Goal: Information Seeking & Learning: Learn about a topic

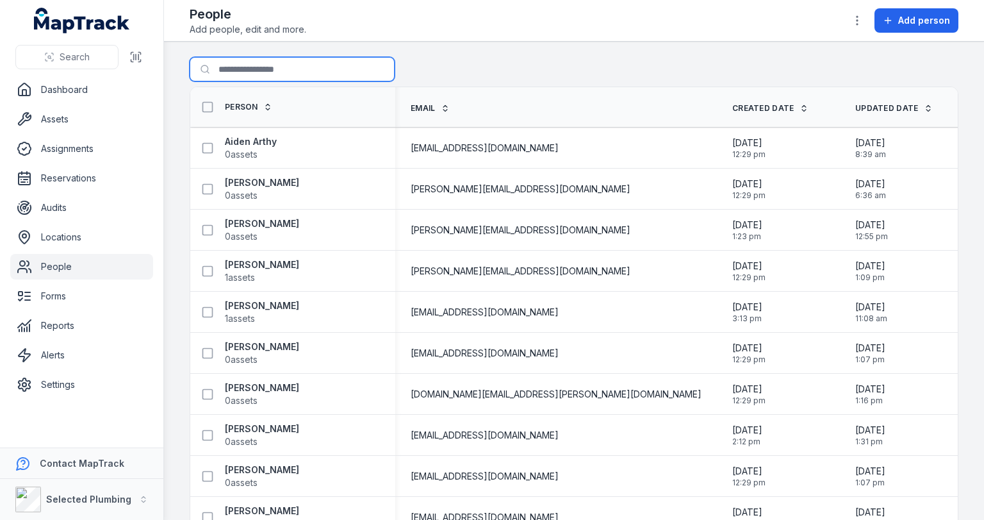
click at [308, 65] on input "Search for people" at bounding box center [292, 69] width 205 height 24
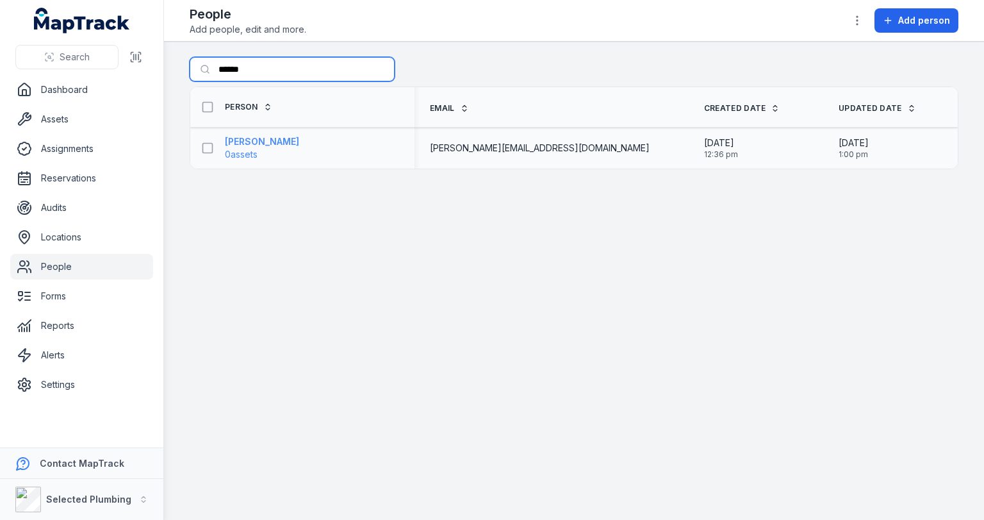
type input "******"
click at [261, 145] on strong "[PERSON_NAME]" at bounding box center [262, 141] width 74 height 13
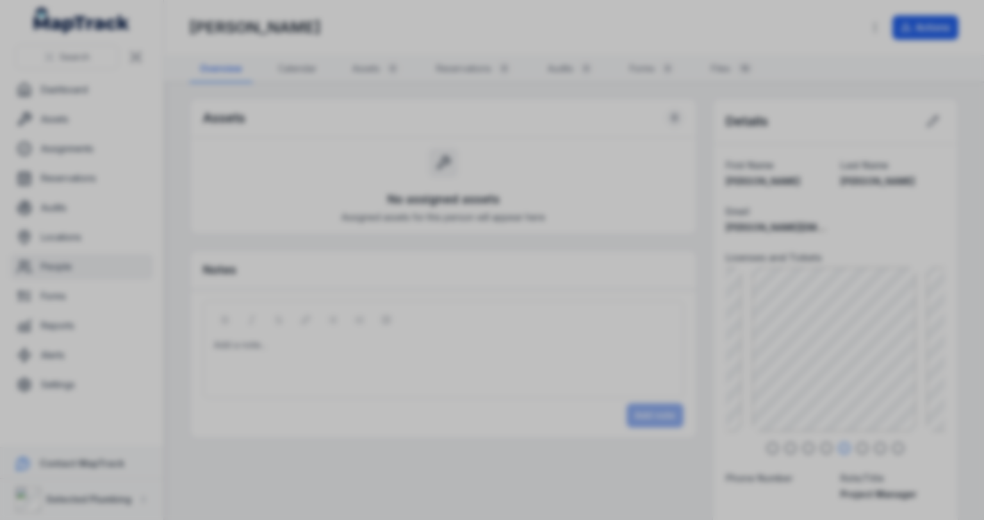
drag, startPoint x: 801, startPoint y: 346, endPoint x: 870, endPoint y: 347, distance: 69.2
click at [870, 347] on div at bounding box center [492, 260] width 984 height 520
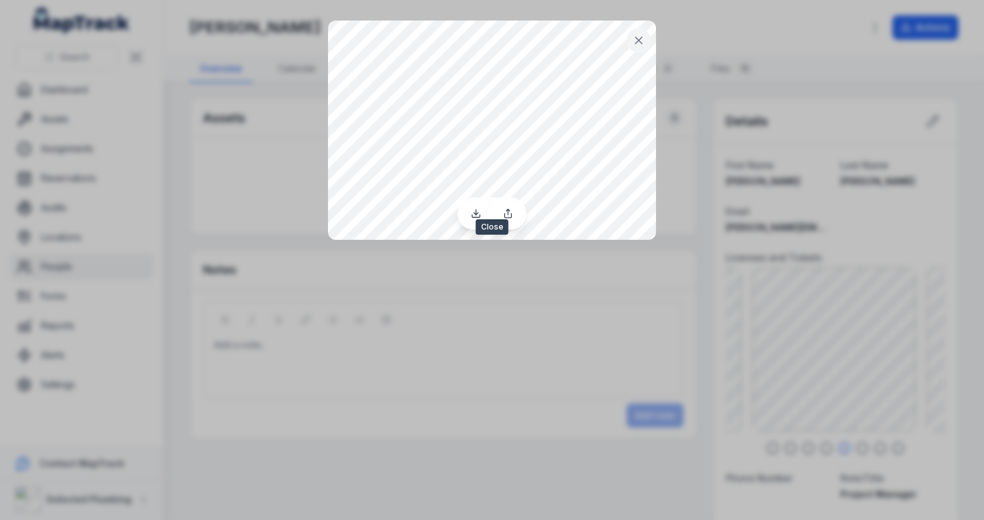
click at [641, 39] on icon at bounding box center [639, 40] width 13 height 13
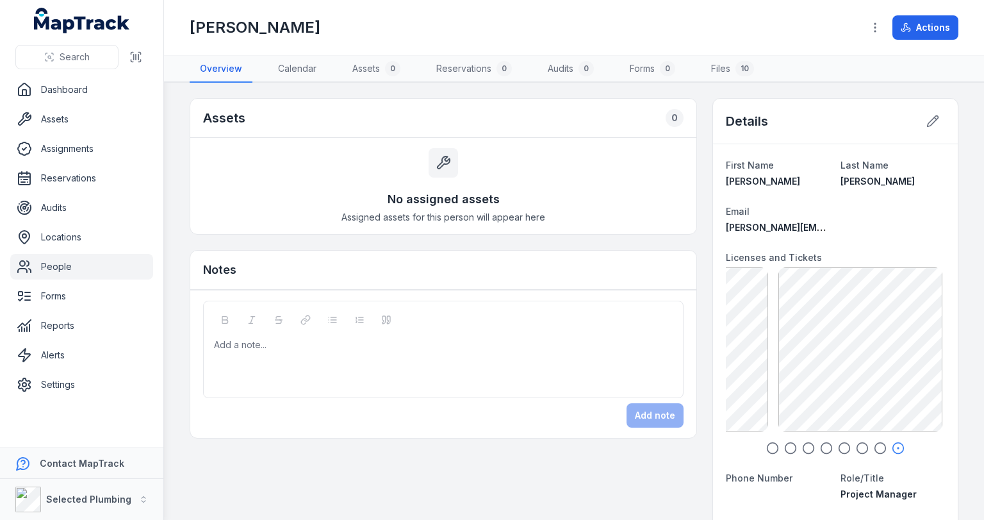
click at [53, 258] on link "People" at bounding box center [81, 267] width 143 height 26
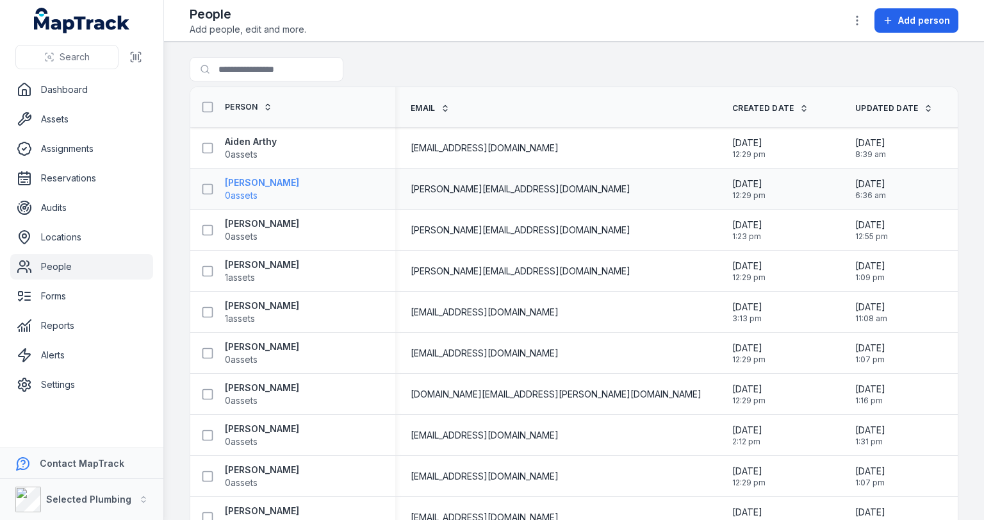
click at [258, 180] on strong "[PERSON_NAME]" at bounding box center [262, 182] width 74 height 13
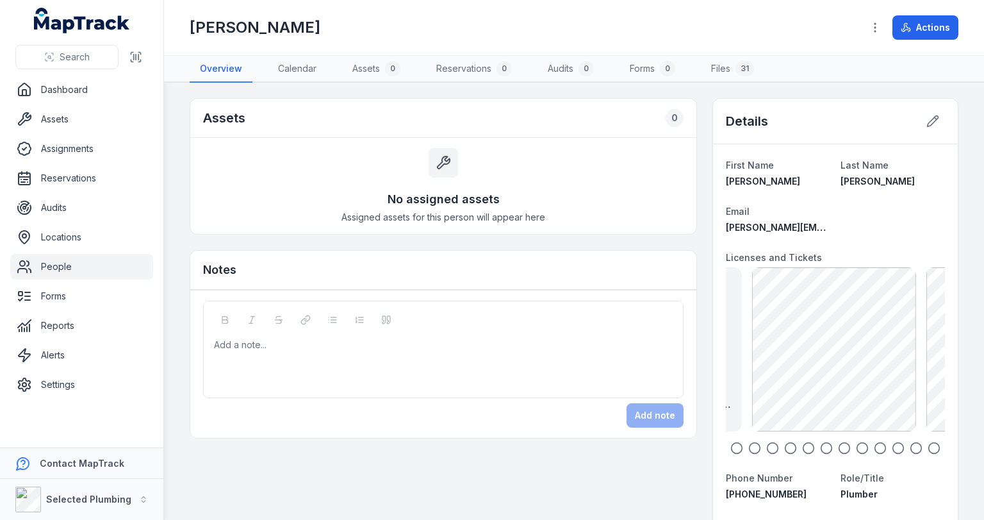
drag, startPoint x: 851, startPoint y: 339, endPoint x: 713, endPoint y: 341, distance: 138.4
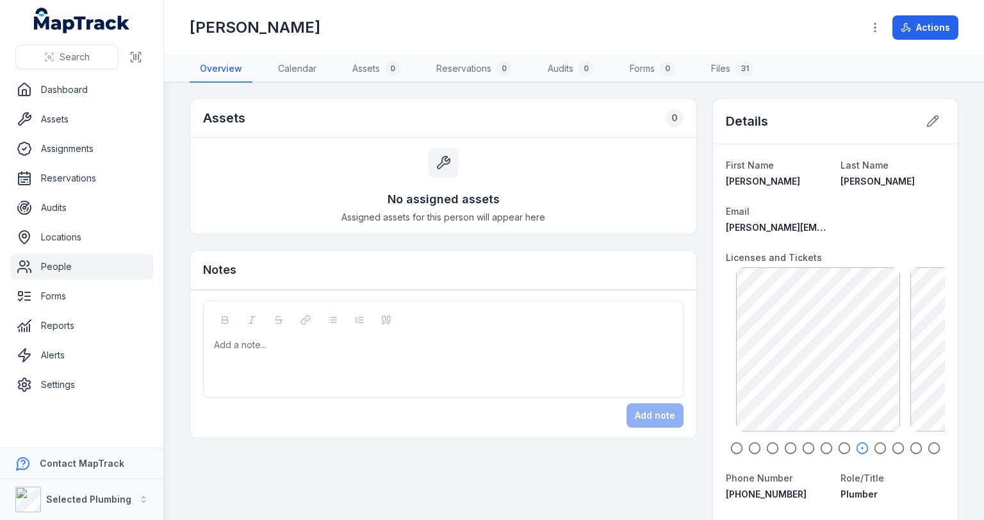
click at [733, 320] on div "AM-Police Clearance exp [DATE] 181.38 KB AM-Safe Precast & Tilt Up Work SOA exp…" at bounding box center [835, 349] width 219 height 164
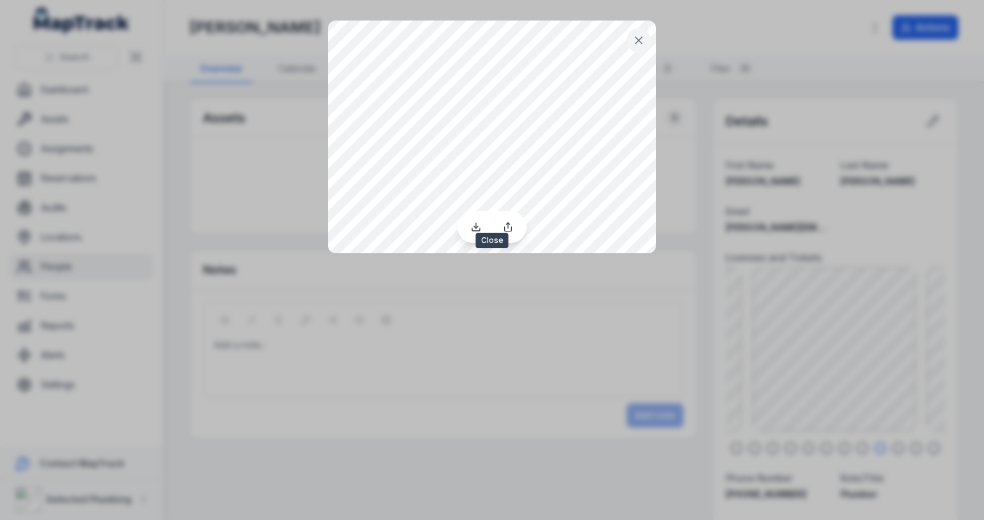
click at [637, 37] on icon at bounding box center [639, 40] width 13 height 13
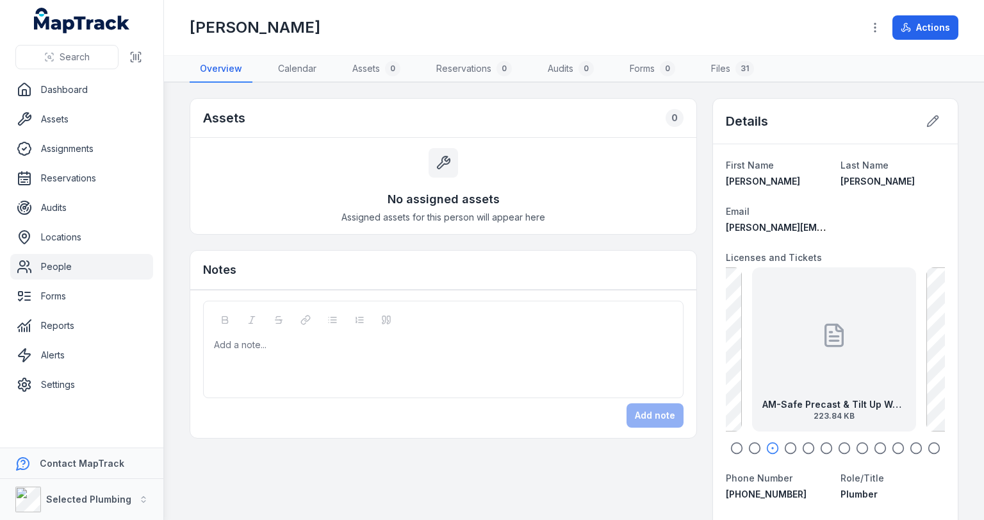
drag, startPoint x: 824, startPoint y: 349, endPoint x: 900, endPoint y: 358, distance: 77.4
click at [899, 356] on div "AM-Safe Precast & Tilt Up Work SOA exp [DATE] 223.84 KB" at bounding box center [834, 349] width 164 height 164
click at [928, 128] on button at bounding box center [933, 121] width 24 height 24
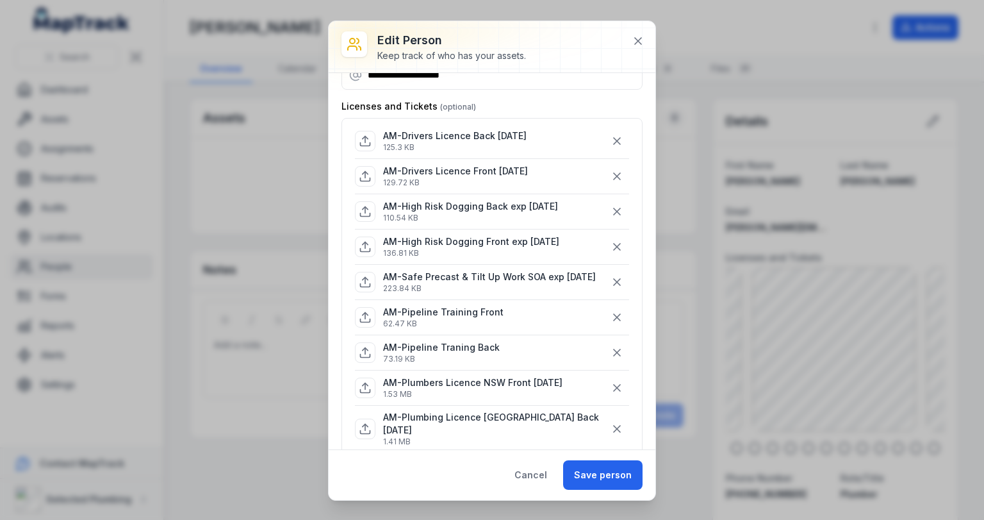
scroll to position [103, 0]
click at [365, 277] on icon at bounding box center [365, 279] width 0 height 6
drag, startPoint x: 441, startPoint y: 274, endPoint x: 439, endPoint y: 259, distance: 15.5
click at [441, 275] on p "AM-Safe Precast & Tilt Up Work SOA exp [DATE]" at bounding box center [489, 275] width 213 height 13
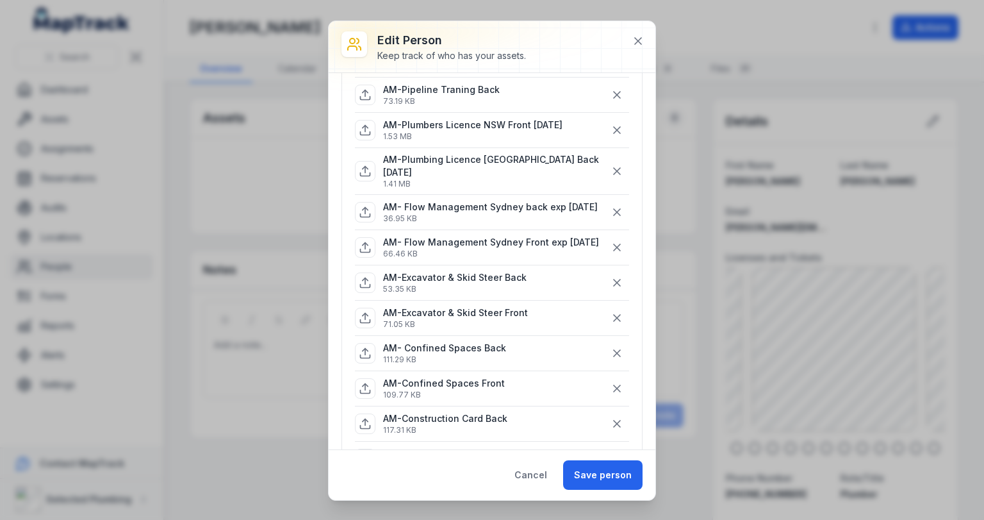
scroll to position [308, 0]
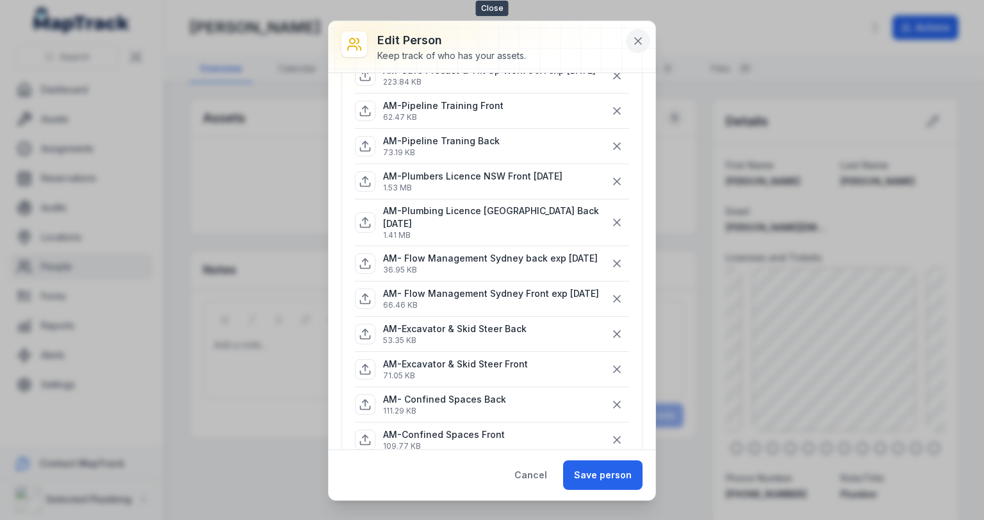
click at [638, 40] on icon at bounding box center [638, 41] width 6 height 6
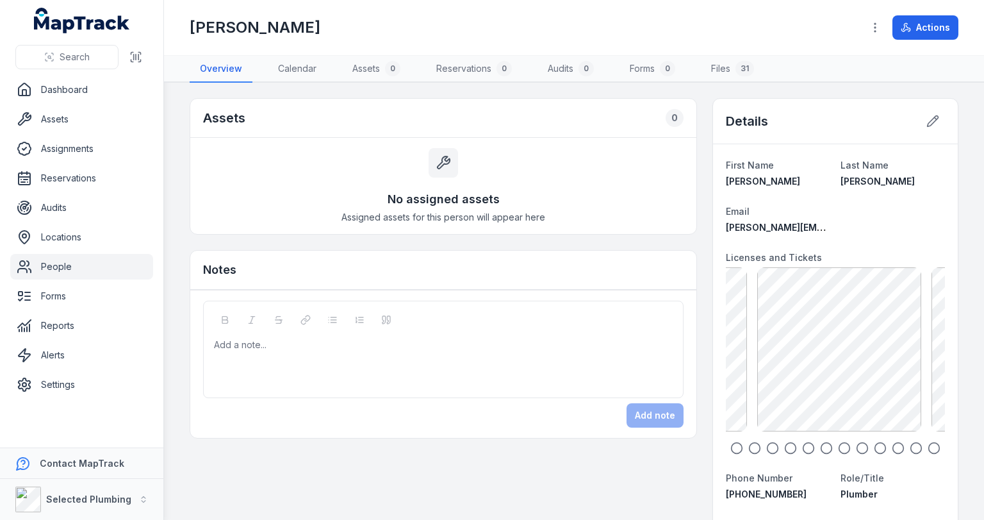
click at [836, 327] on icon at bounding box center [839, 327] width 6 height 6
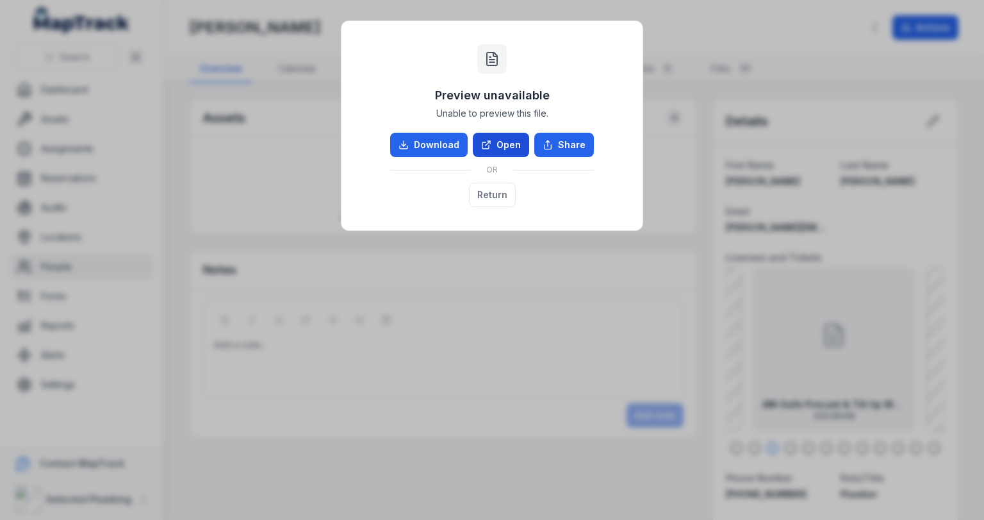
click at [513, 149] on link "Open" at bounding box center [501, 145] width 56 height 24
click at [489, 194] on button "Return" at bounding box center [492, 195] width 47 height 24
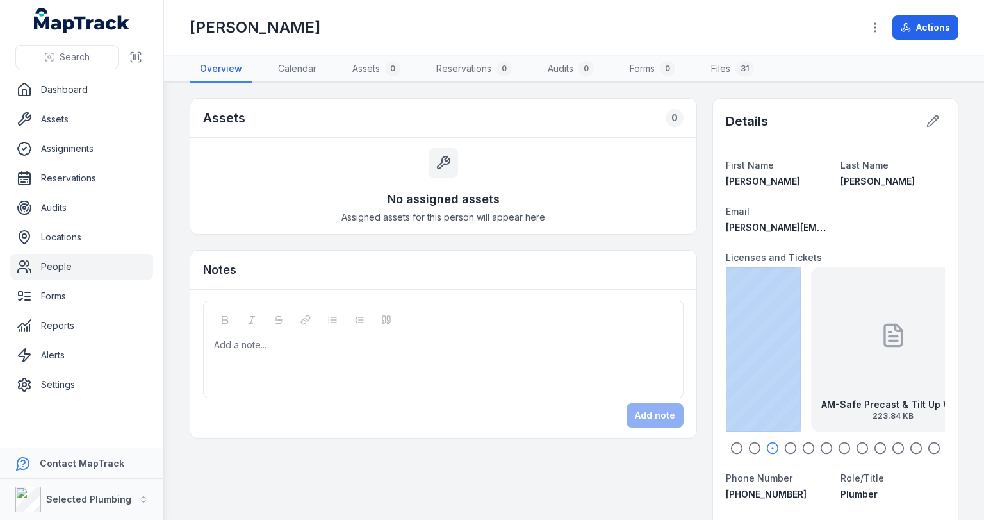
drag, startPoint x: 831, startPoint y: 347, endPoint x: 977, endPoint y: 356, distance: 146.4
click at [977, 356] on main "Assets 0 No assigned assets Assigned assets for this person will appear here No…" at bounding box center [574, 301] width 820 height 437
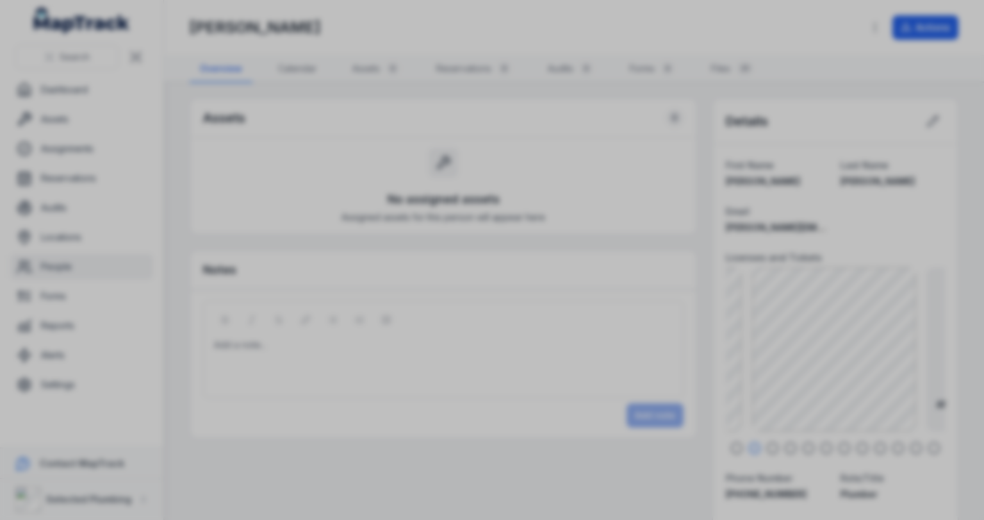
click at [891, 251] on div at bounding box center [492, 260] width 984 height 520
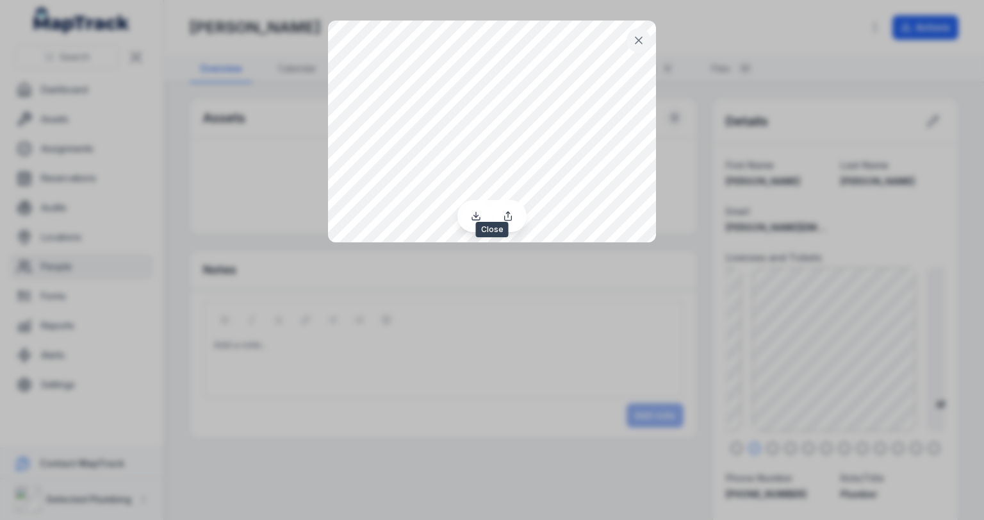
click at [646, 36] on button at bounding box center [639, 40] width 24 height 24
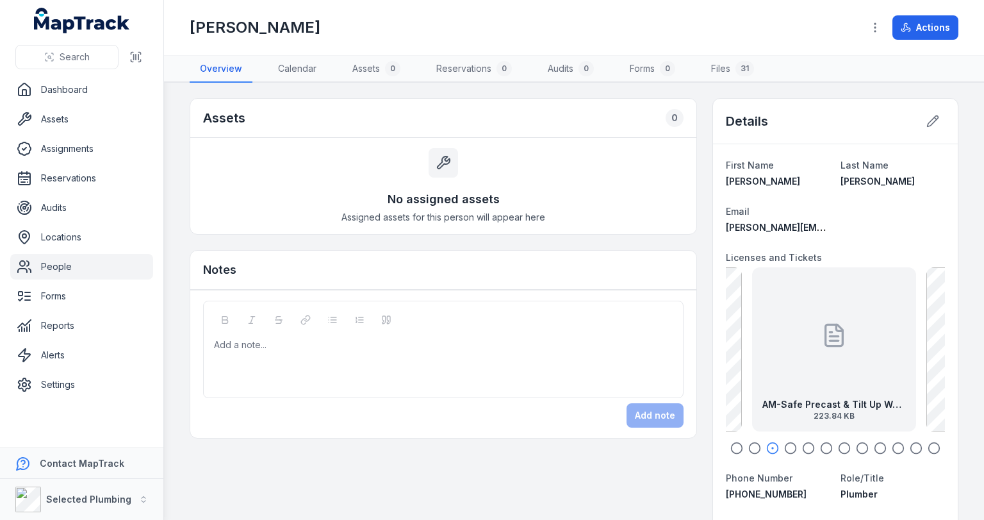
drag, startPoint x: 863, startPoint y: 346, endPoint x: 791, endPoint y: 338, distance: 72.2
click at [793, 338] on div "AM-Safe Precast & Tilt Up Work SOA exp [DATE] 223.84 KB" at bounding box center [834, 349] width 164 height 164
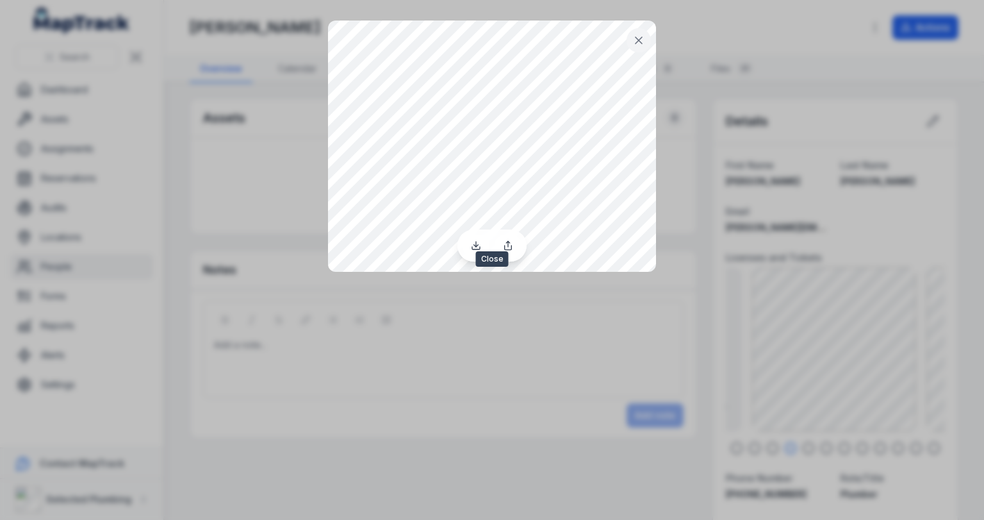
click at [640, 36] on icon at bounding box center [639, 40] width 13 height 13
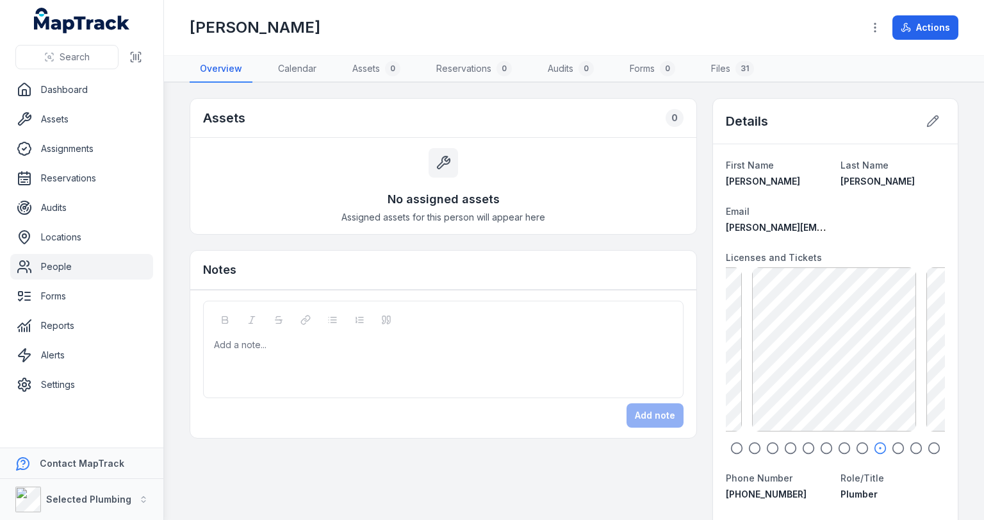
click at [60, 262] on link "People" at bounding box center [81, 267] width 143 height 26
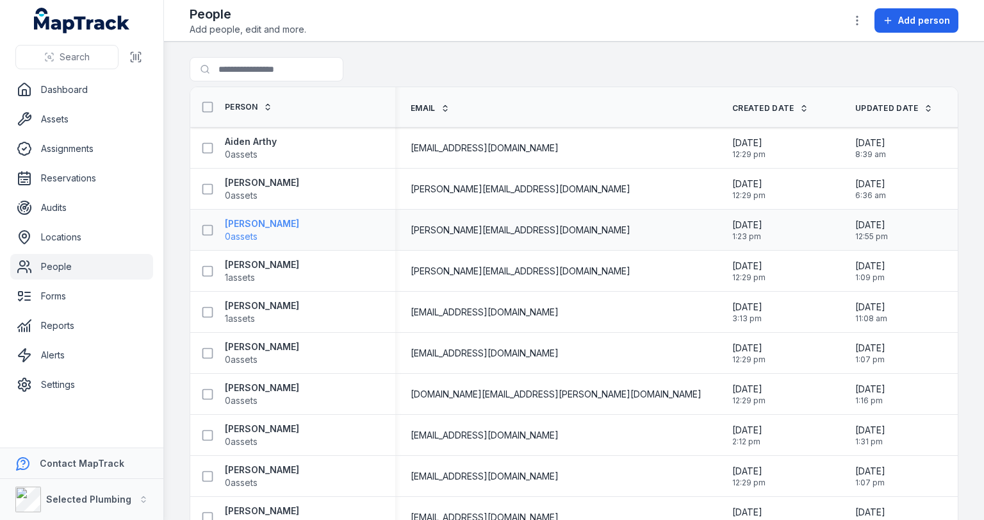
click at [241, 219] on strong "[PERSON_NAME]" at bounding box center [262, 223] width 74 height 13
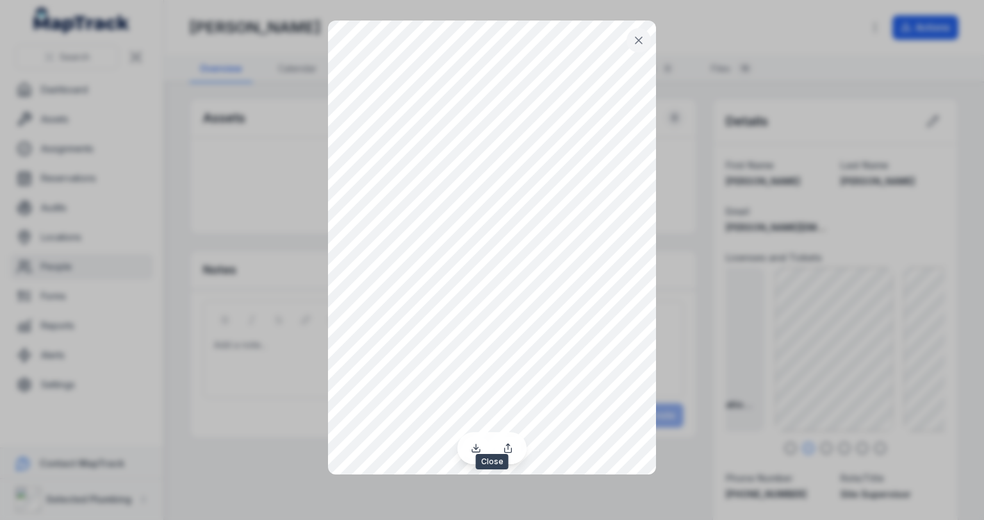
click at [635, 37] on icon at bounding box center [639, 40] width 13 height 13
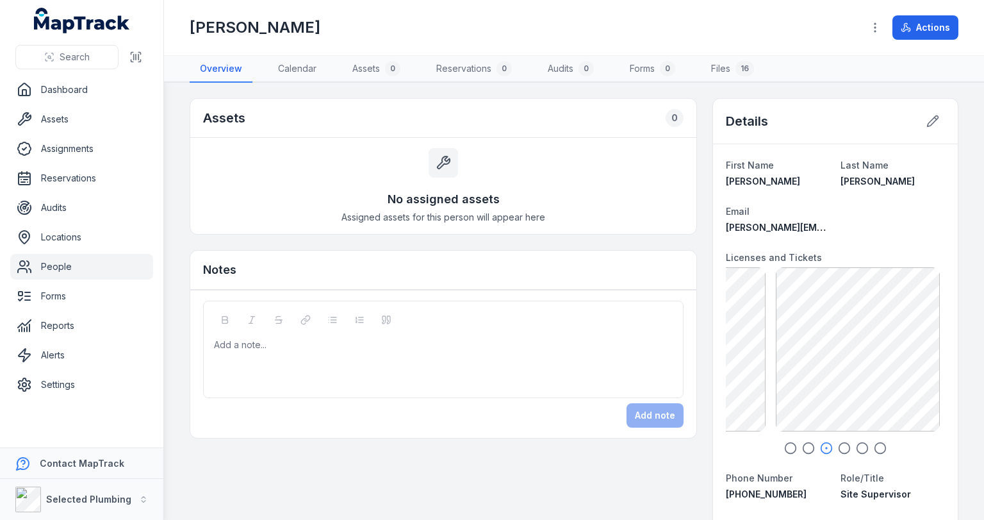
click at [799, 346] on icon at bounding box center [798, 335] width 26 height 26
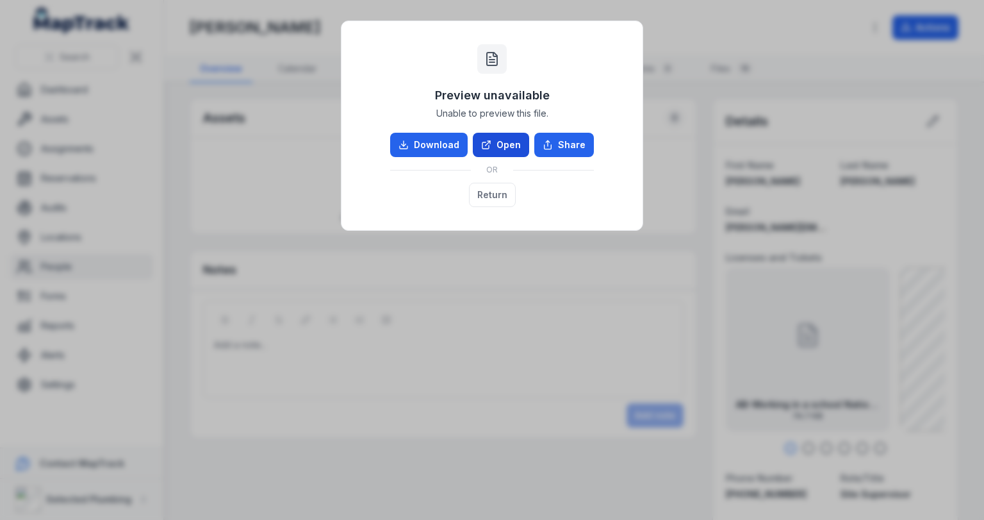
click at [492, 144] on icon at bounding box center [486, 145] width 10 height 10
click at [515, 256] on div "Preview unavailable Unable to preview this file. Download Open Share OR Return" at bounding box center [492, 260] width 984 height 520
click at [517, 189] on div "Download Open Share OR Return" at bounding box center [492, 170] width 204 height 74
click at [510, 195] on button "Return" at bounding box center [492, 195] width 47 height 24
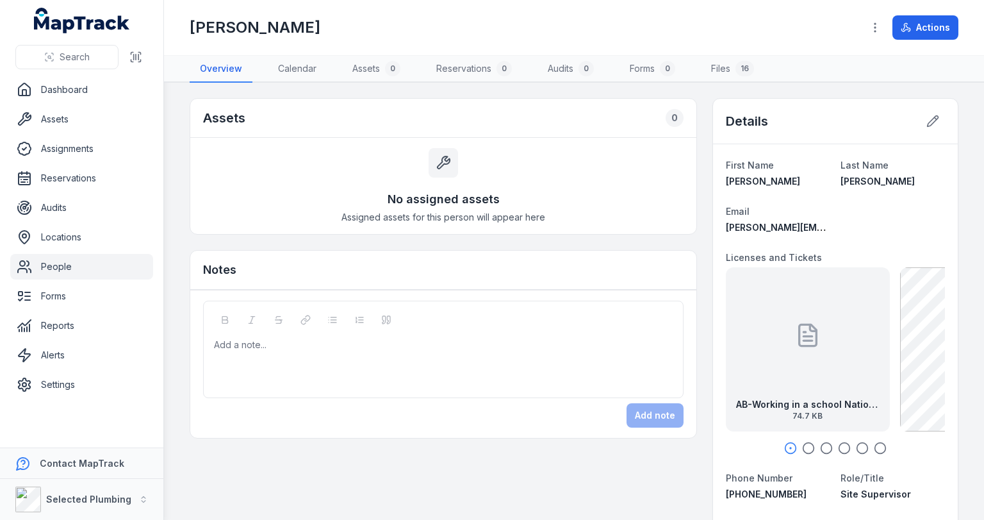
click at [303, 351] on div "Add a note..." at bounding box center [443, 363] width 459 height 51
click at [646, 408] on div "Add note" at bounding box center [443, 415] width 481 height 24
click at [399, 346] on div at bounding box center [444, 344] width 458 height 13
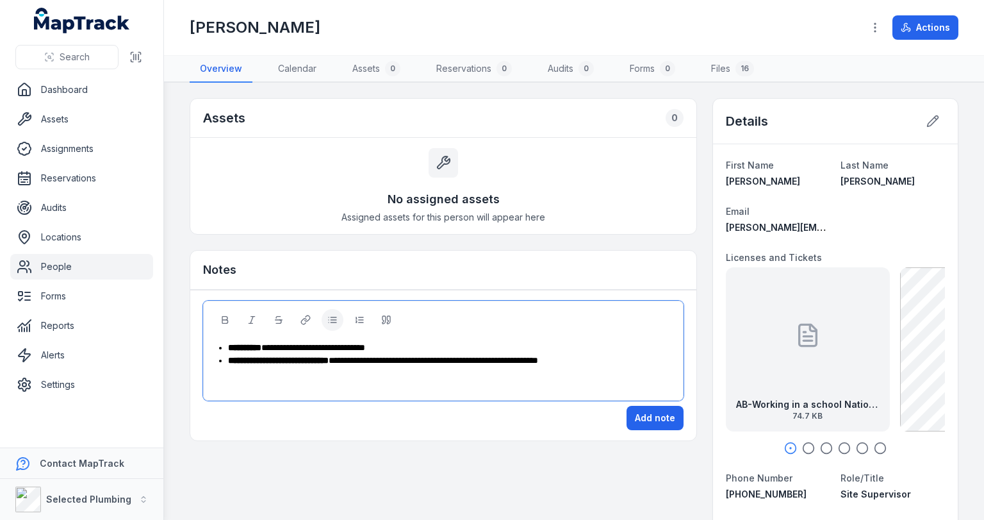
click at [236, 332] on div "**********" at bounding box center [443, 351] width 481 height 100
click at [533, 375] on div "**********" at bounding box center [443, 366] width 459 height 51
click at [349, 345] on span "**********" at bounding box center [313, 347] width 104 height 9
click at [397, 360] on span "**********" at bounding box center [434, 360] width 210 height 9
click at [323, 356] on span "**********" at bounding box center [278, 360] width 101 height 9
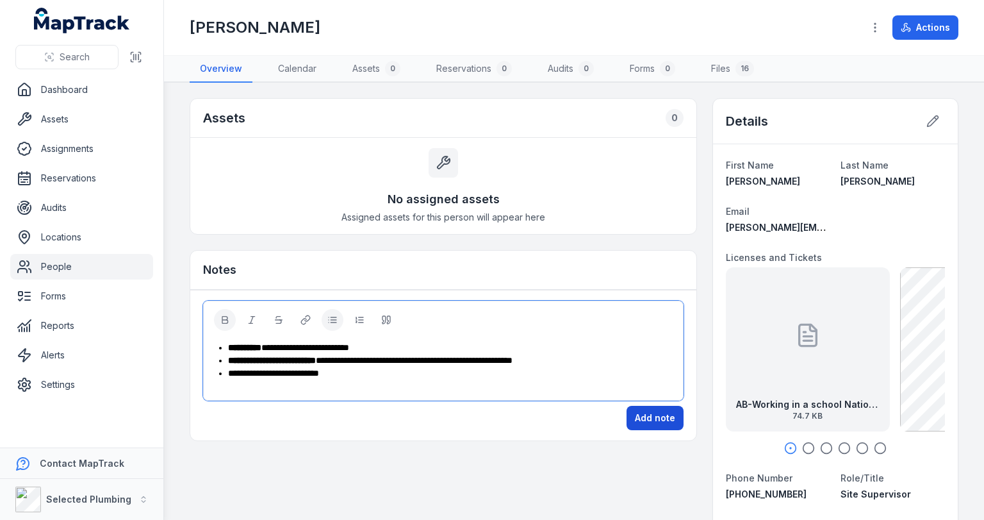
click at [642, 410] on button "Add note" at bounding box center [655, 418] width 57 height 24
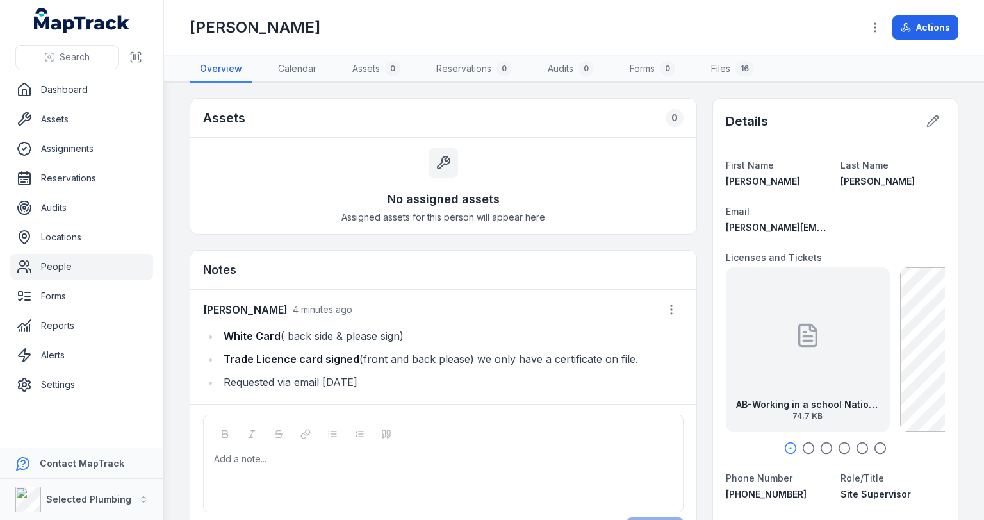
click at [62, 269] on link "People" at bounding box center [81, 267] width 143 height 26
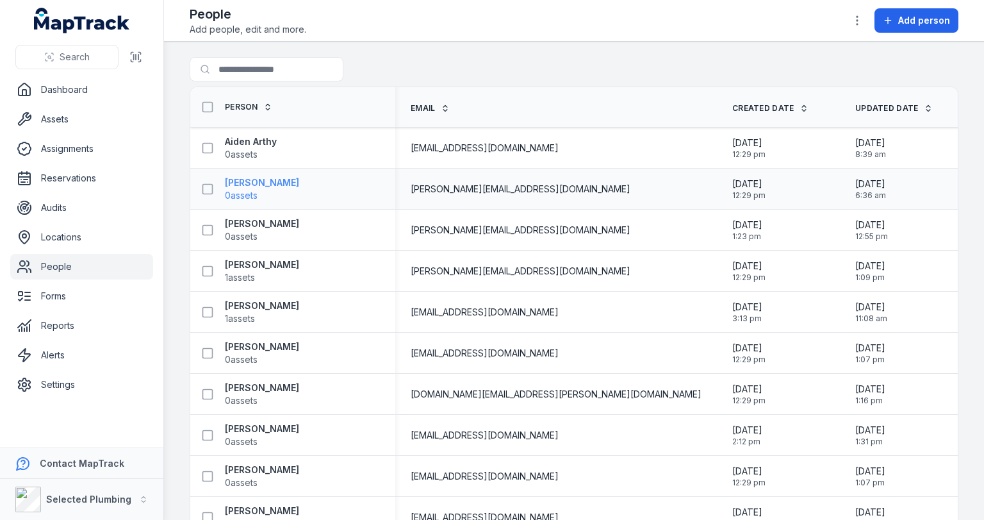
click at [233, 189] on span "0 assets" at bounding box center [241, 195] width 33 height 13
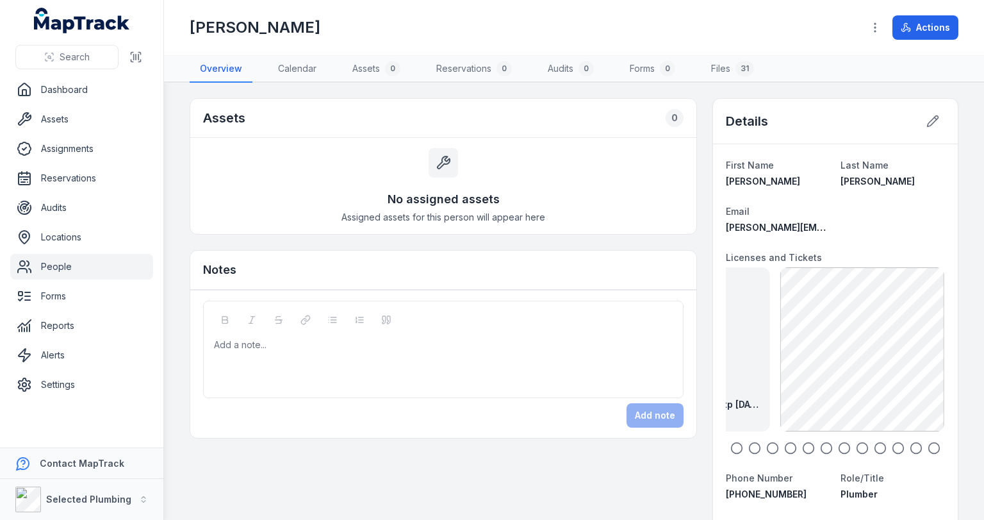
drag, startPoint x: 891, startPoint y: 336, endPoint x: 756, endPoint y: 330, distance: 134.7
click at [756, 330] on div "AM-Police Clearance exp [DATE] 181.38 KB AM-Safe Precast & Tilt Up Work SOA exp…" at bounding box center [715, 349] width 219 height 164
drag, startPoint x: 876, startPoint y: 338, endPoint x: 762, endPoint y: 341, distance: 114.1
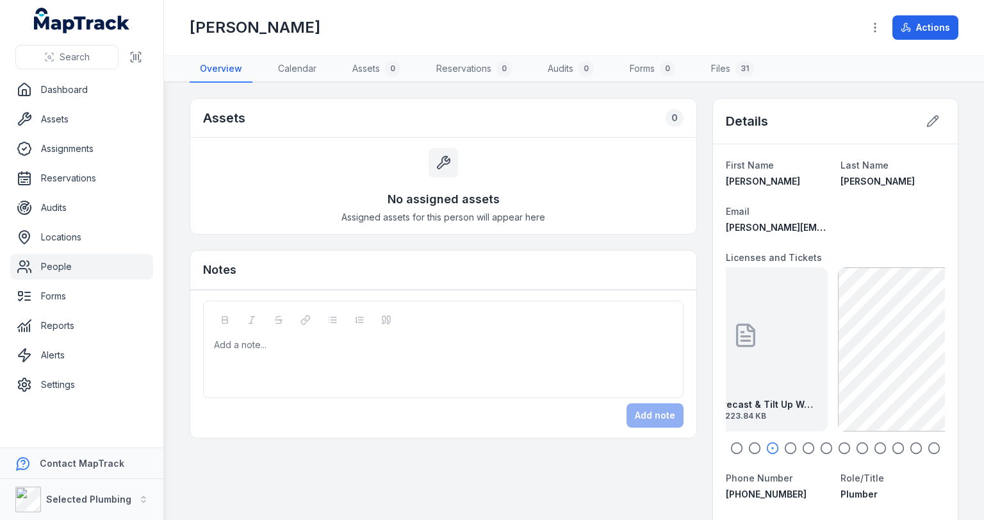
click at [763, 341] on div "AM-Safe Precast & Tilt Up Work SOA exp [DATE] 223.84 KB" at bounding box center [746, 349] width 164 height 164
click at [232, 342] on div at bounding box center [444, 344] width 458 height 13
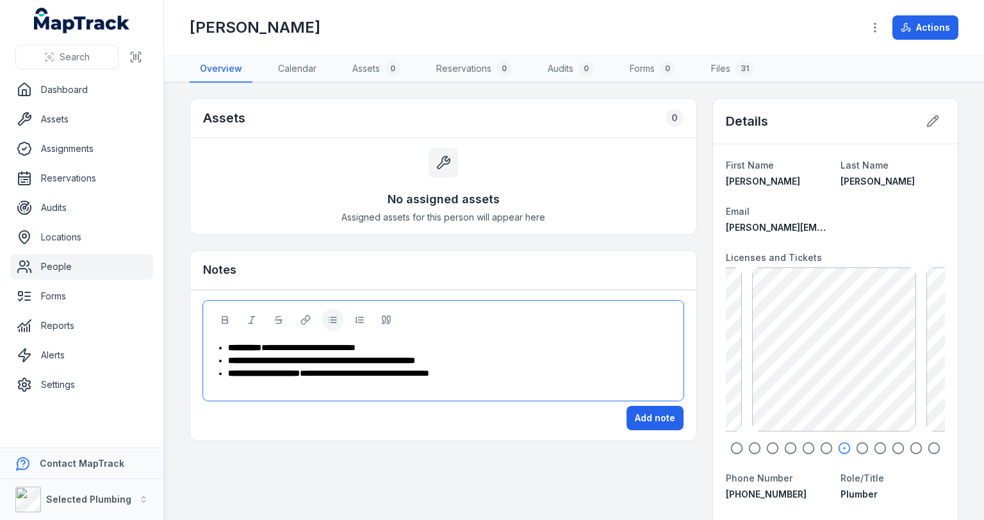
click at [356, 344] on span "**********" at bounding box center [308, 347] width 94 height 9
click at [334, 358] on span "**********" at bounding box center [321, 360] width 187 height 9
click at [429, 369] on span "**********" at bounding box center [364, 373] width 129 height 9
click at [484, 370] on div "**********" at bounding box center [450, 373] width 445 height 13
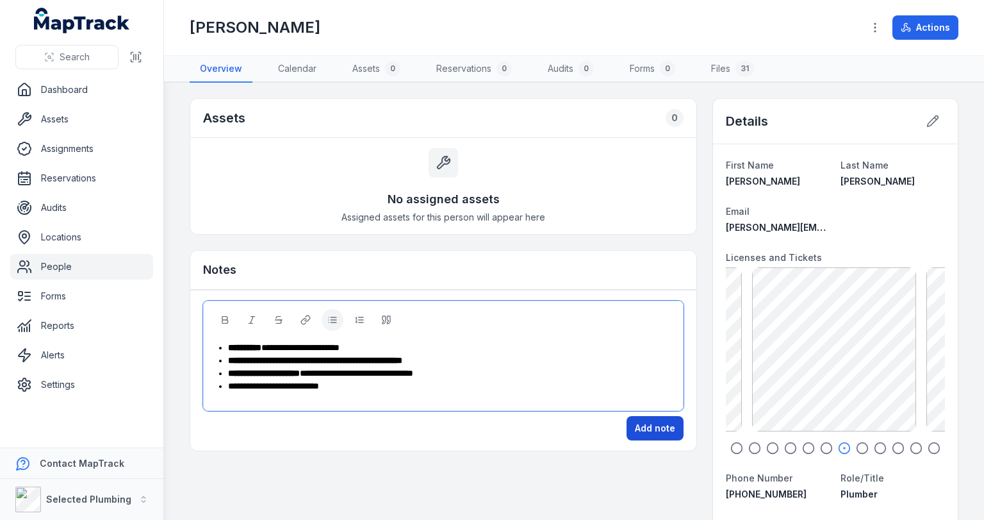
click at [656, 420] on button "Add note" at bounding box center [655, 428] width 57 height 24
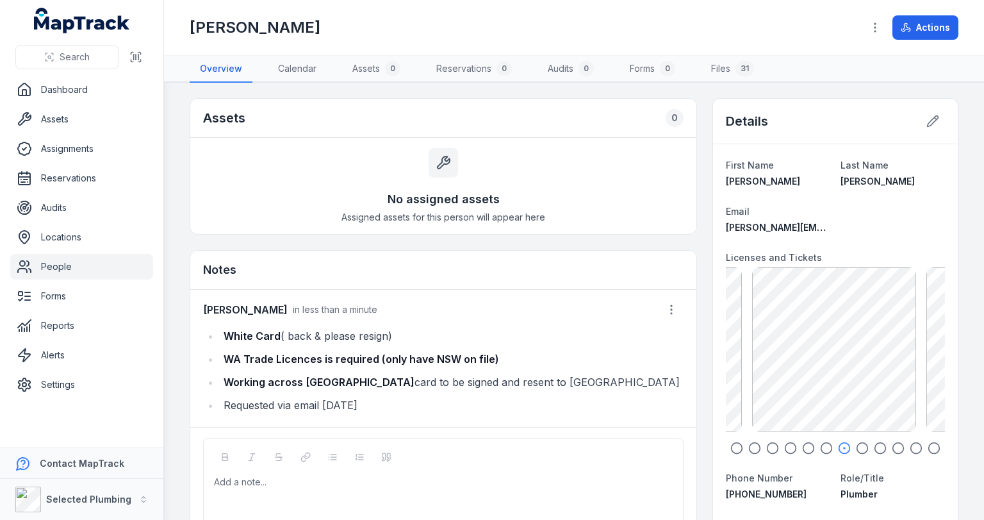
click at [52, 269] on link "People" at bounding box center [81, 267] width 143 height 26
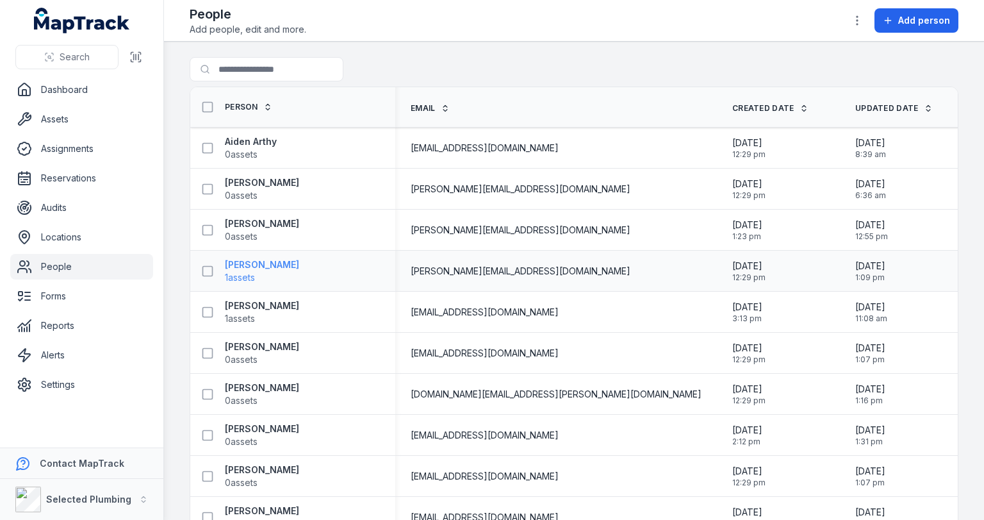
click at [262, 265] on strong "[PERSON_NAME]" at bounding box center [262, 264] width 74 height 13
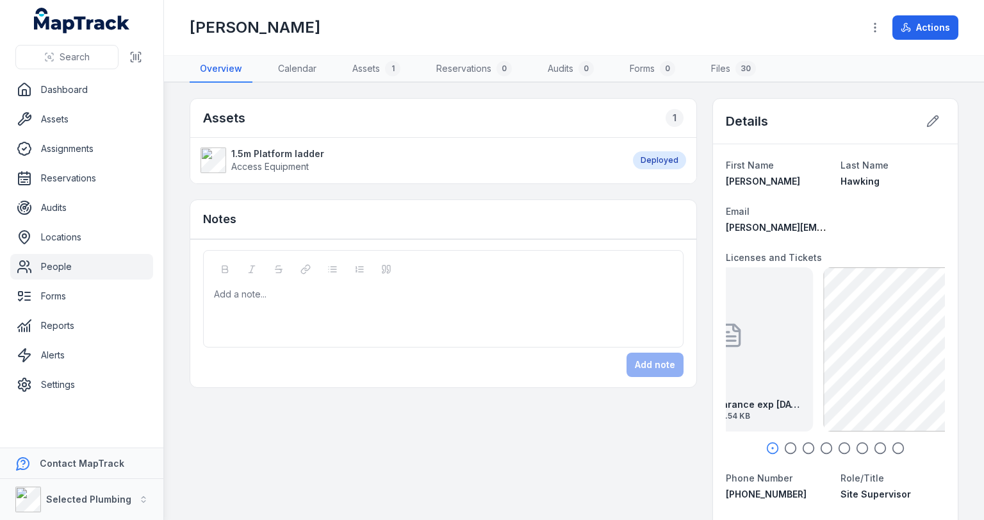
drag, startPoint x: 849, startPoint y: 326, endPoint x: 713, endPoint y: 318, distance: 136.8
click at [970, 349] on main "Assets 1 1.5m Platform ladder Access Equipment Deployed Notes Add a note... Add…" at bounding box center [574, 301] width 820 height 437
click at [983, 358] on main "Assets 1 1.5m Platform ladder Access Equipment Deployed Notes Add a note... Add…" at bounding box center [574, 301] width 820 height 437
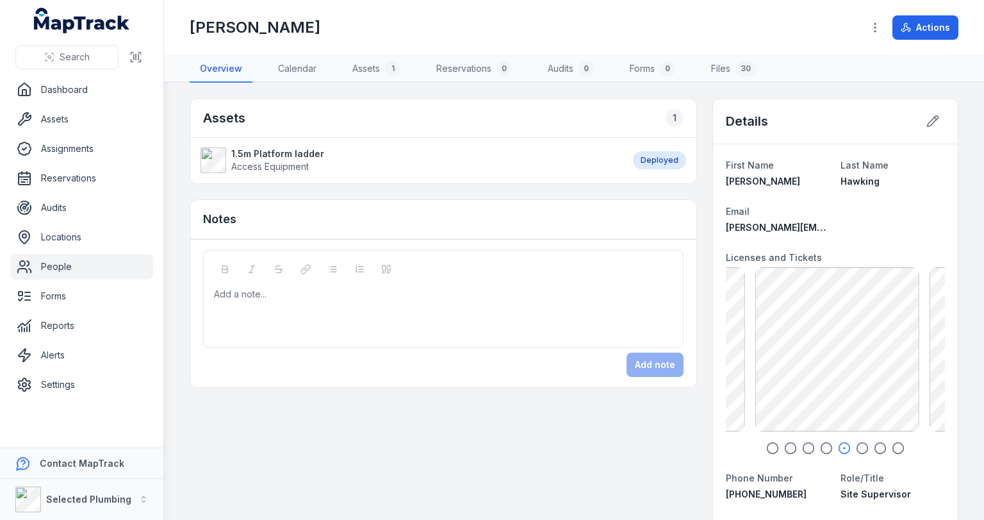
click at [975, 361] on main "Assets 1 1.5m Platform ladder Access Equipment Deployed Notes Add a note... Add…" at bounding box center [574, 301] width 820 height 437
click at [984, 370] on html "Search Dashboard Assets Assignments Reservations Audits Locations People Forms …" at bounding box center [492, 260] width 984 height 520
drag, startPoint x: 888, startPoint y: 365, endPoint x: 743, endPoint y: 347, distance: 145.9
click at [747, 347] on div "AH-Police Clearance exp [DATE] 128.54 KB" at bounding box center [835, 349] width 219 height 164
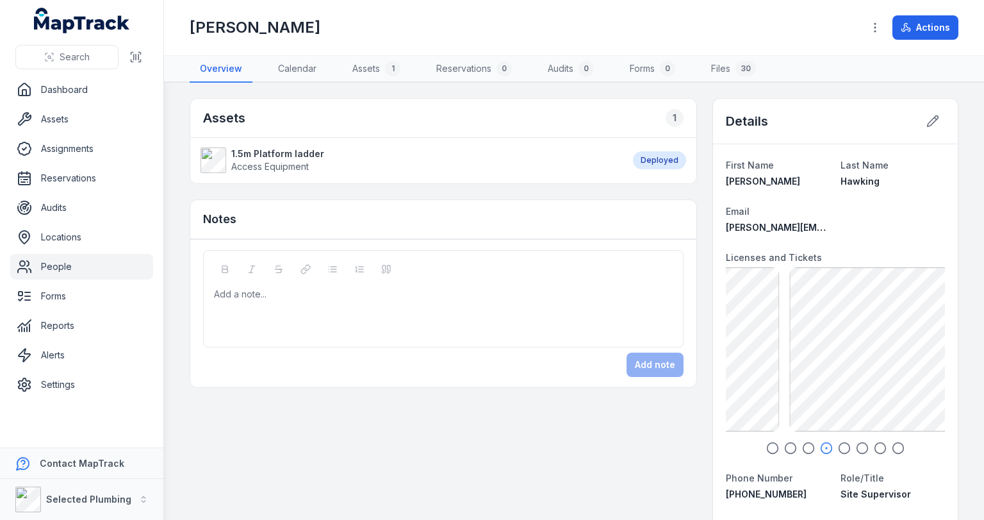
click at [783, 337] on div "AH-Police Clearance exp [DATE] 128.54 KB" at bounding box center [835, 349] width 219 height 164
click at [285, 303] on div "Add a note..." at bounding box center [443, 313] width 459 height 51
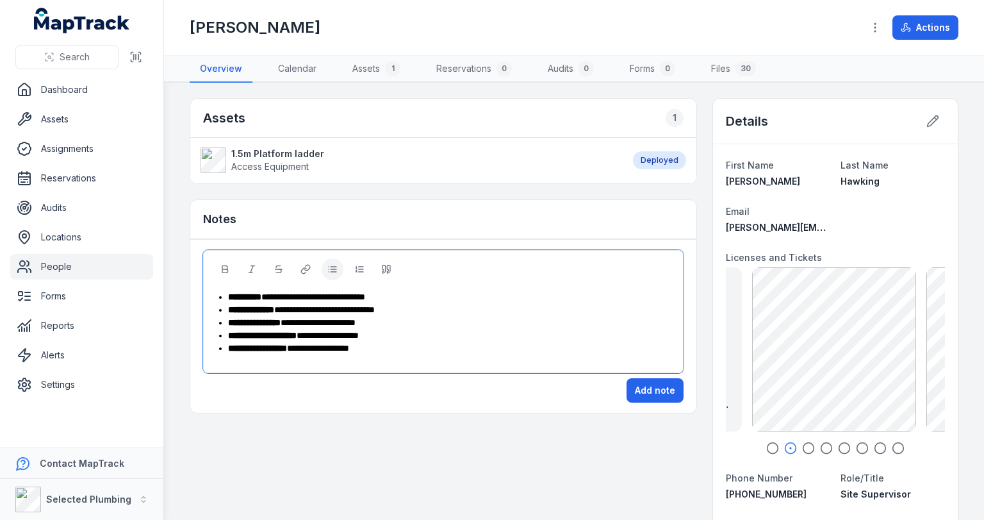
click at [324, 295] on span "**********" at bounding box center [313, 296] width 104 height 9
click at [320, 295] on span "**********" at bounding box center [313, 296] width 104 height 9
click at [310, 308] on span "**********" at bounding box center [324, 309] width 101 height 9
click at [383, 345] on div "**********" at bounding box center [450, 348] width 445 height 13
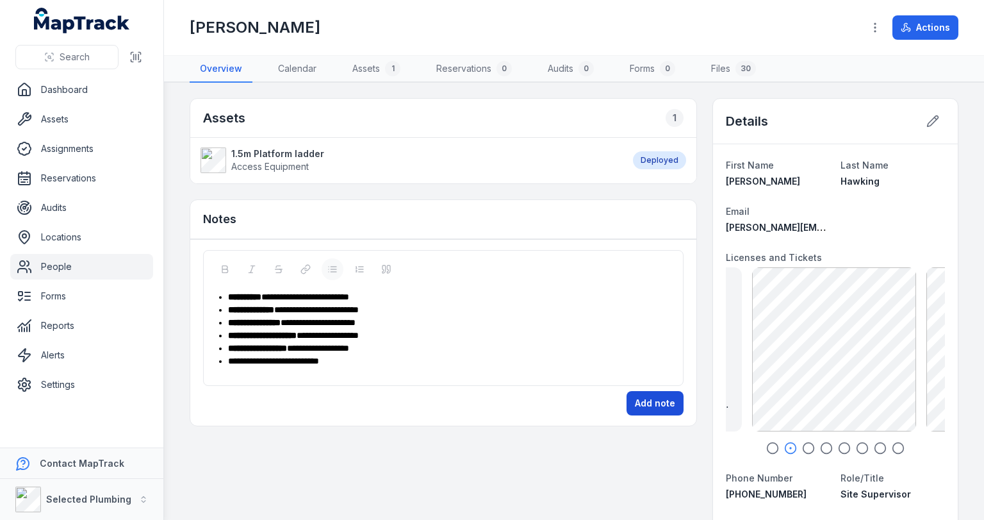
click at [646, 400] on button "Add note" at bounding box center [655, 403] width 57 height 24
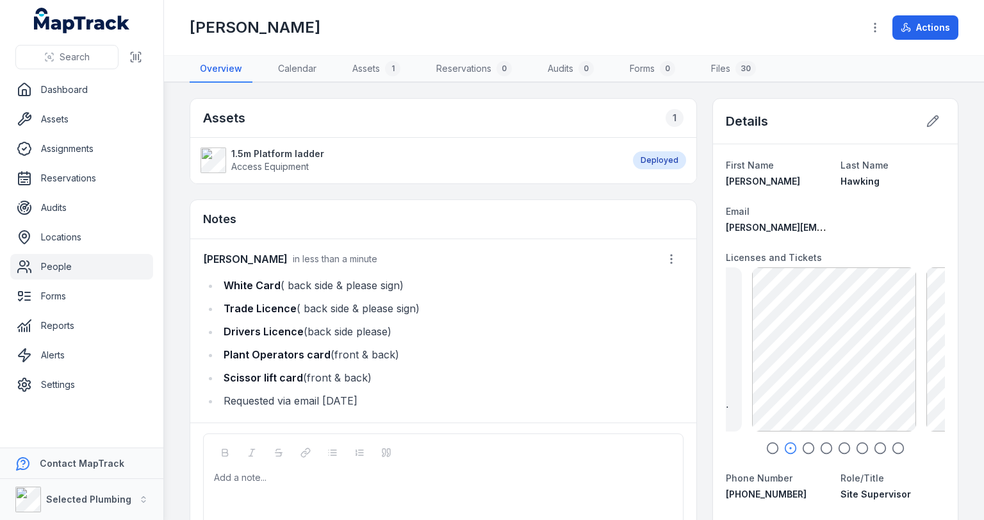
click at [62, 264] on link "People" at bounding box center [81, 267] width 143 height 26
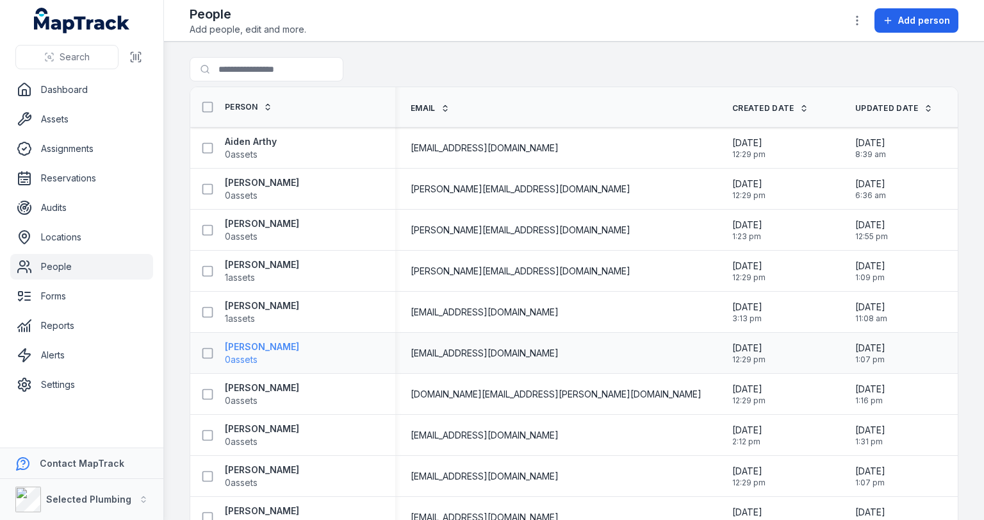
click at [254, 346] on strong "[PERSON_NAME]" at bounding box center [262, 346] width 74 height 13
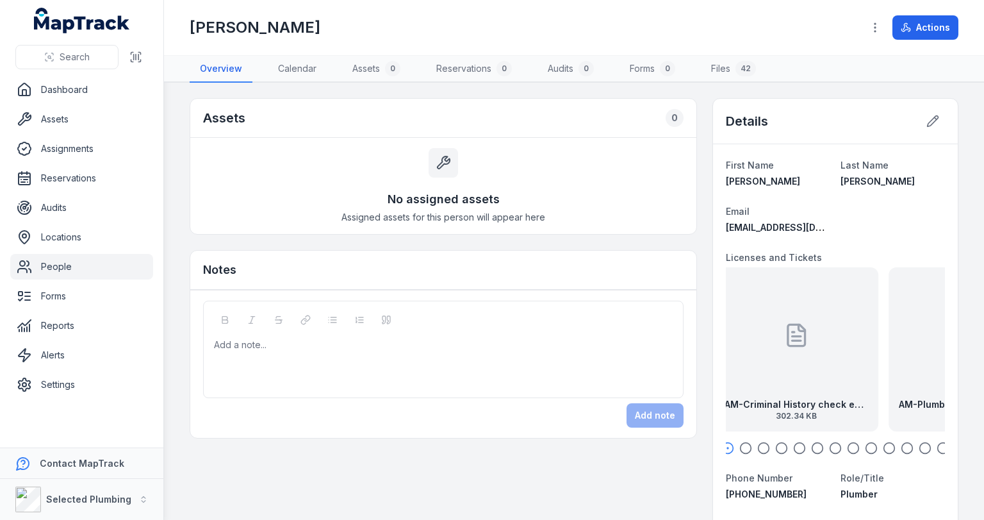
drag, startPoint x: 846, startPoint y: 353, endPoint x: 696, endPoint y: 354, distance: 150.0
click at [823, 352] on div at bounding box center [835, 334] width 26 height 115
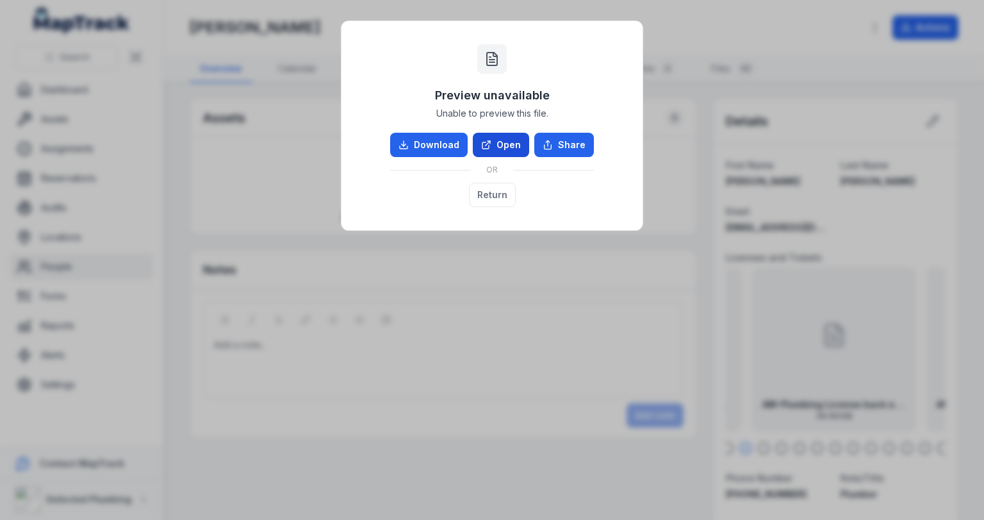
click at [518, 152] on link "Open" at bounding box center [501, 145] width 56 height 24
click at [480, 196] on button "Return" at bounding box center [492, 195] width 47 height 24
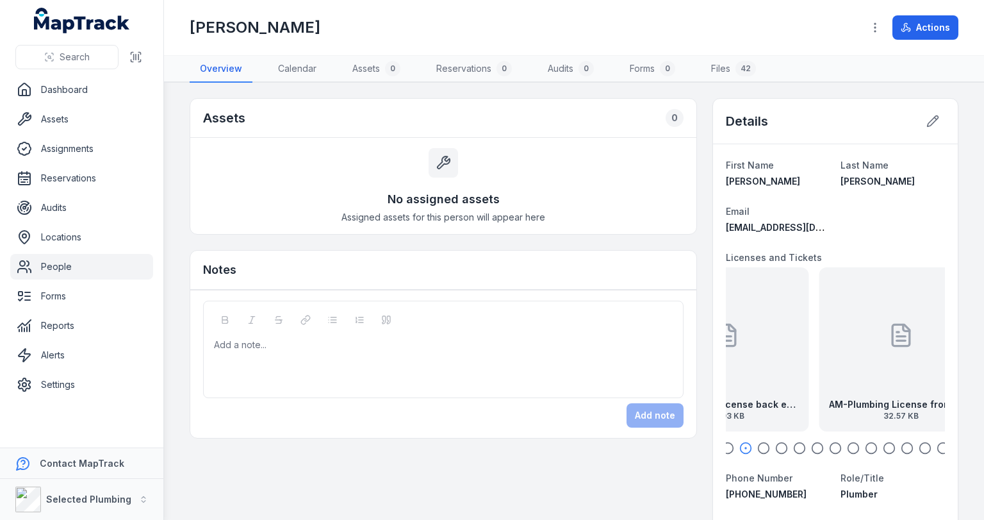
drag, startPoint x: 861, startPoint y: 331, endPoint x: 754, endPoint y: 334, distance: 107.1
click at [754, 334] on div "AM-Plumbing License back exp [DATE] 34.93 KB" at bounding box center [727, 349] width 164 height 164
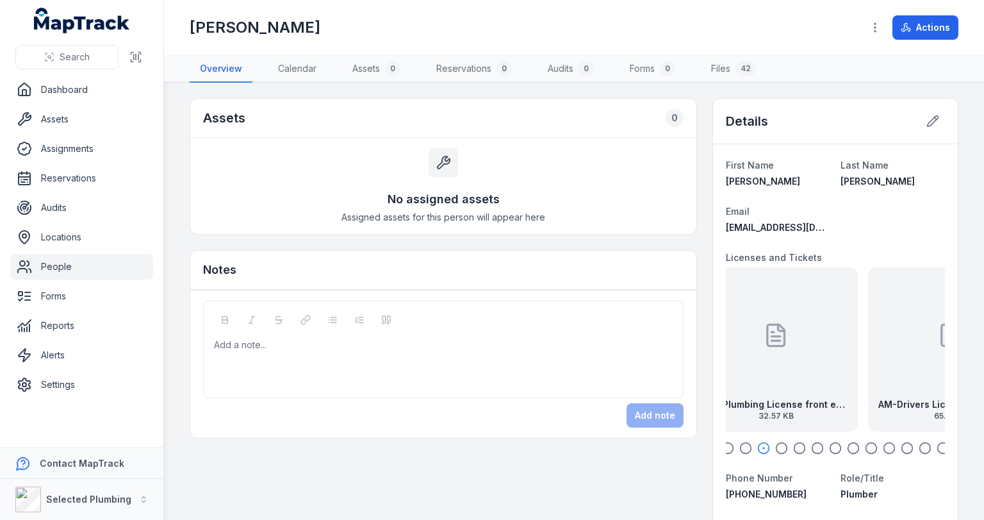
drag, startPoint x: 866, startPoint y: 333, endPoint x: 803, endPoint y: 340, distance: 63.8
click at [803, 340] on div "AM-Plumbing License front exp [DATE] 32.57 KB" at bounding box center [776, 349] width 164 height 164
drag, startPoint x: 850, startPoint y: 339, endPoint x: 761, endPoint y: 339, distance: 89.7
click at [761, 339] on div "AM-Plumbing License front exp [DATE] 32.57 KB" at bounding box center [803, 349] width 164 height 164
drag, startPoint x: 869, startPoint y: 329, endPoint x: 770, endPoint y: 333, distance: 98.7
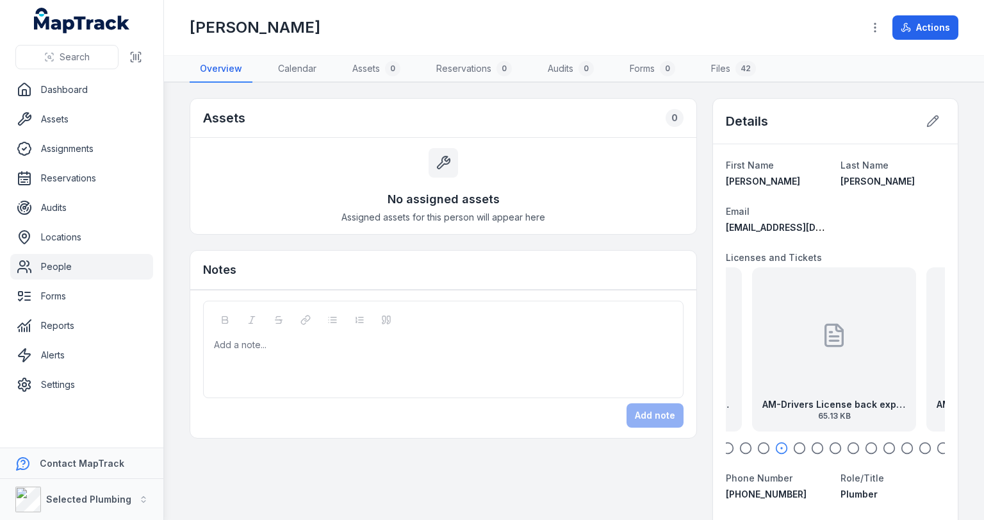
click at [770, 333] on div "AM-Drivers License back exp [DATE] 65.13 KB" at bounding box center [834, 349] width 164 height 164
drag, startPoint x: 888, startPoint y: 331, endPoint x: 777, endPoint y: 333, distance: 111.5
click at [779, 333] on div "AM-Drivers License front exp [DATE] 62.09 KB" at bounding box center [751, 349] width 164 height 164
drag, startPoint x: 869, startPoint y: 332, endPoint x: 803, endPoint y: 331, distance: 66.0
click at [797, 330] on div "AM-Construction Card front 27.7 KB" at bounding box center [809, 349] width 164 height 164
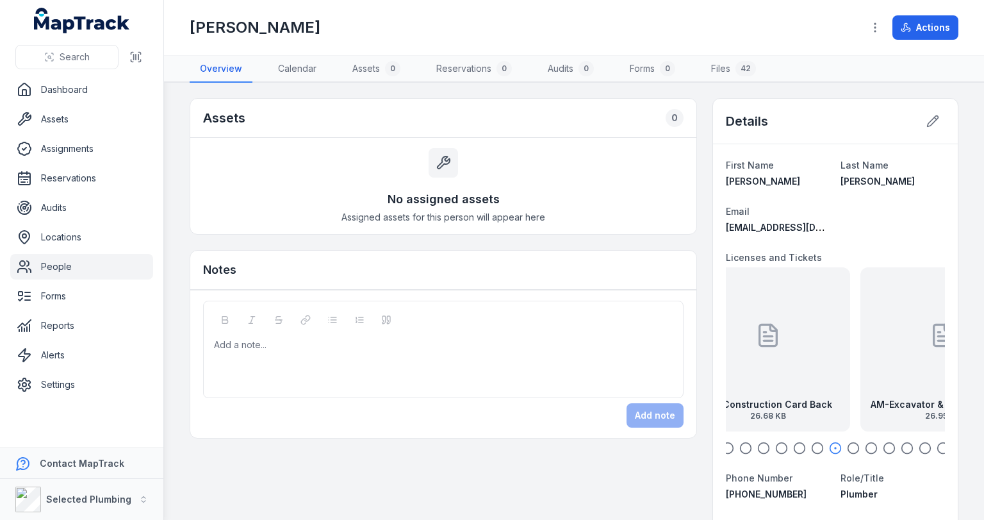
drag, startPoint x: 856, startPoint y: 335, endPoint x: 804, endPoint y: 327, distance: 53.1
click at [802, 327] on div "AM-Construction Card Back 26.68 KB" at bounding box center [768, 349] width 164 height 164
drag, startPoint x: 795, startPoint y: 330, endPoint x: 782, endPoint y: 330, distance: 12.8
click at [782, 330] on div "AM-Construction Card front 27.7 KB" at bounding box center [781, 349] width 164 height 164
drag, startPoint x: 766, startPoint y: 326, endPoint x: 735, endPoint y: 326, distance: 30.8
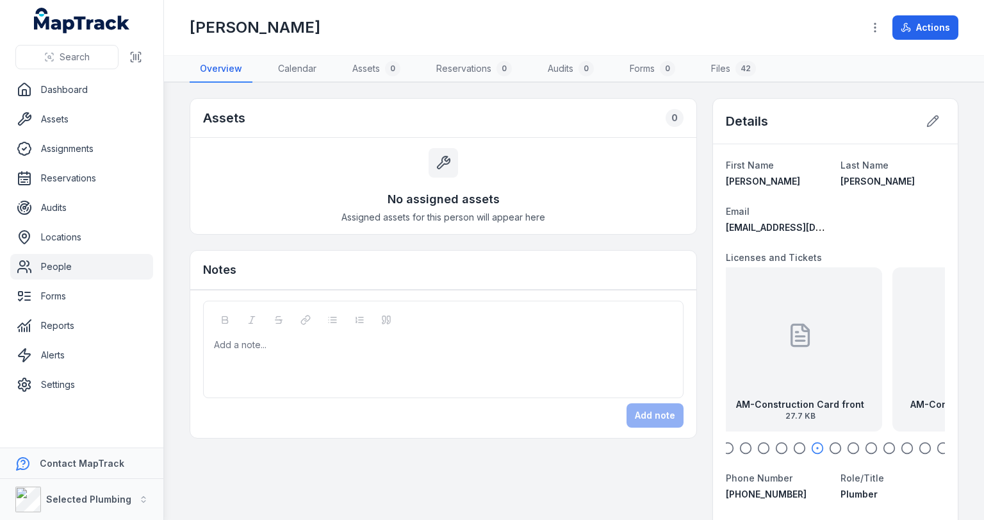
click at [738, 326] on div "AM-Construction Card front 27.7 KB" at bounding box center [800, 349] width 164 height 164
drag, startPoint x: 778, startPoint y: 327, endPoint x: 638, endPoint y: 319, distance: 140.0
click at [830, 332] on icon at bounding box center [831, 332] width 2 height 0
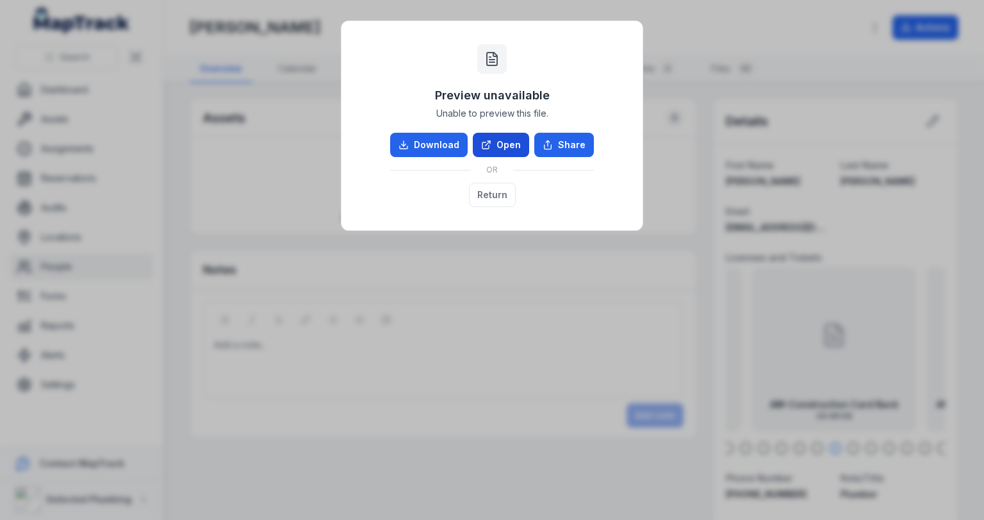
click at [500, 151] on link "Open" at bounding box center [501, 145] width 56 height 24
click at [502, 195] on button "Return" at bounding box center [492, 195] width 47 height 24
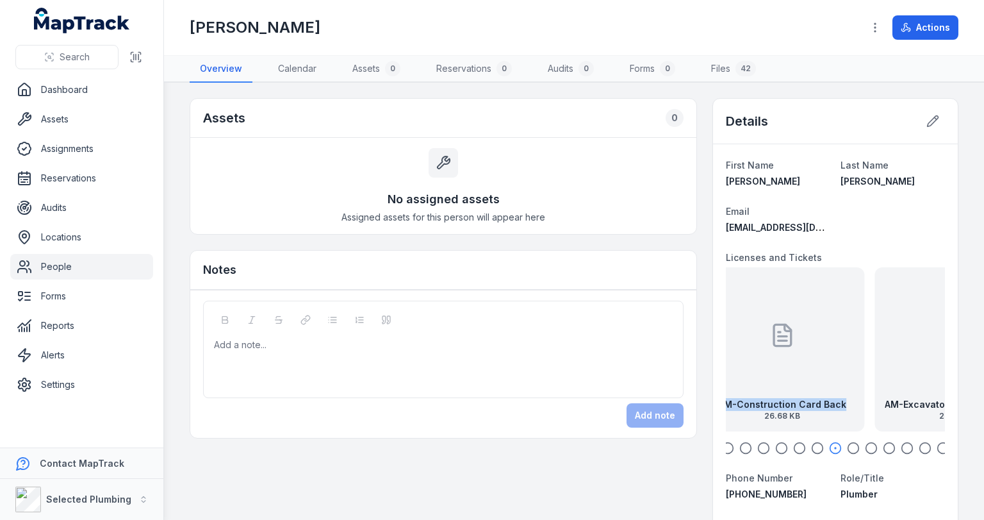
drag, startPoint x: 897, startPoint y: 356, endPoint x: 743, endPoint y: 348, distance: 153.4
click at [743, 348] on div "AM-Construction Card Back 26.68 KB" at bounding box center [782, 349] width 164 height 164
click at [830, 340] on icon at bounding box center [834, 340] width 8 height 0
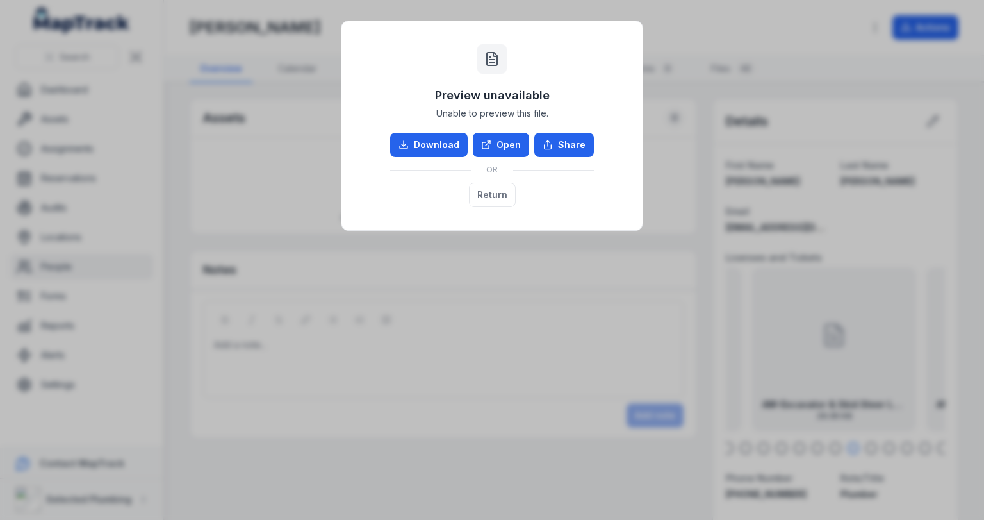
drag, startPoint x: 500, startPoint y: 195, endPoint x: 513, endPoint y: 208, distance: 18.1
click at [514, 241] on div "Preview unavailable Unable to preview this file. Download Open Share OR Return" at bounding box center [492, 260] width 984 height 520
click at [506, 151] on link "Open" at bounding box center [501, 145] width 56 height 24
click at [505, 194] on button "Return" at bounding box center [492, 195] width 47 height 24
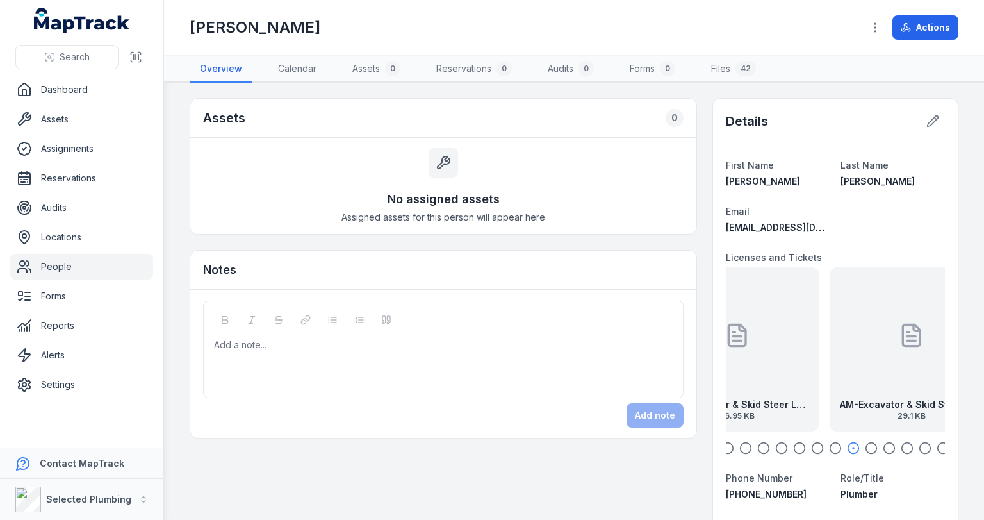
drag, startPoint x: 872, startPoint y: 333, endPoint x: 743, endPoint y: 326, distance: 129.0
click at [743, 326] on div "AM-Excavator & Skid Steer Loader SOA front 26.95 KB" at bounding box center [738, 349] width 164 height 164
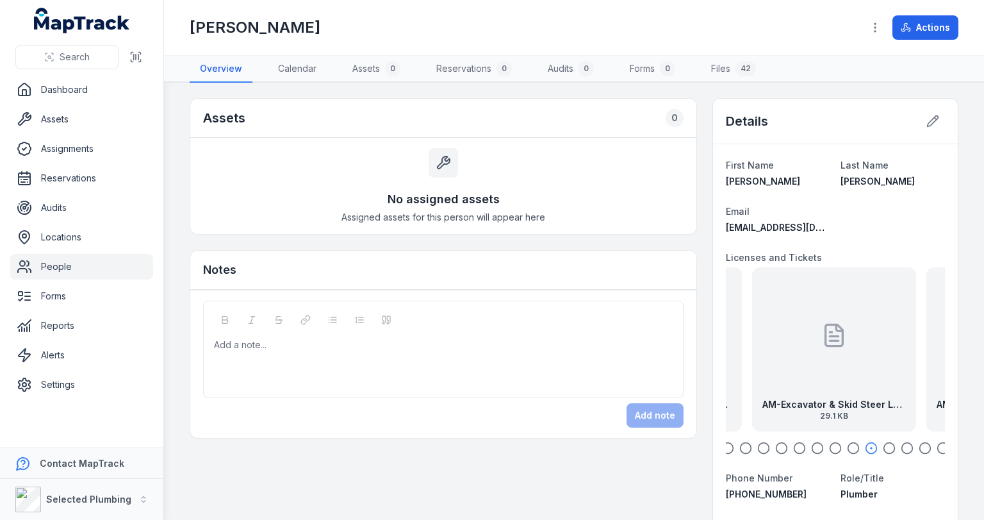
click at [867, 331] on div "AM-Excavator & Skid Steer Loader SOA Back 29.1 KB" at bounding box center [834, 349] width 164 height 164
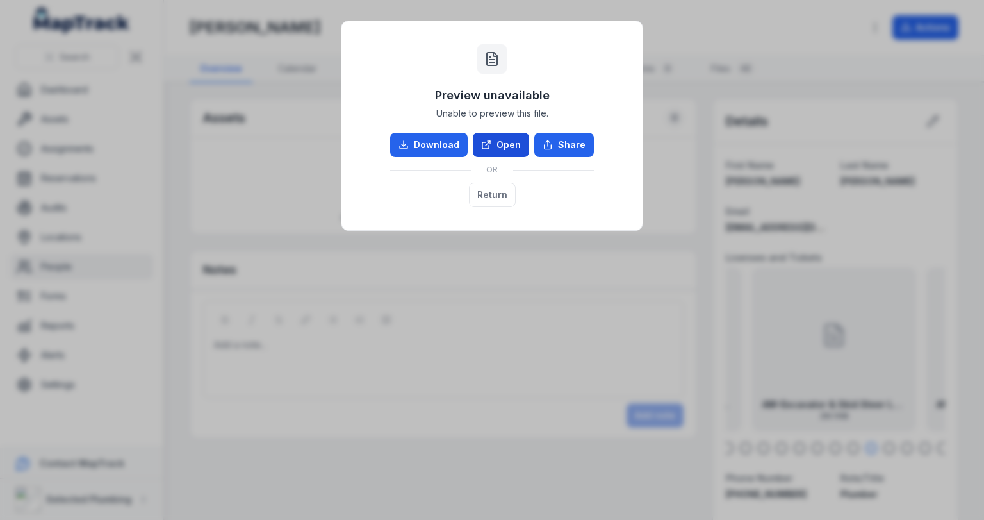
click at [517, 153] on link "Open" at bounding box center [501, 145] width 56 height 24
click at [478, 194] on button "Return" at bounding box center [492, 195] width 47 height 24
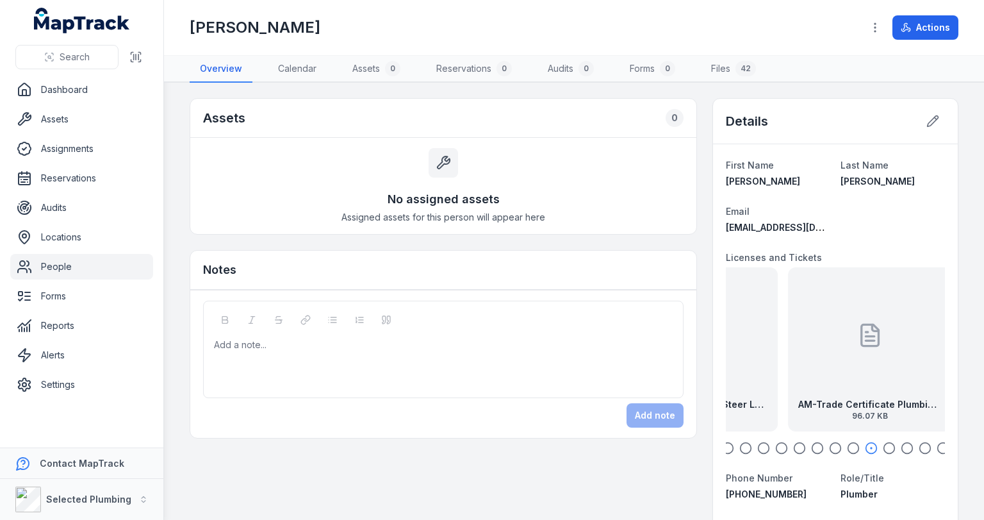
drag, startPoint x: 895, startPoint y: 324, endPoint x: 736, endPoint y: 311, distance: 159.5
click at [736, 311] on div "AM-Excavator & Skid Steer Loader SOA Back 29.1 KB" at bounding box center [696, 349] width 164 height 164
click at [854, 315] on div "AM-Trade Certificate Plumbing and Gas Fitting exp [DATE] 96.07 KB" at bounding box center [834, 349] width 164 height 164
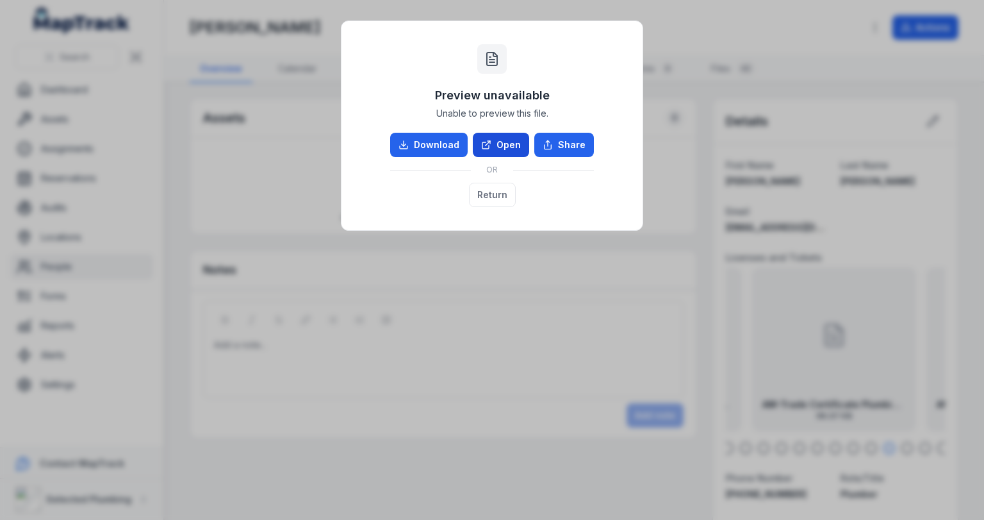
click at [497, 149] on link "Open" at bounding box center [501, 145] width 56 height 24
click at [497, 191] on button "Return" at bounding box center [492, 195] width 47 height 24
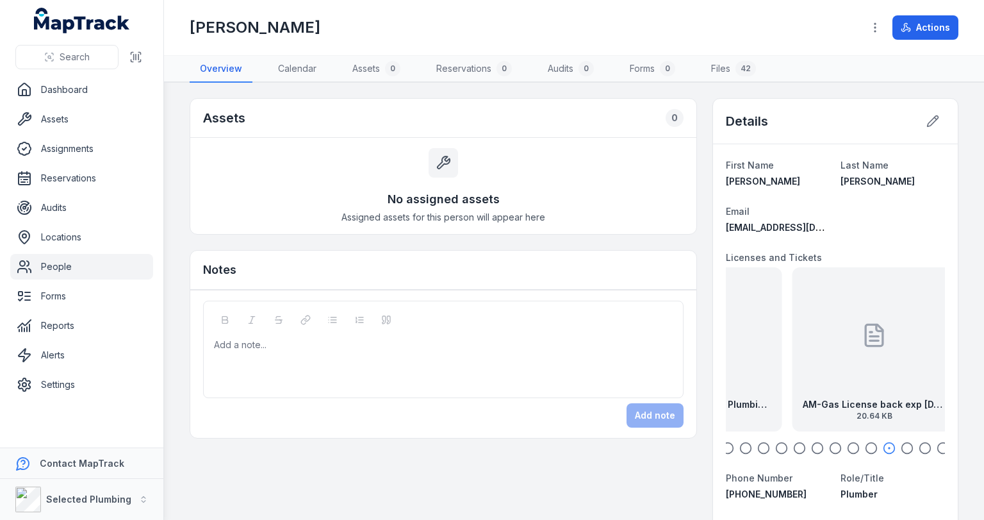
drag, startPoint x: 890, startPoint y: 339, endPoint x: 747, endPoint y: 321, distance: 143.4
click at [747, 321] on div "AM-Trade Certificate Plumbing and Gas Fitting exp [DATE] 96.07 KB" at bounding box center [700, 349] width 164 height 164
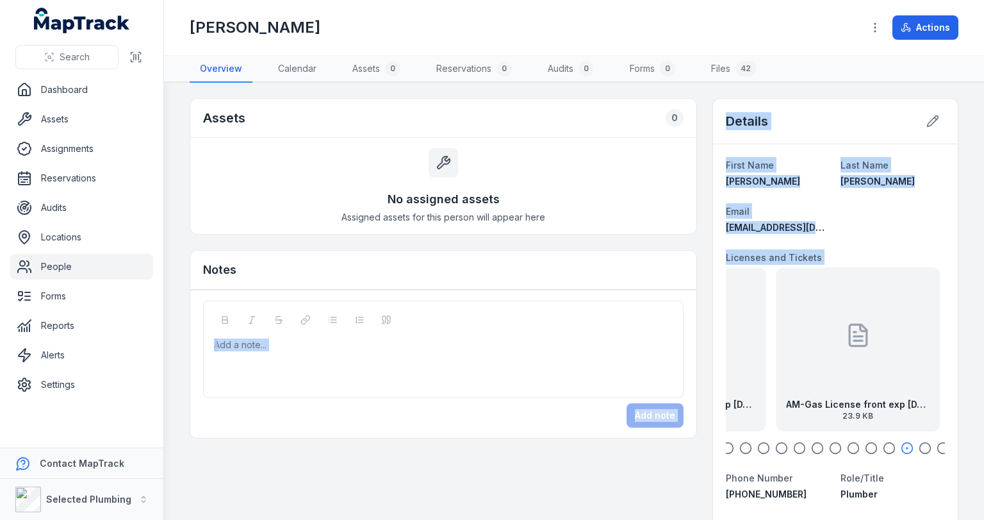
drag, startPoint x: 861, startPoint y: 326, endPoint x: 678, endPoint y: 325, distance: 183.3
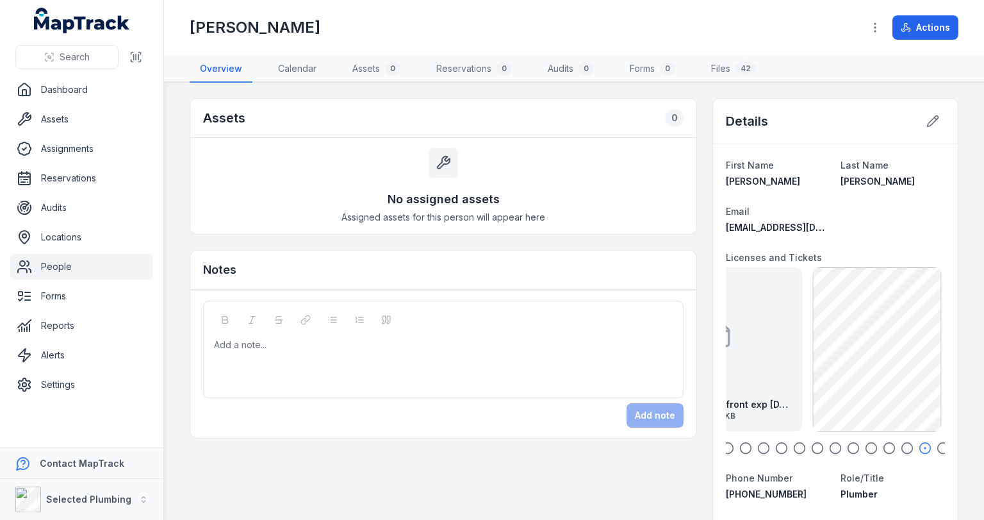
drag, startPoint x: 872, startPoint y: 333, endPoint x: 753, endPoint y: 334, distance: 118.6
click at [753, 334] on div "AM-Gas License front exp [DATE] 23.9 KB" at bounding box center [720, 349] width 164 height 164
drag, startPoint x: 810, startPoint y: 333, endPoint x: 901, endPoint y: 329, distance: 91.1
click at [900, 329] on div "AM-Gas License front exp [DATE] 23.9 KB" at bounding box center [865, 349] width 164 height 164
drag, startPoint x: 799, startPoint y: 333, endPoint x: 882, endPoint y: 336, distance: 83.4
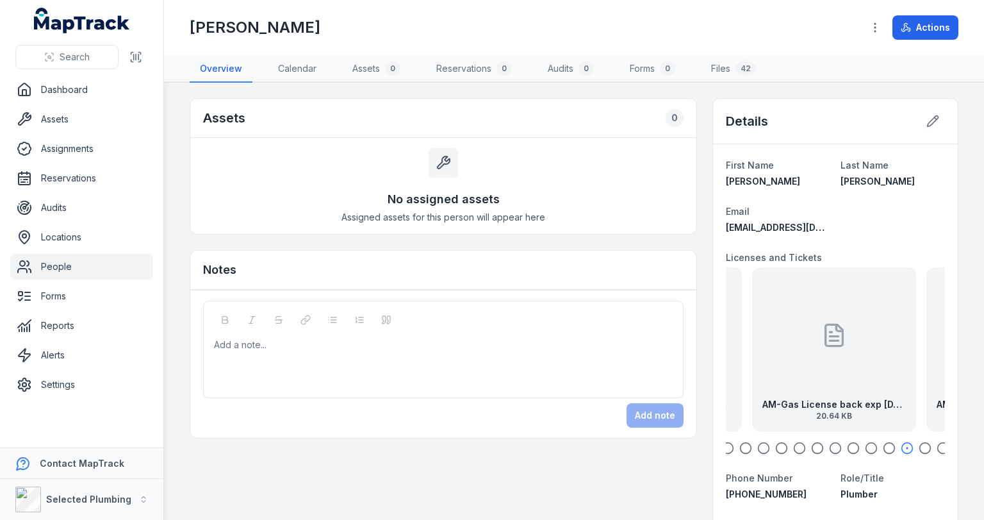
click at [877, 336] on div "AM-Gas License back exp [DATE] 20.64 KB" at bounding box center [834, 349] width 164 height 164
drag, startPoint x: 823, startPoint y: 355, endPoint x: 877, endPoint y: 356, distance: 53.8
click at [868, 355] on div "AM-Trade Certificate Plumbing and Gas Fitting exp [DATE] 96.07 KB" at bounding box center [841, 349] width 164 height 164
drag, startPoint x: 797, startPoint y: 354, endPoint x: 868, endPoint y: 354, distance: 71.1
click at [861, 353] on div "AM-Excavator & Skid Steer Loader SOA Back 29.1 KB" at bounding box center [847, 349] width 164 height 164
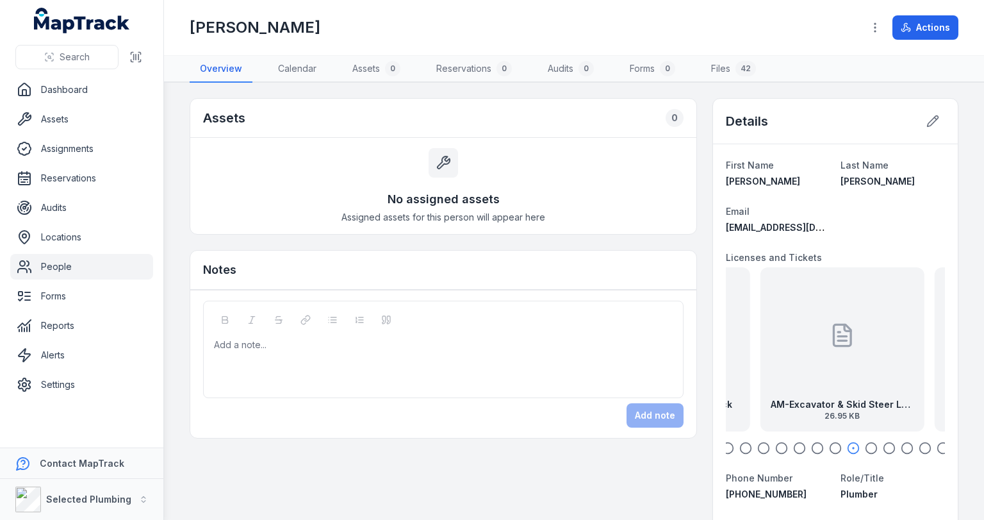
drag, startPoint x: 807, startPoint y: 354, endPoint x: 863, endPoint y: 358, distance: 56.5
click at [859, 356] on div "AM-Excavator & Skid Steer Loader SOA front 26.95 KB" at bounding box center [843, 349] width 164 height 164
drag, startPoint x: 812, startPoint y: 361, endPoint x: 860, endPoint y: 364, distance: 48.1
click at [858, 364] on div "AM-Construction Card Back 26.68 KB" at bounding box center [834, 349] width 164 height 164
drag, startPoint x: 793, startPoint y: 360, endPoint x: 881, endPoint y: 365, distance: 87.9
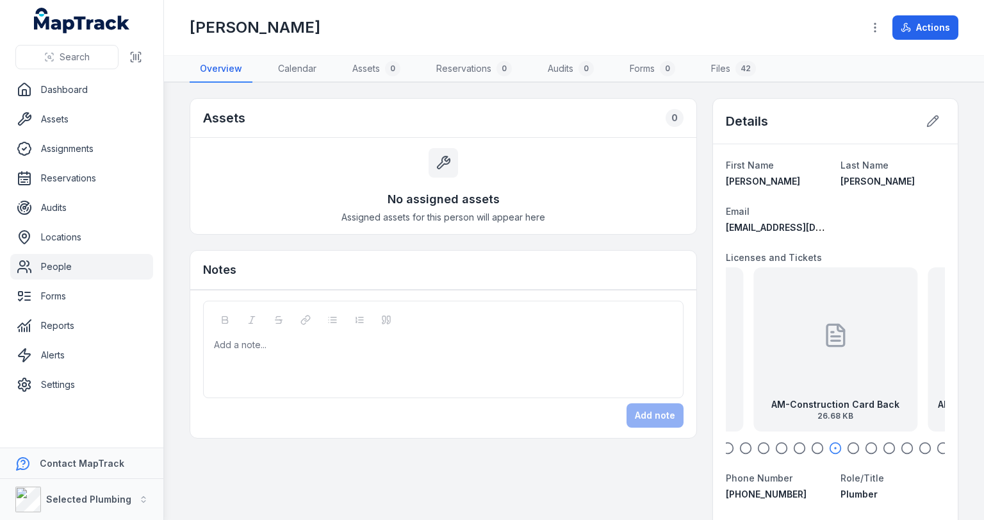
click at [847, 363] on div "AM-Construction Card Back 26.68 KB" at bounding box center [836, 349] width 164 height 164
drag, startPoint x: 797, startPoint y: 366, endPoint x: 888, endPoint y: 374, distance: 90.7
click at [888, 374] on div "AM-Construction Card front 27.7 KB" at bounding box center [834, 349] width 164 height 164
drag, startPoint x: 863, startPoint y: 379, endPoint x: 891, endPoint y: 382, distance: 28.3
click at [891, 382] on div "AM-Drivers License front exp [DATE] 62.09 KB" at bounding box center [834, 349] width 164 height 164
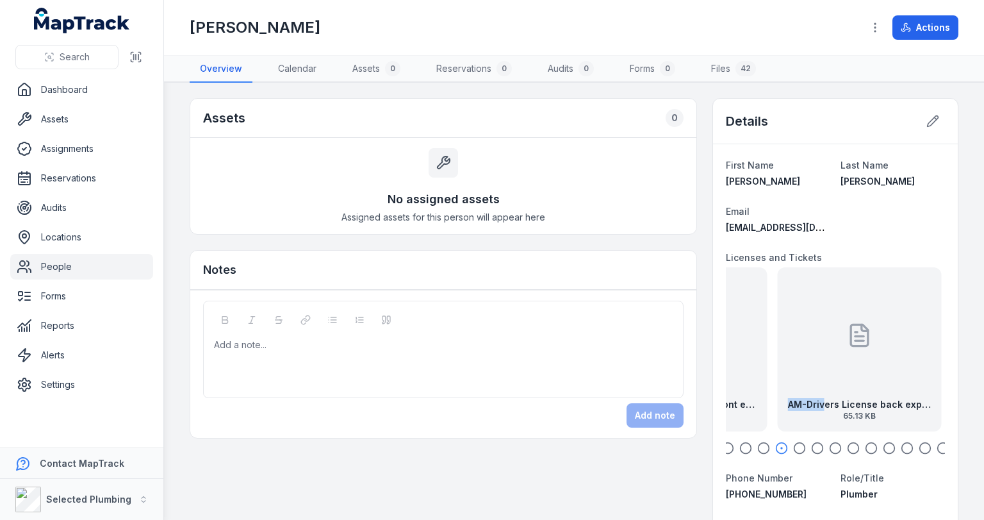
drag, startPoint x: 792, startPoint y: 376, endPoint x: 893, endPoint y: 380, distance: 100.7
click at [892, 380] on div "AM-Drivers License back exp [DATE] 65.13 KB" at bounding box center [860, 349] width 164 height 164
click at [796, 370] on div "AM-Plumbing License front exp [DATE] 32.57 KB" at bounding box center [834, 349] width 164 height 164
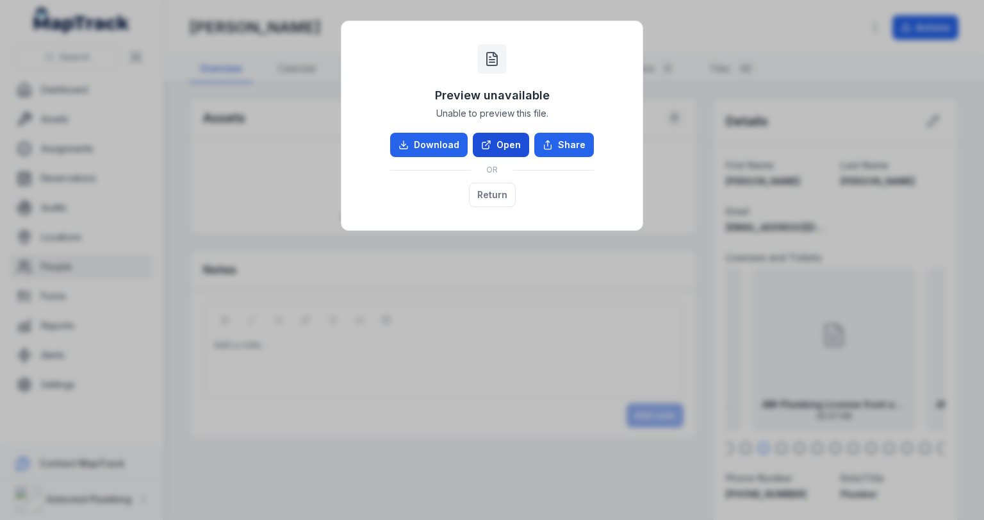
click at [504, 141] on link "Open" at bounding box center [501, 145] width 56 height 24
click at [500, 195] on button "Return" at bounding box center [492, 195] width 47 height 24
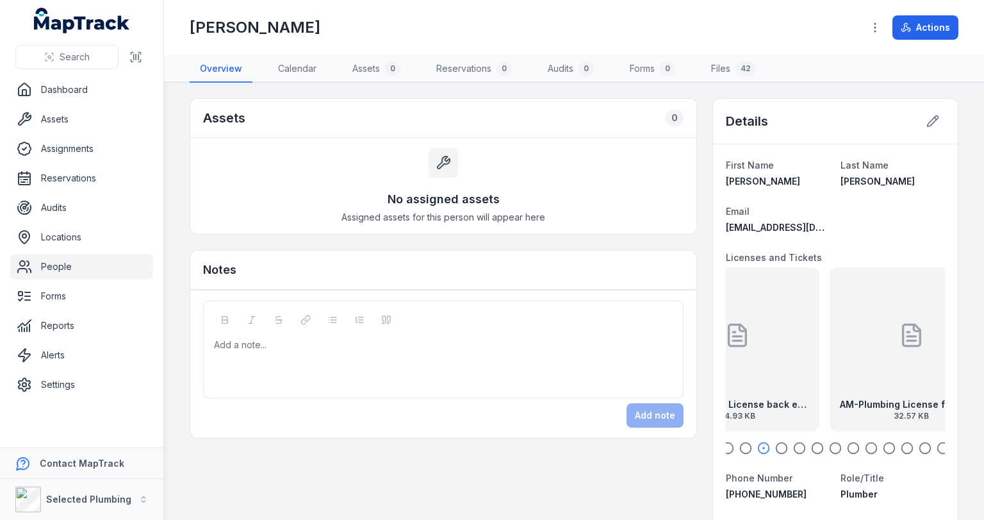
drag, startPoint x: 825, startPoint y: 351, endPoint x: 918, endPoint y: 354, distance: 92.3
click at [918, 354] on div at bounding box center [912, 334] width 26 height 115
click at [855, 356] on div "AM-Plumbing License back exp [DATE] 34.93 KB" at bounding box center [834, 349] width 164 height 164
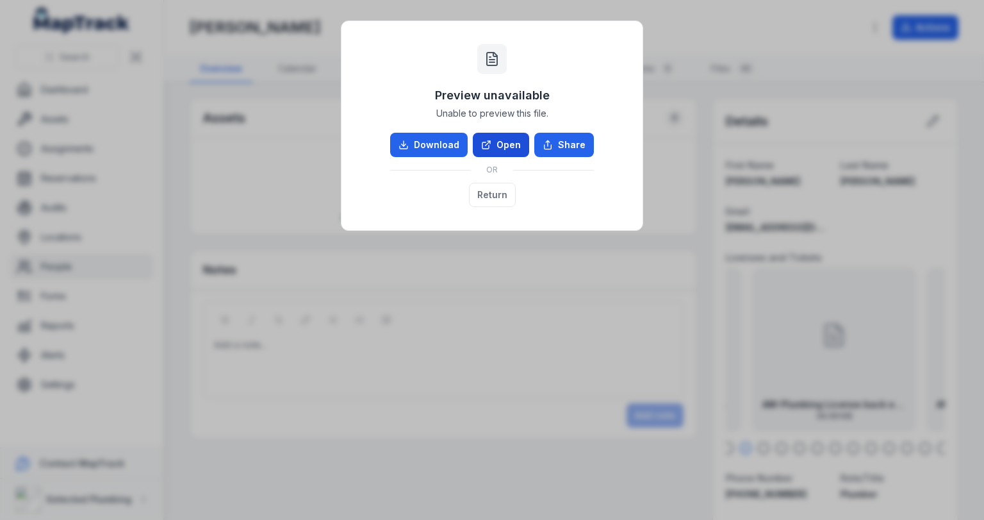
click at [522, 153] on link "Open" at bounding box center [501, 145] width 56 height 24
click at [491, 192] on button "Return" at bounding box center [492, 195] width 47 height 24
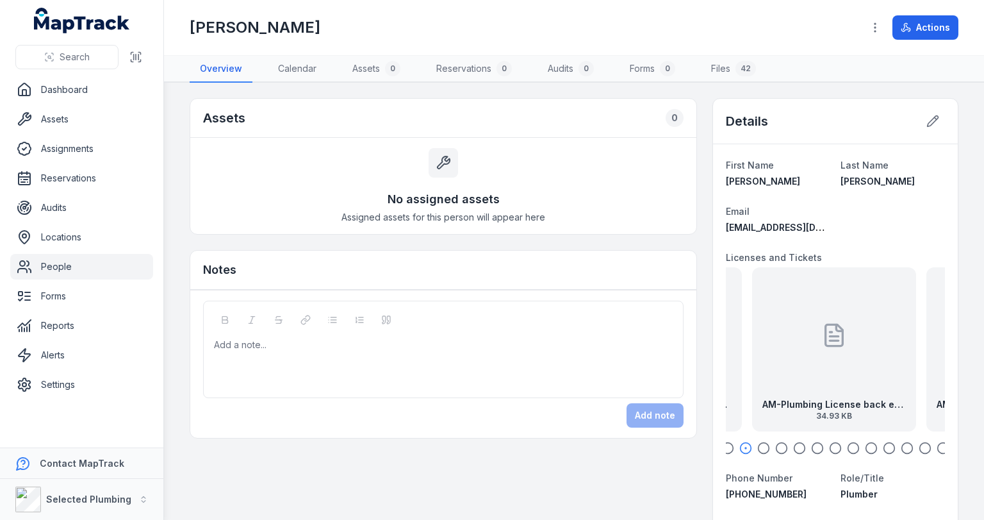
drag, startPoint x: 802, startPoint y: 330, endPoint x: 874, endPoint y: 324, distance: 72.6
click at [874, 324] on div "AM-Plumbing License back exp [DATE] 34.93 KB" at bounding box center [834, 349] width 164 height 164
drag, startPoint x: 795, startPoint y: 327, endPoint x: 870, endPoint y: 328, distance: 75.6
click at [870, 328] on div "AM-Plumbing License back exp [DATE] 34.93 KB" at bounding box center [852, 349] width 164 height 164
click at [795, 323] on icon at bounding box center [808, 335] width 26 height 26
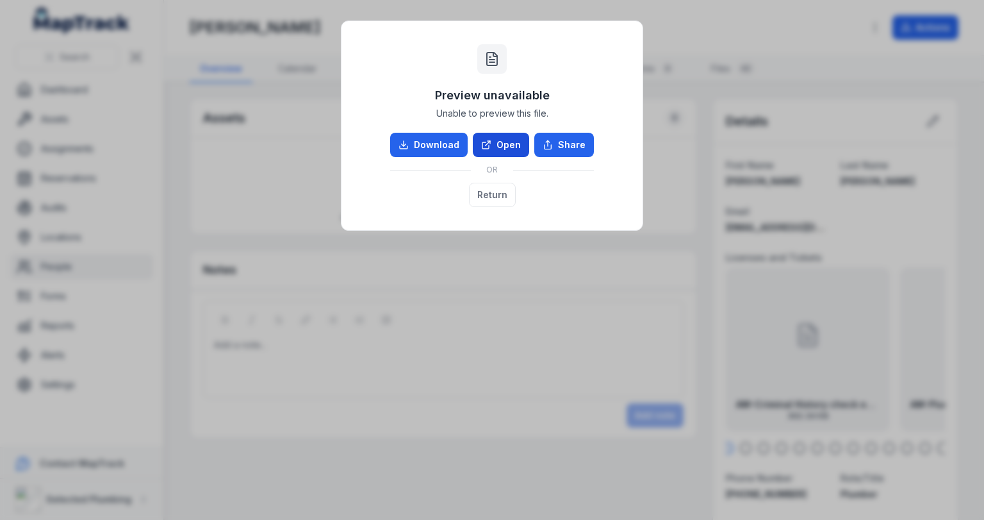
click at [502, 148] on link "Open" at bounding box center [501, 145] width 56 height 24
click at [506, 193] on button "Return" at bounding box center [492, 195] width 47 height 24
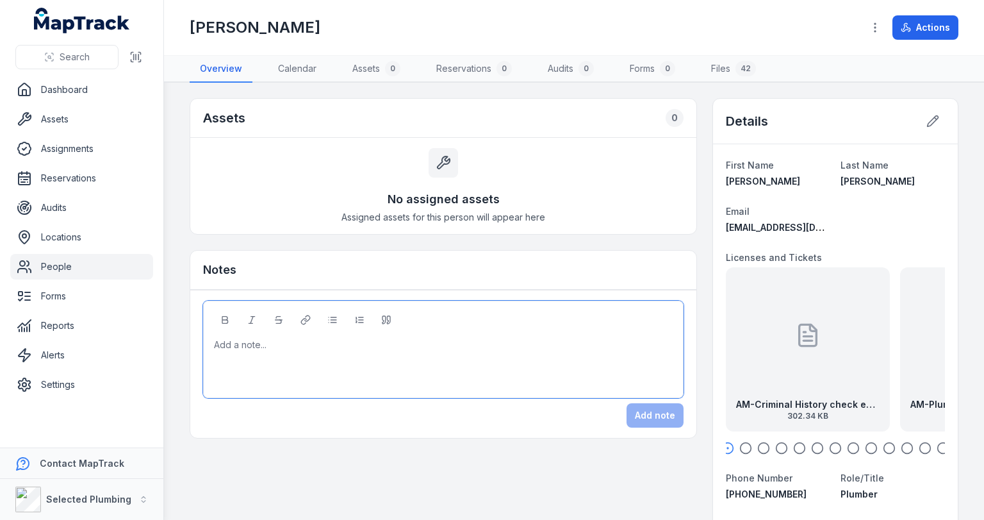
click at [399, 343] on div at bounding box center [444, 344] width 458 height 13
click at [259, 362] on div "Add a note..." at bounding box center [443, 363] width 459 height 51
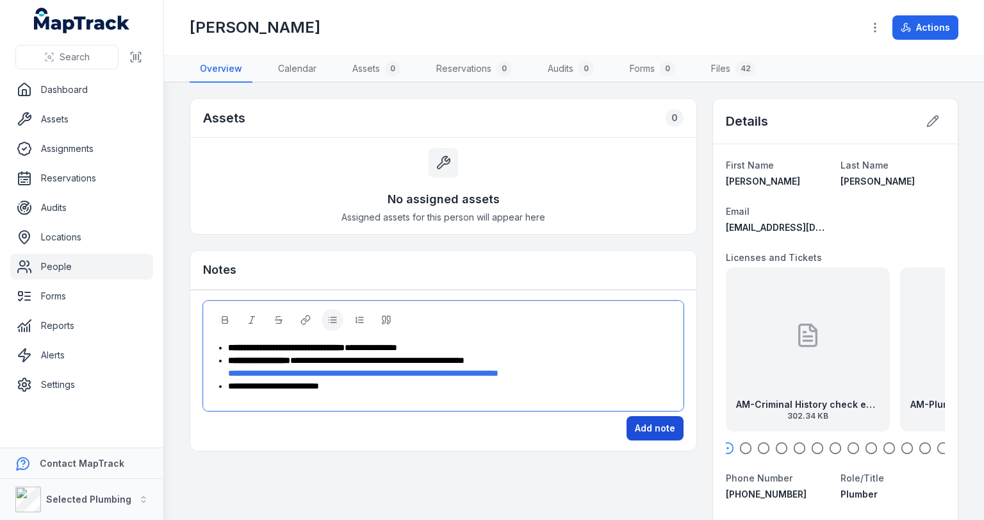
click at [649, 422] on button "Add note" at bounding box center [655, 428] width 57 height 24
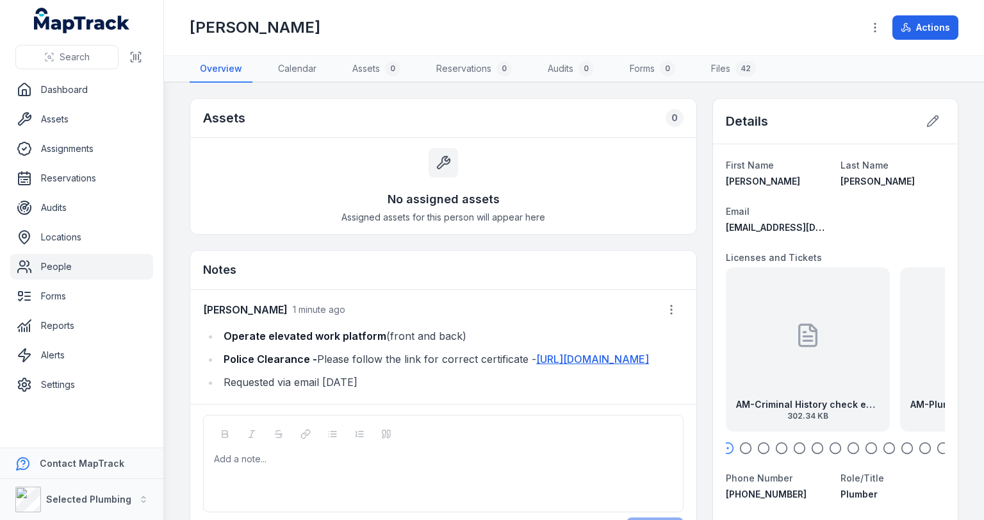
click at [62, 263] on link "People" at bounding box center [81, 267] width 143 height 26
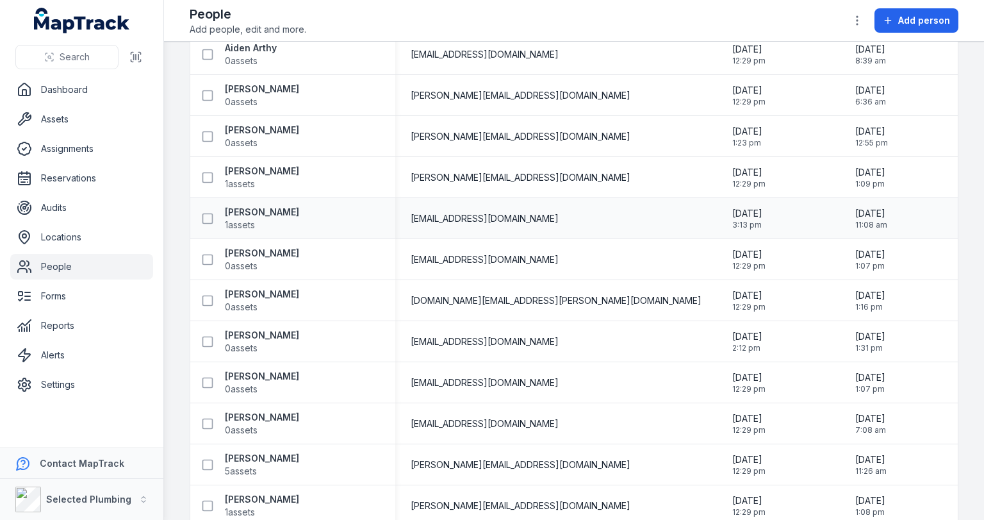
scroll to position [103, 0]
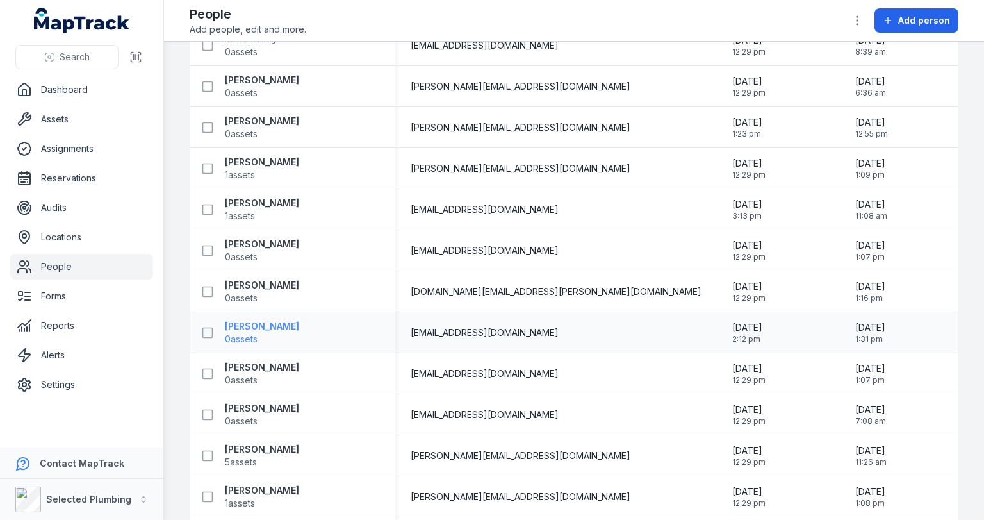
click at [279, 324] on strong "[PERSON_NAME]" at bounding box center [262, 326] width 74 height 13
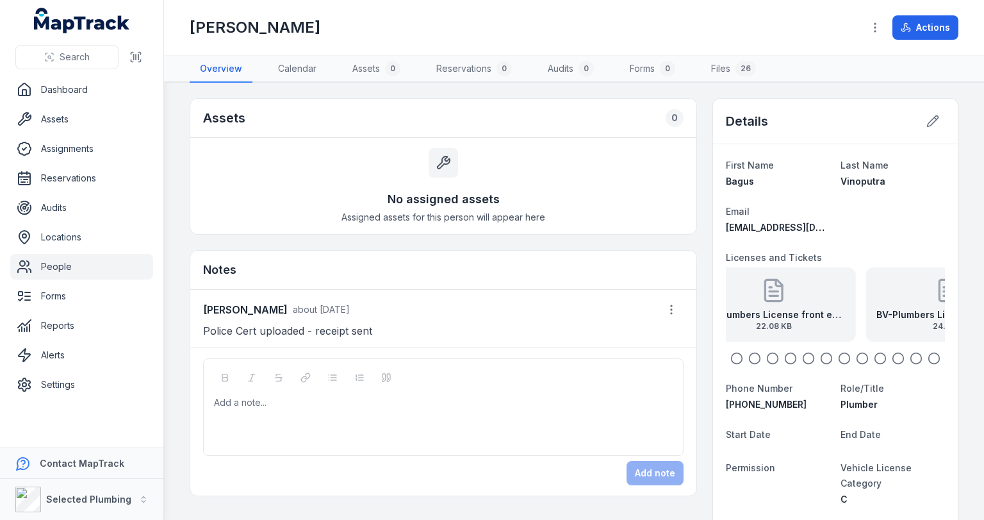
drag, startPoint x: 866, startPoint y: 294, endPoint x: 770, endPoint y: 297, distance: 96.2
click at [770, 297] on div "BV-Plumbers License front exp [DATE] 22.08 KB" at bounding box center [774, 304] width 164 height 74
drag, startPoint x: 870, startPoint y: 292, endPoint x: 763, endPoint y: 294, distance: 107.0
click at [766, 294] on div "BV-Plumbers License back exp [DATE] 24.6 KB" at bounding box center [747, 304] width 164 height 74
drag, startPoint x: 864, startPoint y: 292, endPoint x: 765, endPoint y: 295, distance: 99.4
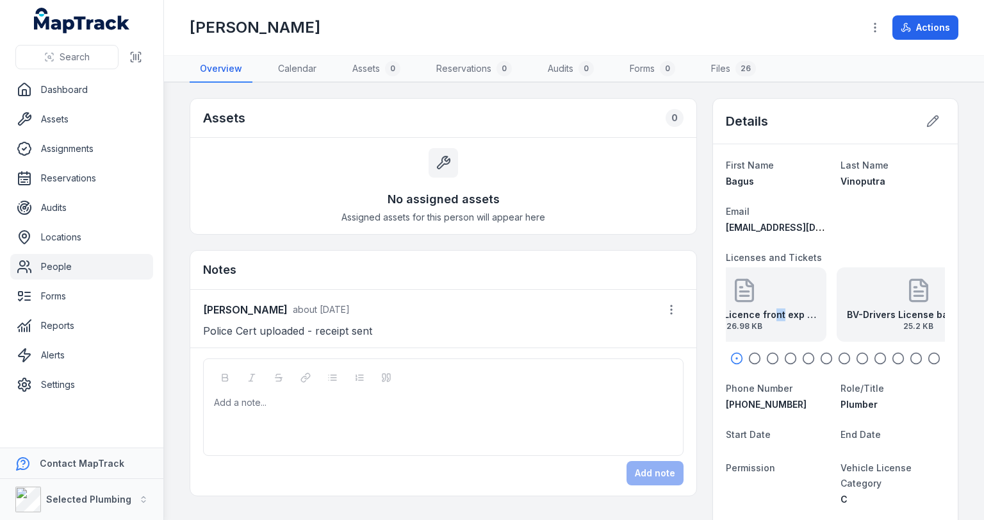
click at [766, 295] on div "BV-Drivers Licence front exp [DATE] 26.98 KB" at bounding box center [745, 304] width 164 height 74
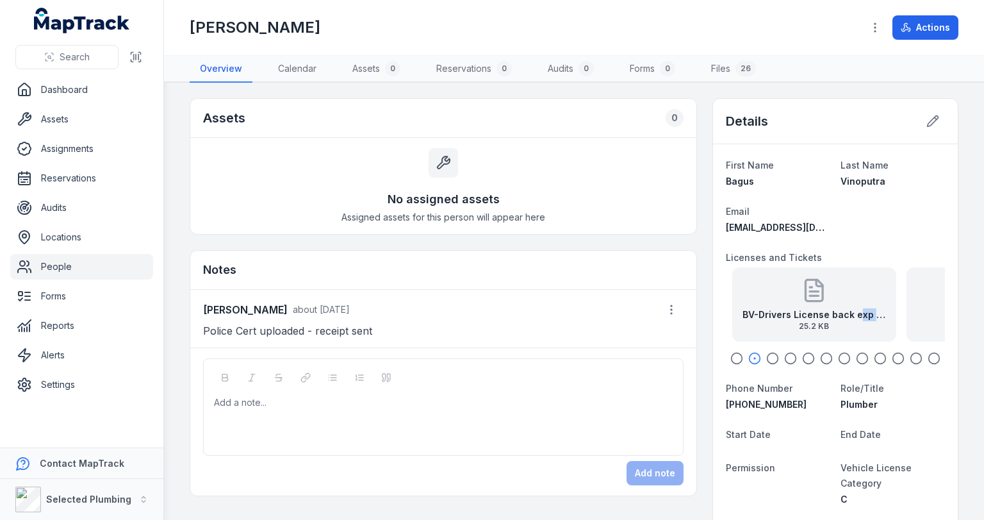
drag, startPoint x: 886, startPoint y: 292, endPoint x: 784, endPoint y: 300, distance: 102.2
click at [784, 300] on div "BV-Drivers License back exp [DATE] 25.2 KB" at bounding box center [815, 304] width 164 height 74
drag, startPoint x: 874, startPoint y: 294, endPoint x: 765, endPoint y: 298, distance: 108.4
click at [767, 298] on div "BV-Excavator back 24.23 KB" at bounding box center [802, 304] width 164 height 74
drag, startPoint x: 879, startPoint y: 294, endPoint x: 769, endPoint y: 294, distance: 109.6
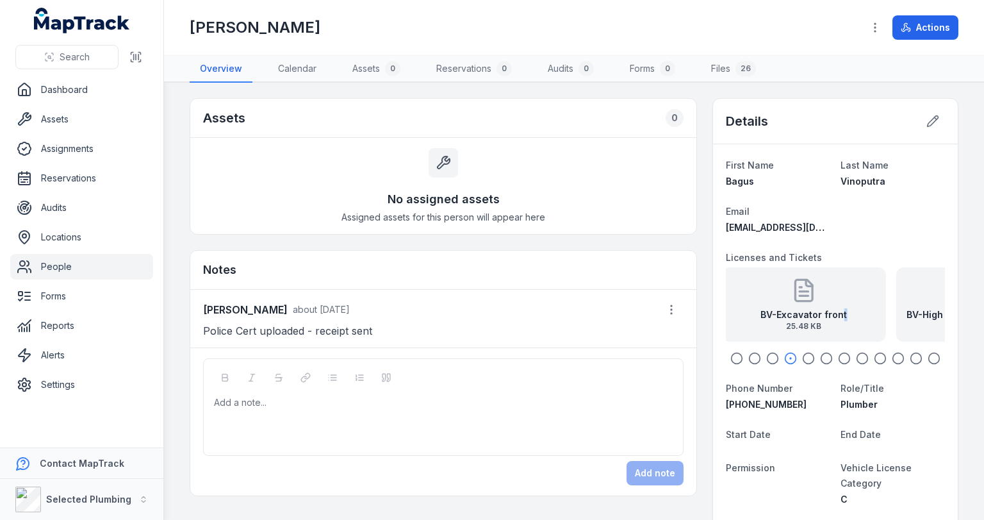
click at [769, 294] on div "BV-Excavator front 25.48 KB" at bounding box center [804, 304] width 164 height 74
drag, startPoint x: 874, startPoint y: 290, endPoint x: 765, endPoint y: 295, distance: 109.1
click at [766, 295] on div "BV-High Risk Boom EWP front exp [DATE] 23.74 KB" at bounding box center [767, 304] width 164 height 74
click at [841, 359] on icon "button" at bounding box center [844, 358] width 13 height 13
click at [856, 357] on icon "button" at bounding box center [862, 358] width 13 height 13
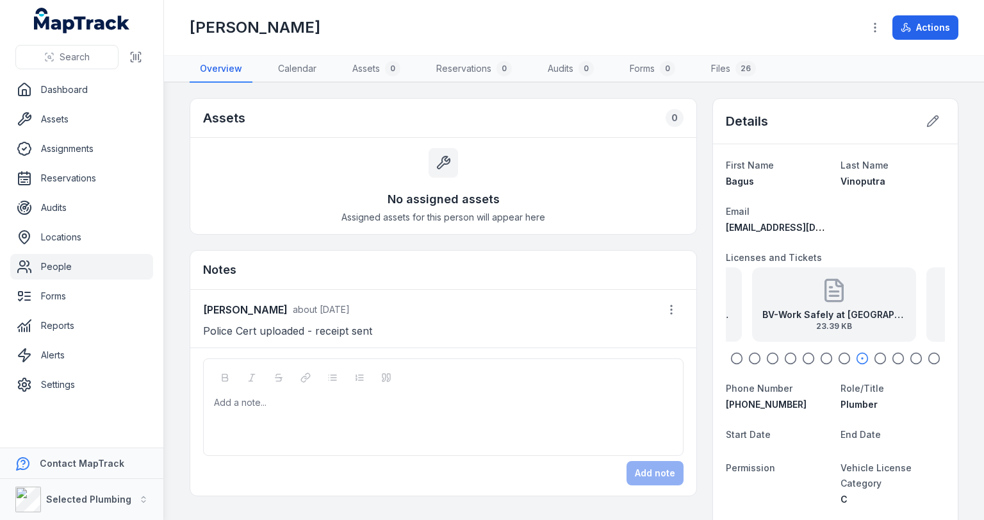
click at [874, 355] on icon "button" at bounding box center [880, 358] width 13 height 13
click at [892, 354] on icon "button" at bounding box center [898, 358] width 13 height 13
click at [856, 308] on strong "BV-Construction Card back" at bounding box center [835, 314] width 126 height 13
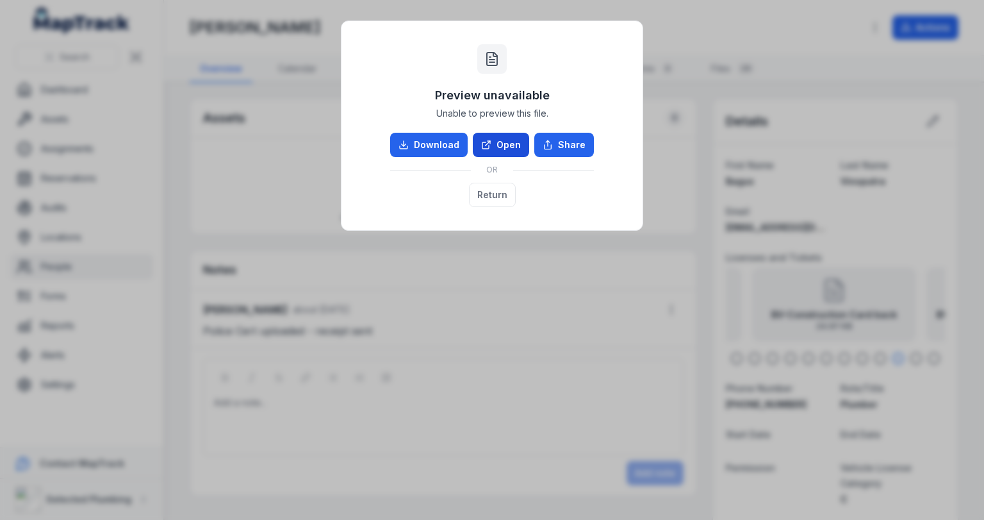
click at [474, 146] on link "Open" at bounding box center [501, 145] width 56 height 24
click at [498, 201] on button "Return" at bounding box center [492, 195] width 47 height 24
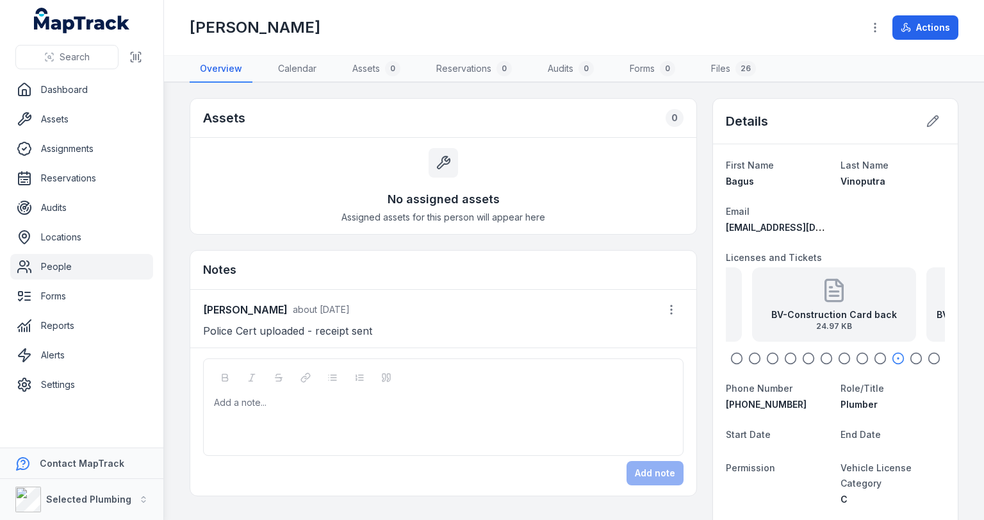
click at [449, 377] on div "Add a note..." at bounding box center [443, 406] width 481 height 97
click at [310, 396] on div at bounding box center [444, 402] width 458 height 13
paste div
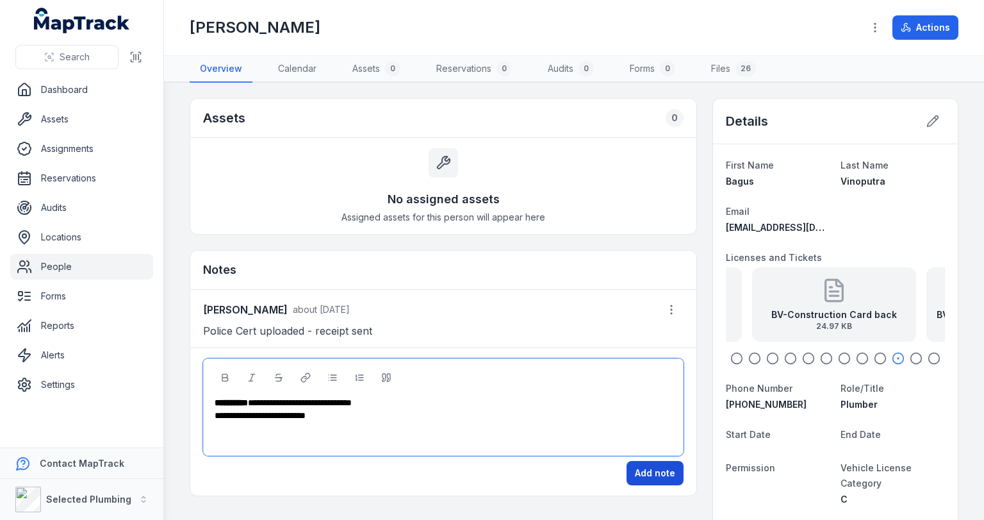
click at [642, 471] on button "Add note" at bounding box center [655, 473] width 57 height 24
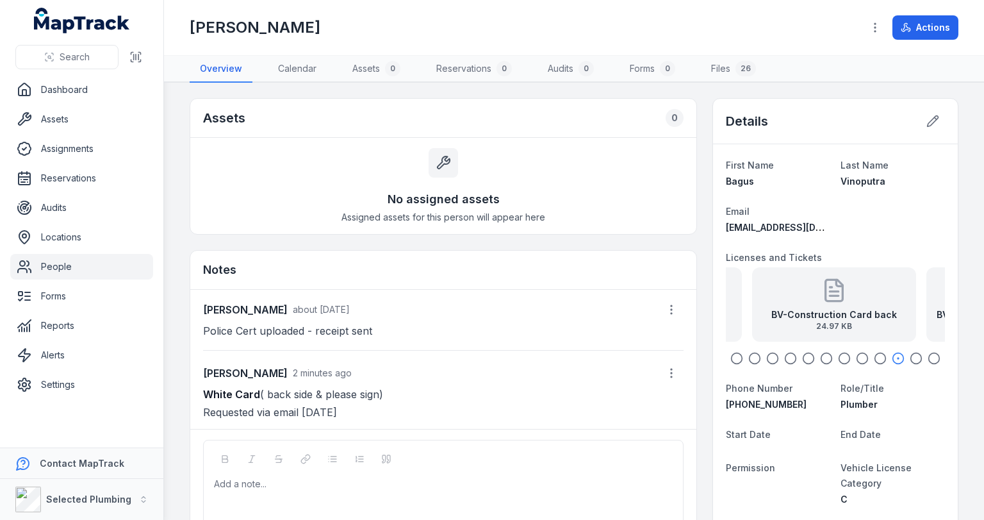
click at [62, 264] on link "People" at bounding box center [81, 267] width 143 height 26
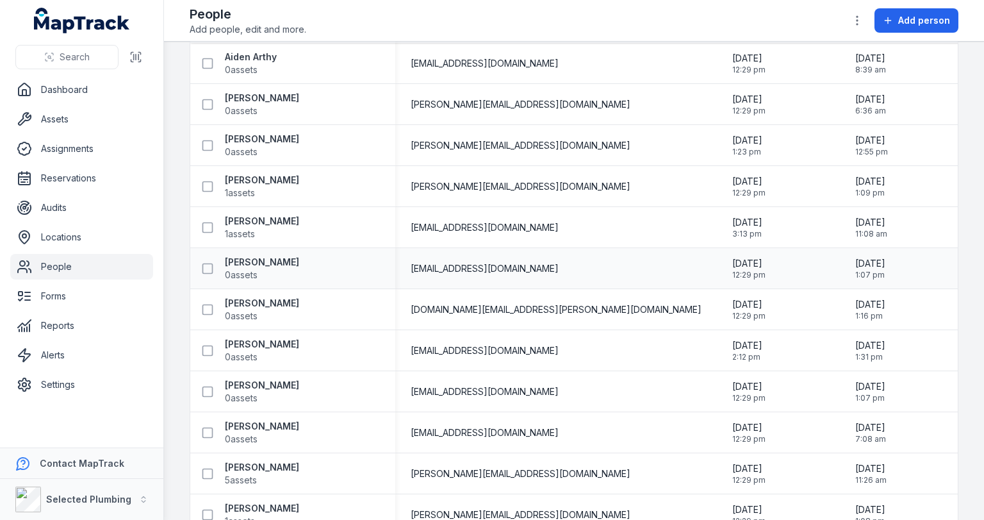
scroll to position [103, 0]
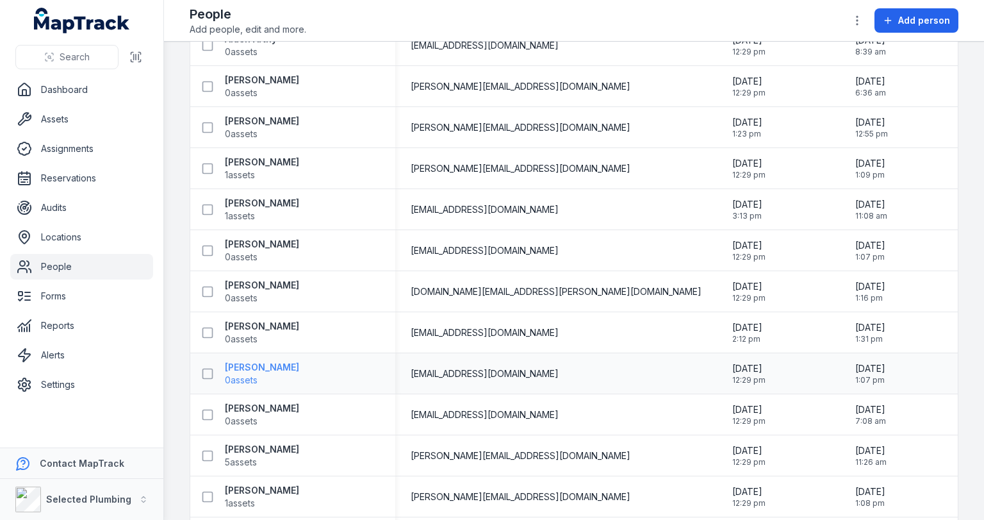
click at [274, 367] on strong "[PERSON_NAME]" at bounding box center [262, 367] width 74 height 13
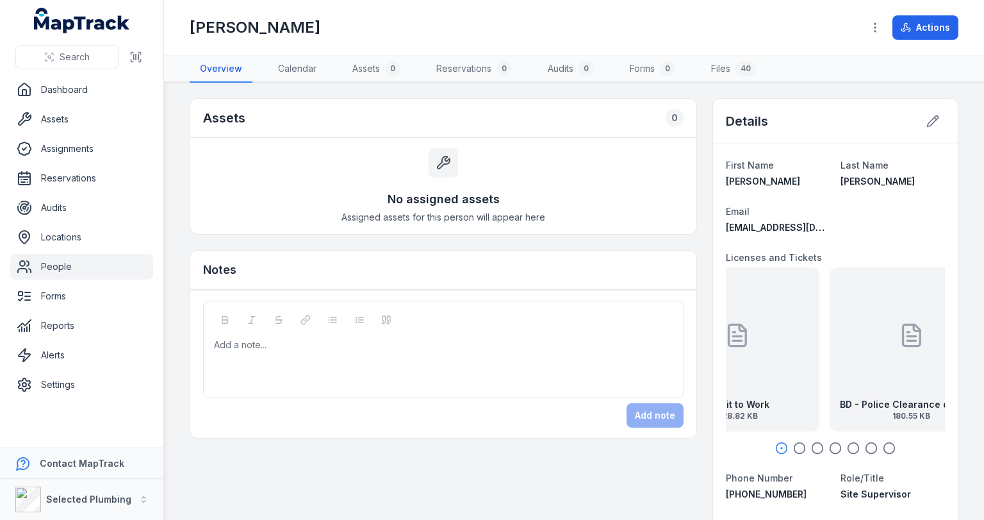
drag, startPoint x: 836, startPoint y: 338, endPoint x: 732, endPoint y: 341, distance: 103.9
click at [732, 341] on div "BD-Fit to Work 328.82 KB" at bounding box center [738, 349] width 164 height 164
drag, startPoint x: 866, startPoint y: 341, endPoint x: 748, endPoint y: 342, distance: 118.6
click at [750, 342] on div "BD - Police Clearance exp [DATE] 180.55 KB" at bounding box center [750, 349] width 164 height 164
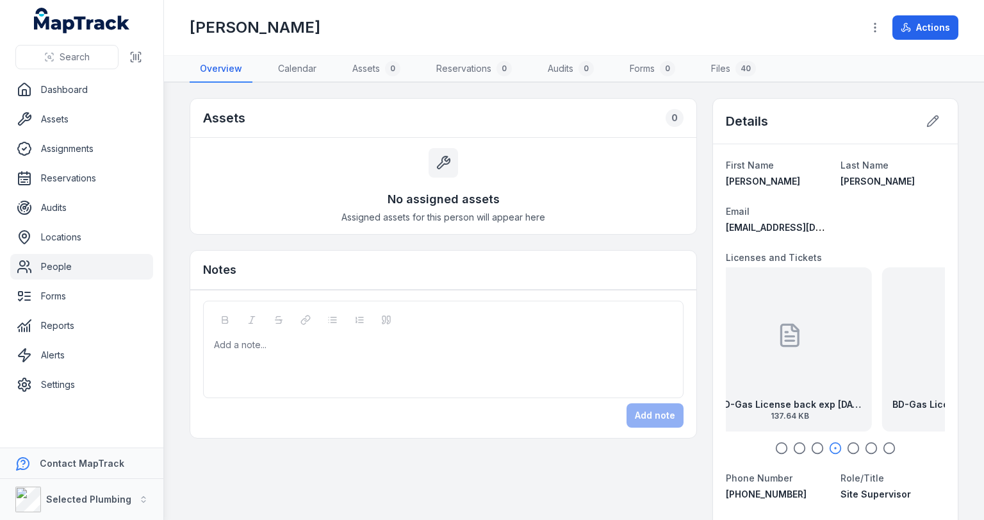
drag, startPoint x: 875, startPoint y: 331, endPoint x: 764, endPoint y: 333, distance: 111.5
click at [766, 333] on div "BD-Gas License back exp [DATE] 137.64 KB" at bounding box center [790, 349] width 164 height 164
drag, startPoint x: 882, startPoint y: 331, endPoint x: 743, endPoint y: 332, distance: 138.4
click at [745, 331] on div "BD-Gas License front exp [DATE] 71.62 KB" at bounding box center [740, 349] width 164 height 164
drag, startPoint x: 809, startPoint y: 349, endPoint x: 877, endPoint y: 351, distance: 67.3
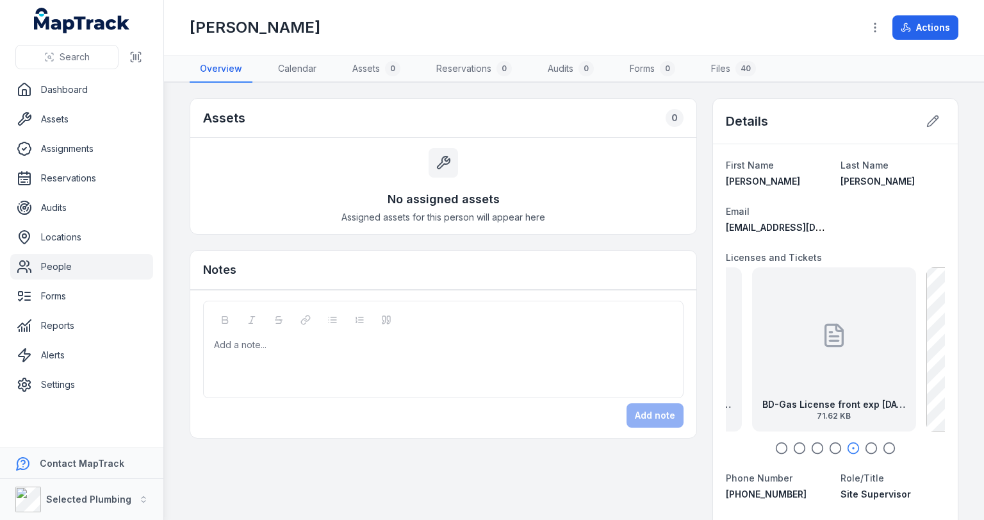
click at [876, 351] on div "BD-Gas License front exp [DATE] 71.62 KB" at bounding box center [834, 349] width 164 height 164
drag, startPoint x: 799, startPoint y: 349, endPoint x: 870, endPoint y: 354, distance: 71.4
click at [874, 354] on div "BD-Gas License back exp [DATE] 137.64 KB" at bounding box center [854, 349] width 164 height 164
drag, startPoint x: 887, startPoint y: 336, endPoint x: 913, endPoint y: 339, distance: 25.8
click at [911, 339] on icon at bounding box center [898, 335] width 26 height 26
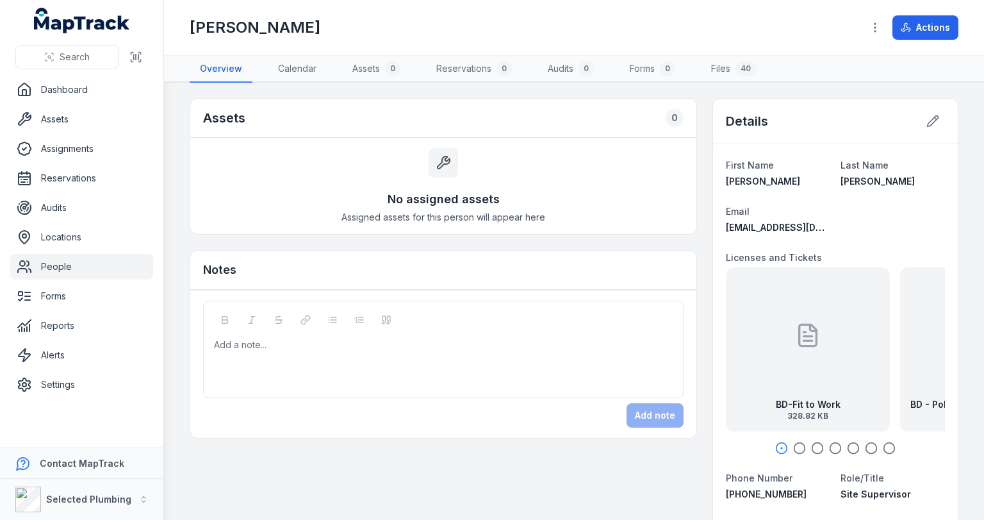
drag, startPoint x: 808, startPoint y: 354, endPoint x: 877, endPoint y: 359, distance: 68.8
click at [877, 359] on div "BD-Fit to Work 328.82 KB" at bounding box center [808, 349] width 164 height 164
click at [54, 260] on link "People" at bounding box center [81, 267] width 143 height 26
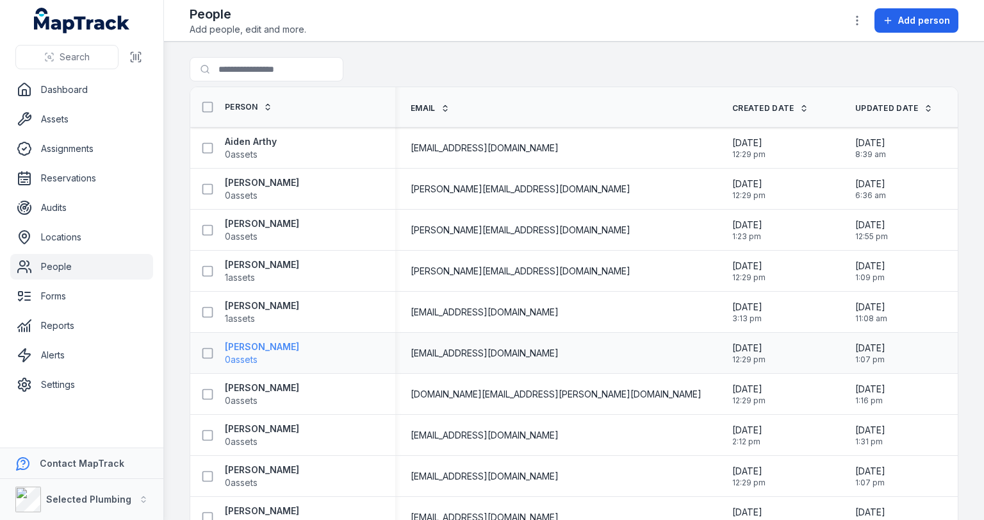
click at [256, 346] on strong "[PERSON_NAME]" at bounding box center [262, 346] width 74 height 13
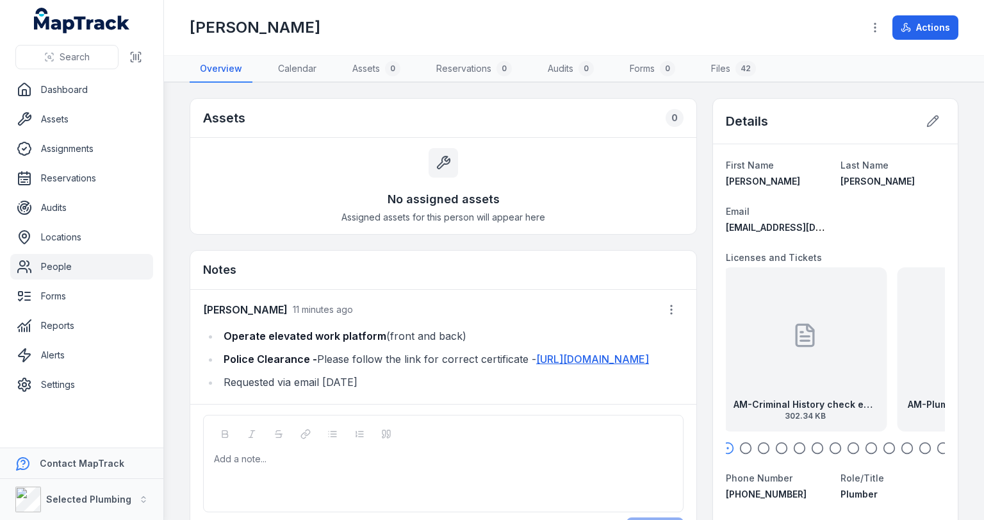
drag, startPoint x: 833, startPoint y: 360, endPoint x: 736, endPoint y: 361, distance: 96.8
click at [736, 361] on div "AM-Criminal History check exp [DATE] 302.34 KB" at bounding box center [806, 349] width 164 height 164
click at [852, 357] on div "AM-Plumbing License back exp [DATE] 34.93 KB" at bounding box center [834, 349] width 164 height 164
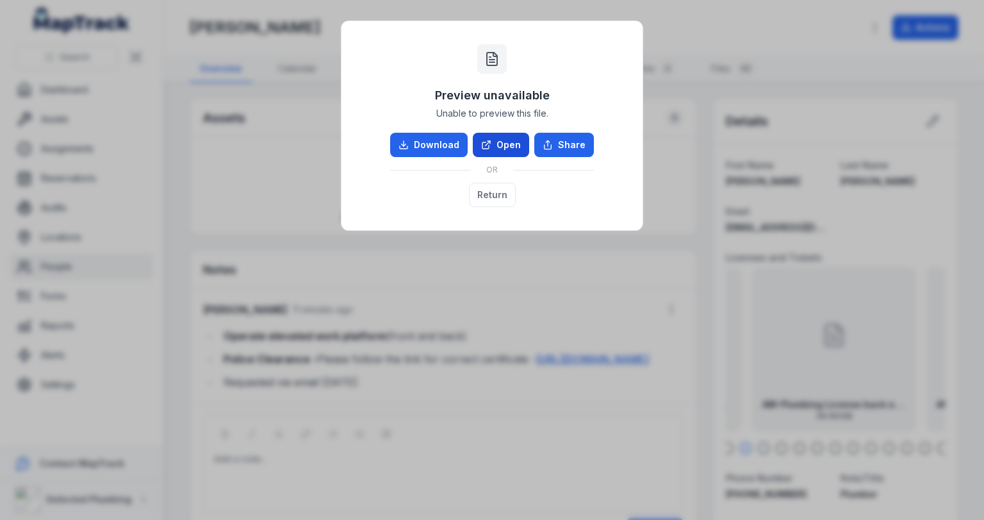
click at [505, 144] on link "Open" at bounding box center [501, 145] width 56 height 24
click at [495, 194] on button "Return" at bounding box center [492, 195] width 47 height 24
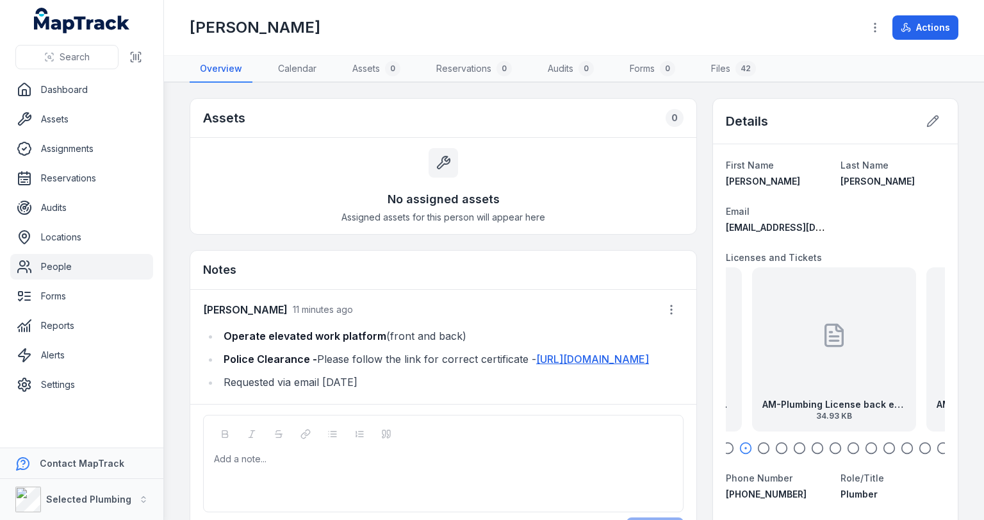
drag, startPoint x: 847, startPoint y: 346, endPoint x: 774, endPoint y: 339, distance: 72.8
click at [777, 339] on div "AM-Plumbing License back exp [DATE] 34.93 KB" at bounding box center [834, 349] width 164 height 164
click at [822, 333] on icon at bounding box center [835, 335] width 26 height 26
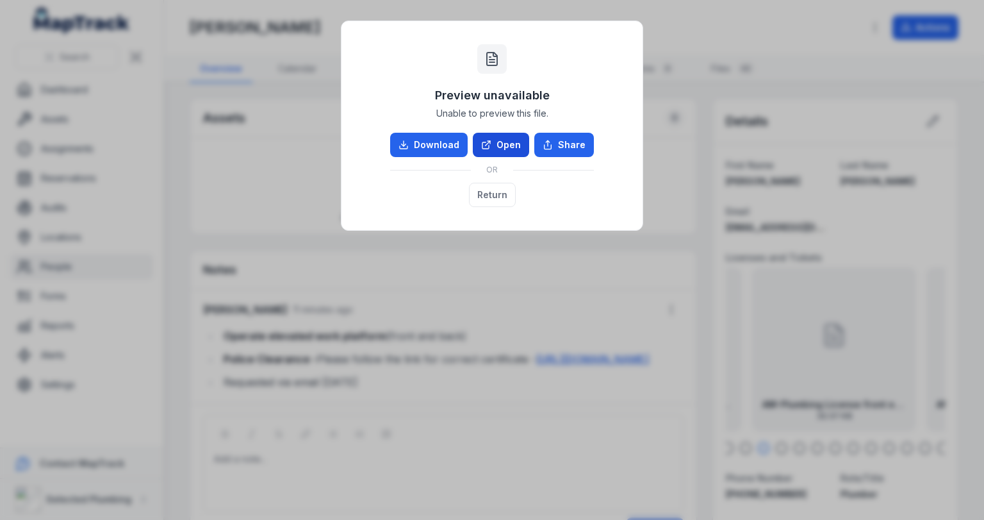
click at [500, 146] on link "Open" at bounding box center [501, 145] width 56 height 24
click at [486, 197] on button "Return" at bounding box center [492, 195] width 47 height 24
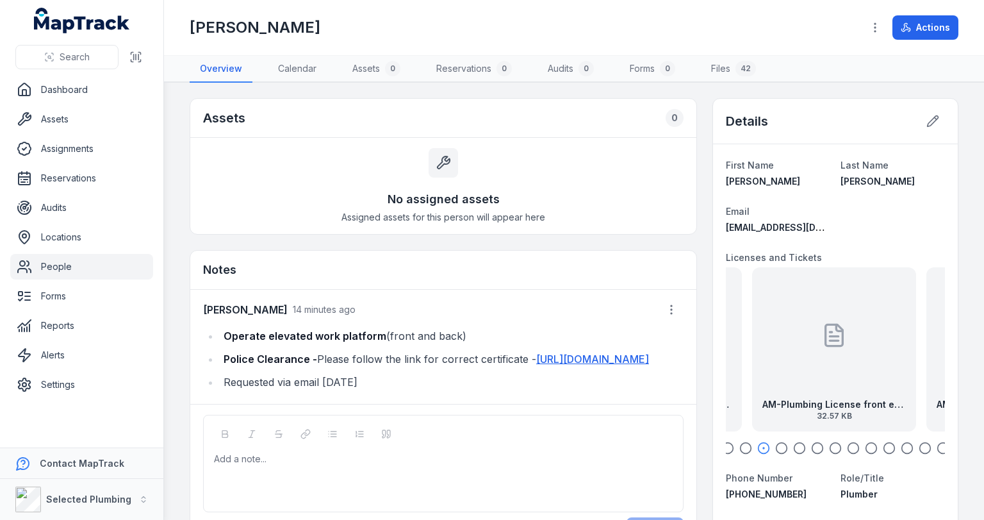
click at [62, 269] on link "People" at bounding box center [81, 267] width 143 height 26
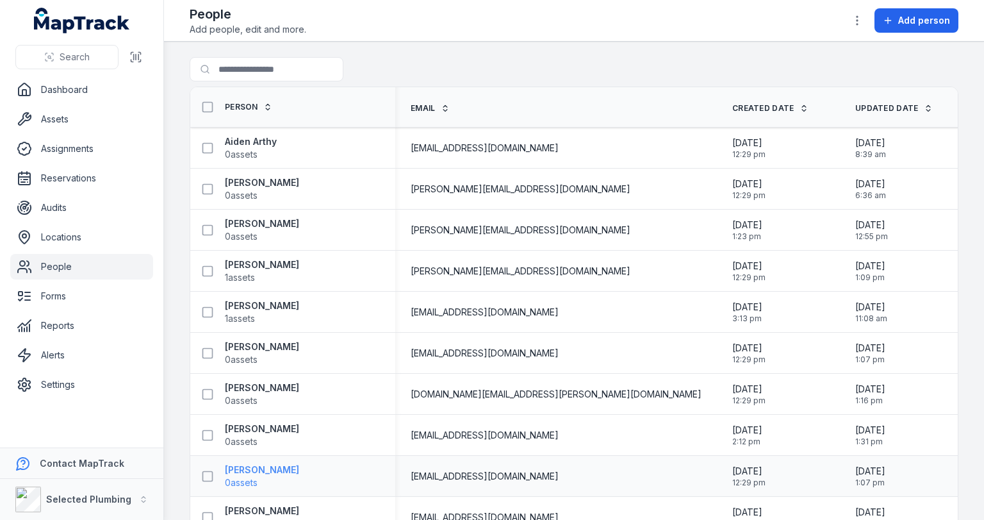
click at [264, 469] on strong "[PERSON_NAME]" at bounding box center [262, 469] width 74 height 13
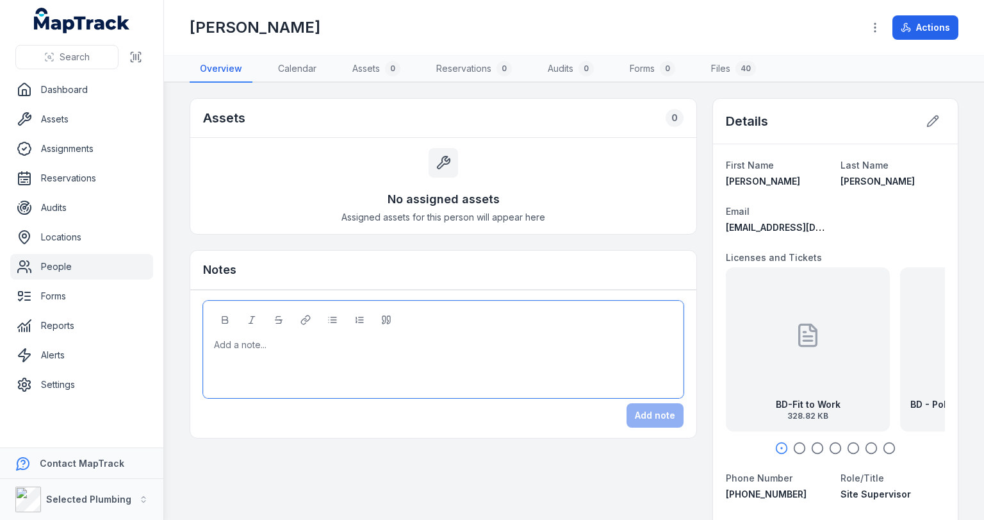
click at [337, 349] on div at bounding box center [444, 344] width 458 height 13
click at [295, 361] on div "Add a note..." at bounding box center [443, 363] width 459 height 51
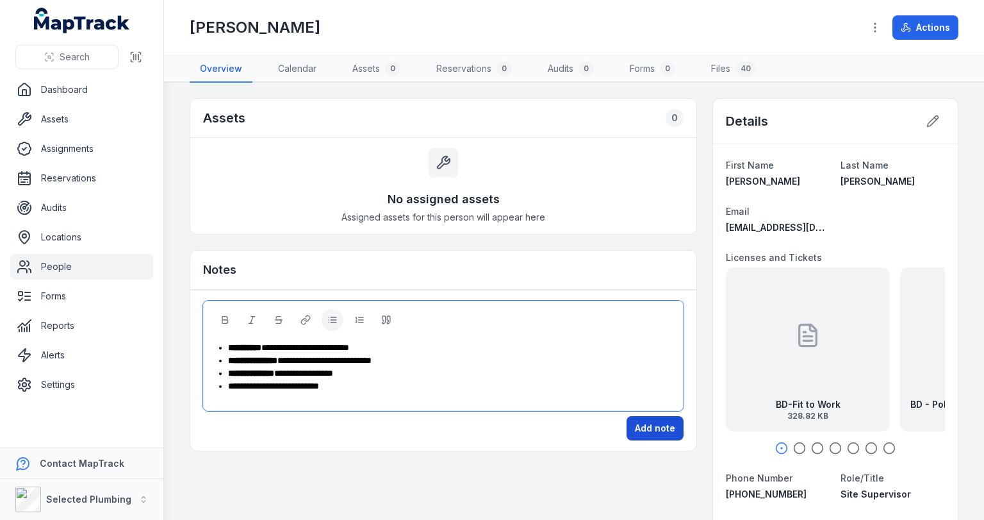
click at [657, 429] on button "Add note" at bounding box center [655, 428] width 57 height 24
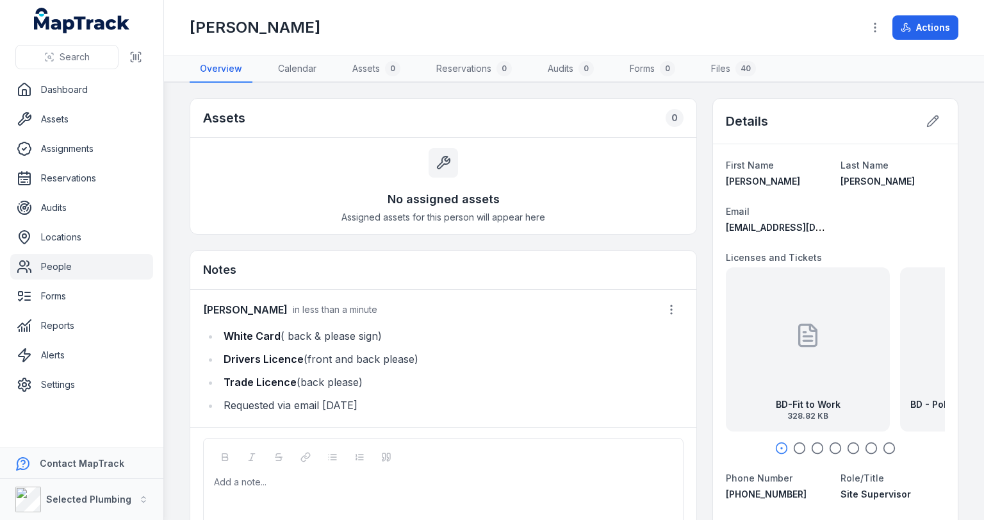
click at [54, 263] on link "People" at bounding box center [81, 267] width 143 height 26
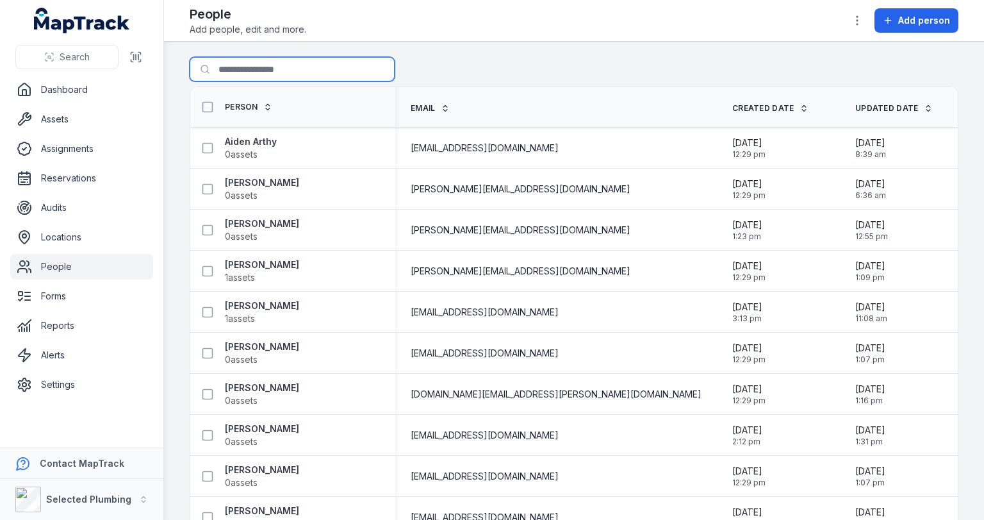
click at [281, 73] on input "Search for people" at bounding box center [292, 69] width 205 height 24
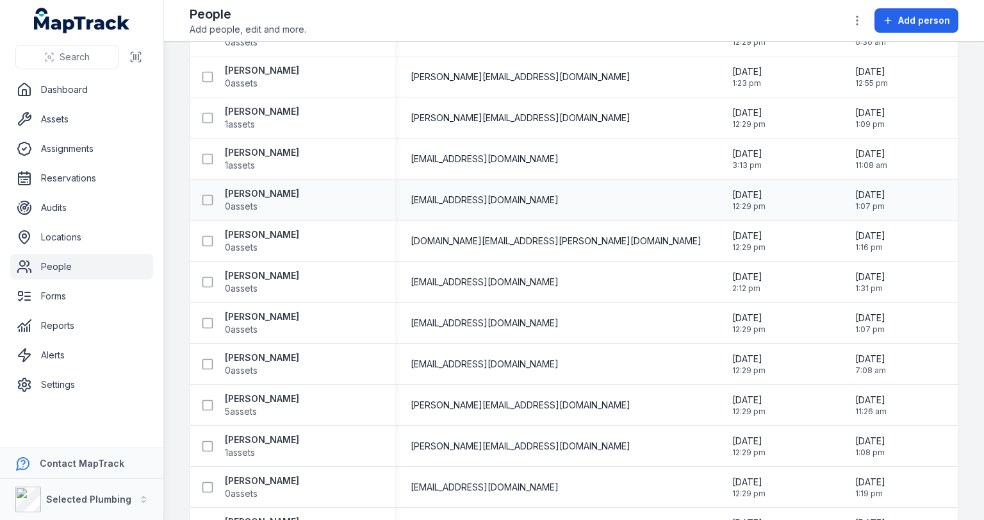
scroll to position [154, 0]
click at [274, 354] on strong "[PERSON_NAME]" at bounding box center [262, 357] width 74 height 13
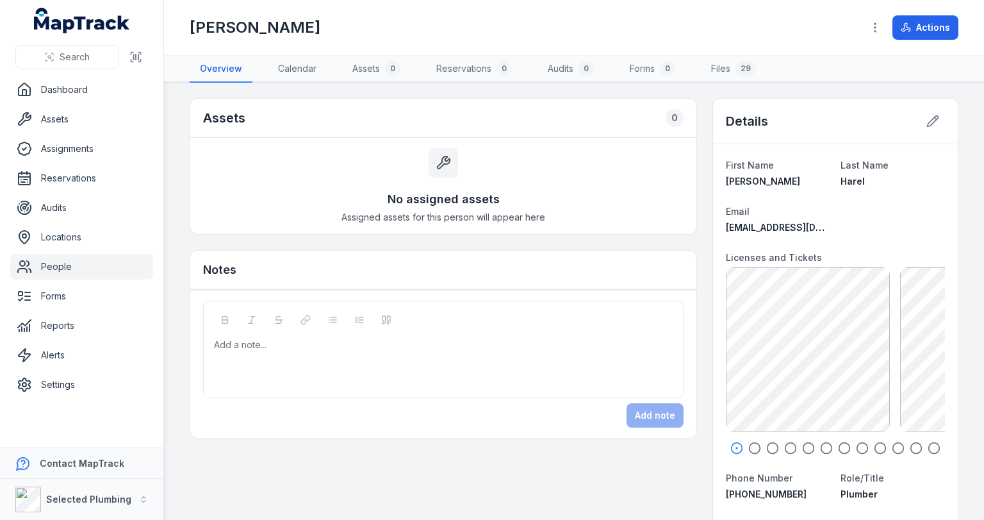
click at [751, 445] on icon "button" at bounding box center [755, 448] width 13 height 13
click at [767, 446] on icon "button" at bounding box center [772, 448] width 13 height 13
click at [786, 445] on icon "button" at bounding box center [790, 448] width 13 height 13
click at [807, 446] on icon "button" at bounding box center [808, 448] width 13 height 13
click at [784, 446] on icon "button" at bounding box center [790, 448] width 13 height 13
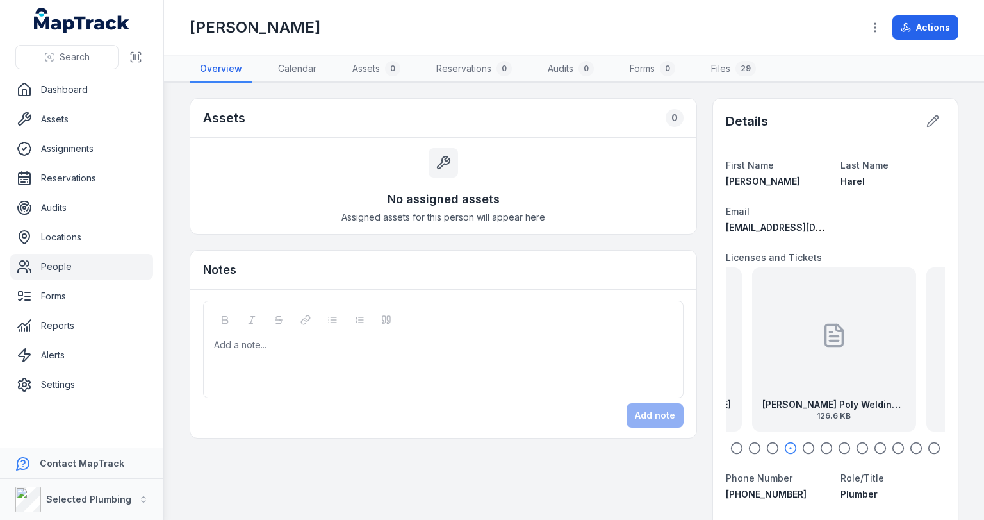
click at [831, 392] on div "[PERSON_NAME] Poly Welding SOA exp [DATE] 126.6 KB" at bounding box center [834, 349] width 164 height 164
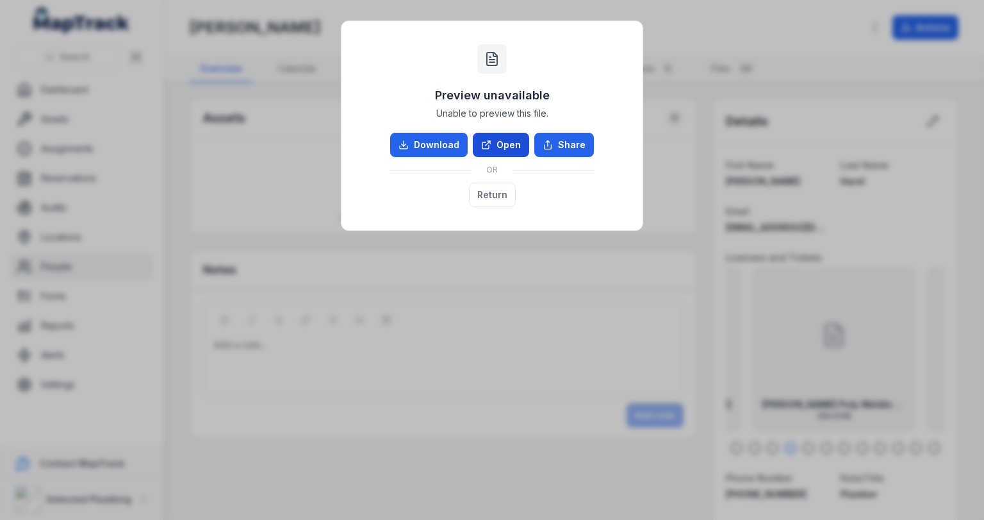
click at [482, 135] on link "Open" at bounding box center [501, 145] width 56 height 24
click at [488, 190] on button "Return" at bounding box center [492, 195] width 47 height 24
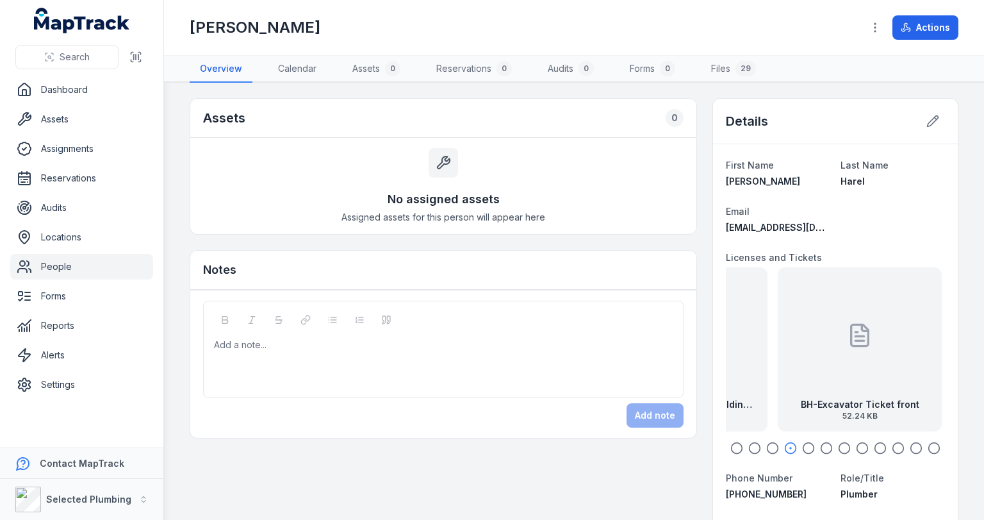
drag, startPoint x: 891, startPoint y: 350, endPoint x: 742, endPoint y: 351, distance: 148.7
click at [742, 351] on div "[PERSON_NAME] Poly Welding SOA exp [DATE] 126.6 KB" at bounding box center [686, 349] width 164 height 164
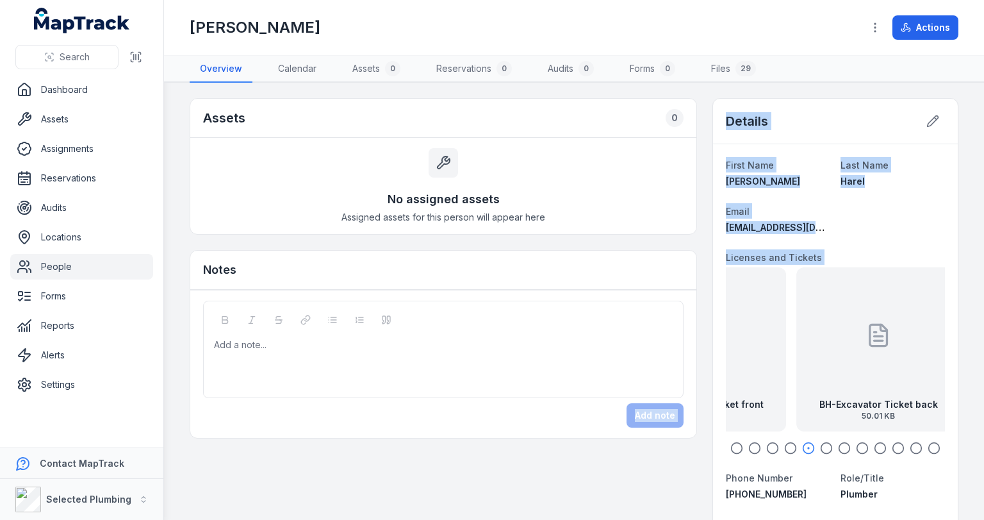
drag, startPoint x: 848, startPoint y: 346, endPoint x: 698, endPoint y: 350, distance: 150.0
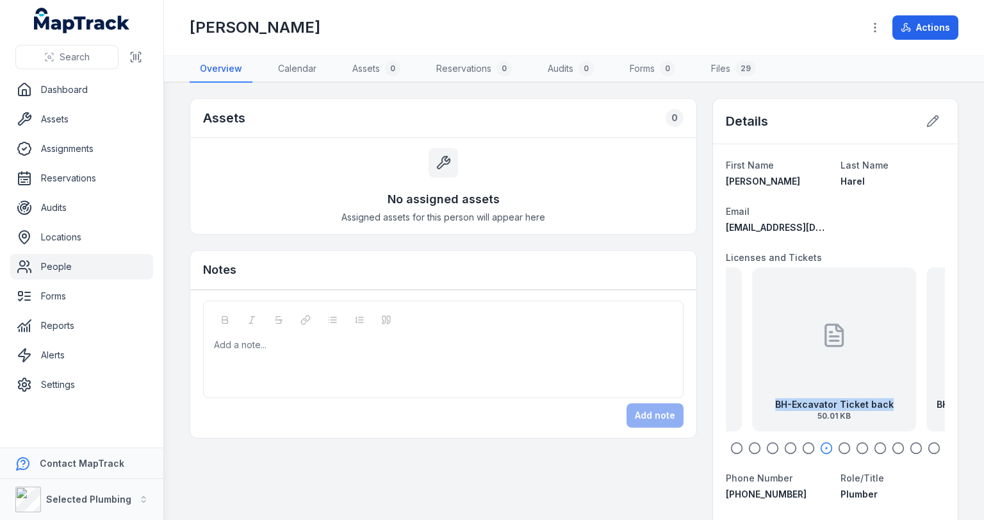
drag, startPoint x: 883, startPoint y: 360, endPoint x: 807, endPoint y: 358, distance: 76.3
click at [808, 358] on div "BH-Excavator Ticket back 50.01 KB" at bounding box center [834, 349] width 164 height 164
click at [843, 449] on circle "button" at bounding box center [845, 448] width 11 height 11
click at [857, 447] on icon "button" at bounding box center [862, 448] width 13 height 13
click at [874, 446] on icon "button" at bounding box center [880, 448] width 13 height 13
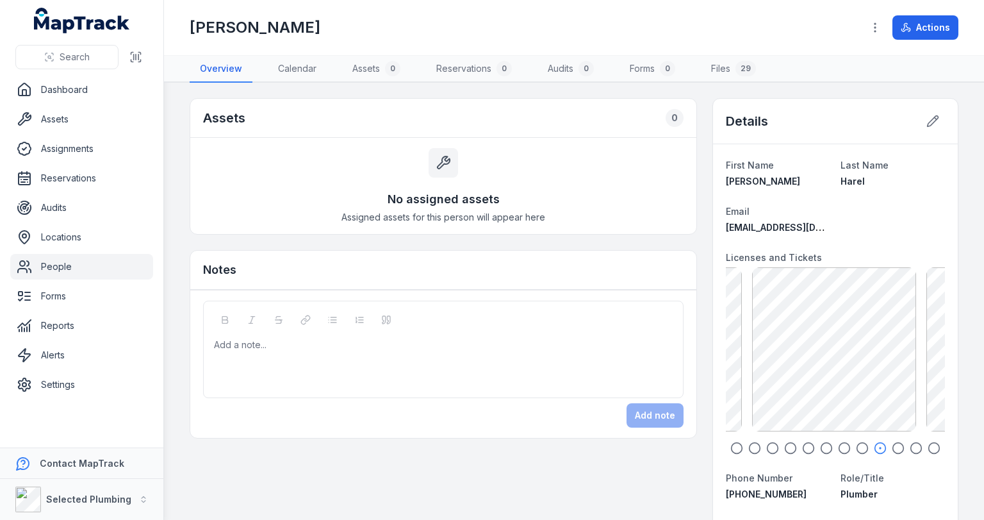
click at [892, 446] on icon "button" at bounding box center [898, 448] width 13 height 13
click at [910, 447] on icon "button" at bounding box center [916, 448] width 13 height 13
click at [928, 443] on icon "button" at bounding box center [934, 448] width 13 height 13
click at [253, 336] on div "Add a note..." at bounding box center [443, 349] width 481 height 97
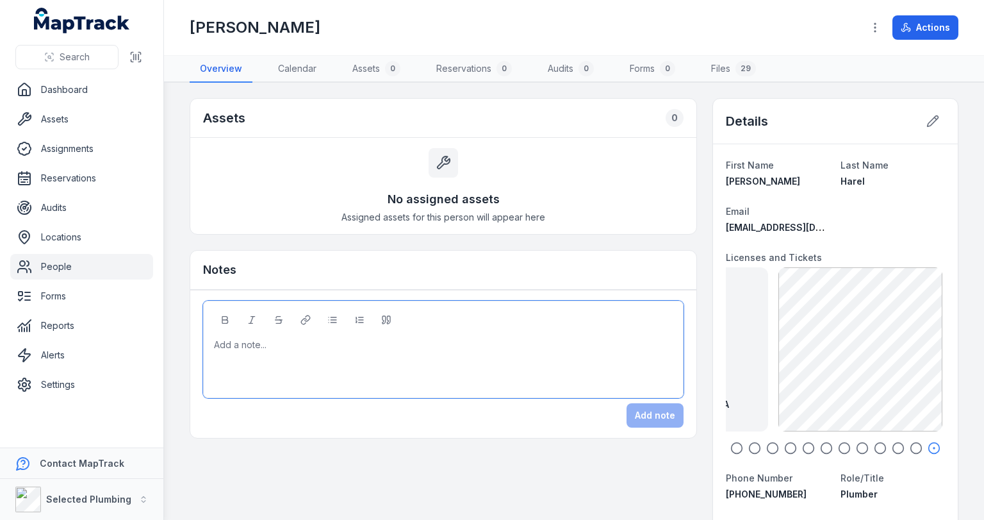
paste div
click at [643, 413] on button "Add note" at bounding box center [655, 415] width 57 height 24
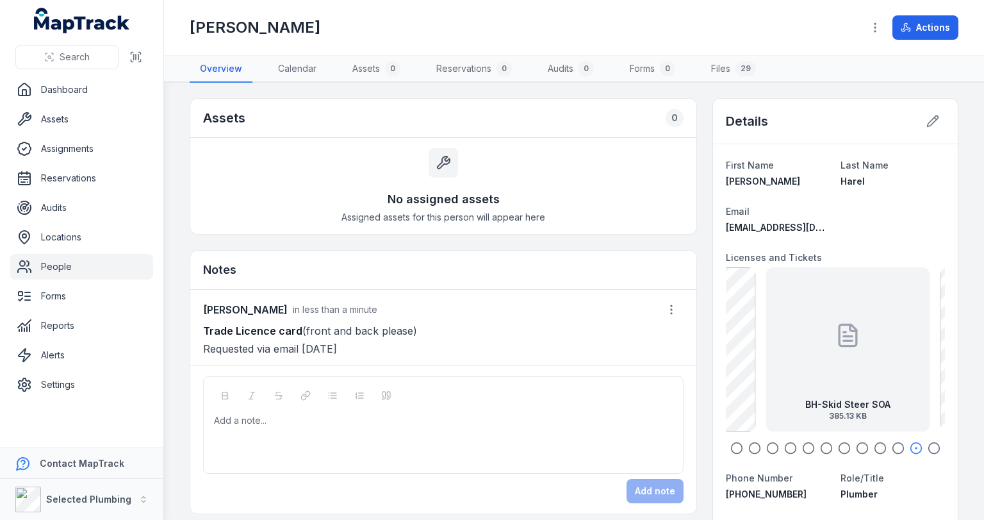
drag, startPoint x: 808, startPoint y: 339, endPoint x: 866, endPoint y: 341, distance: 58.4
click at [850, 340] on div "BH-Skid Steer SOA 385.13 KB" at bounding box center [848, 349] width 164 height 164
drag, startPoint x: 819, startPoint y: 340, endPoint x: 851, endPoint y: 344, distance: 32.4
click at [854, 344] on div "BH-Working with Children [DATE] 741.67 KB" at bounding box center [834, 349] width 164 height 164
drag, startPoint x: 808, startPoint y: 344, endPoint x: 843, endPoint y: 347, distance: 36.1
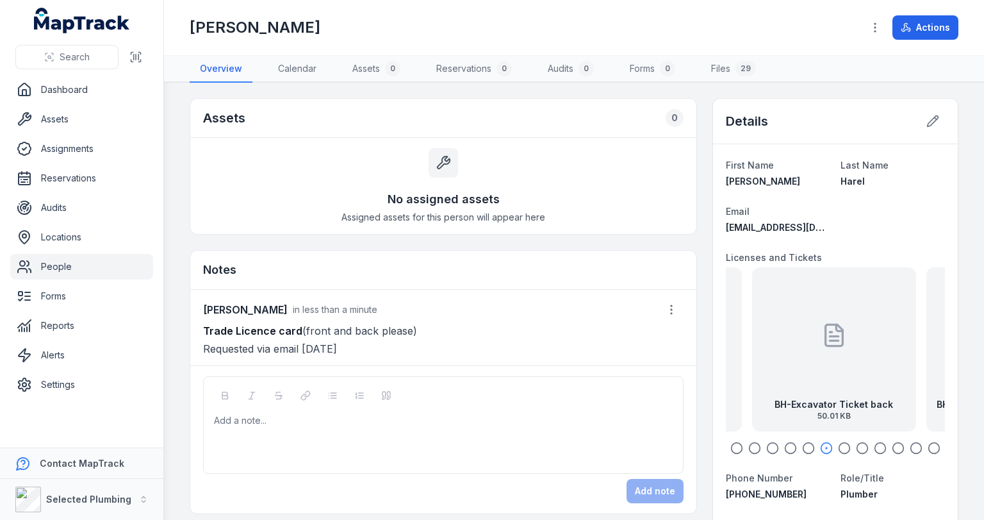
click at [845, 347] on div "BH-Excavator Ticket back 50.01 KB" at bounding box center [834, 349] width 164 height 164
drag, startPoint x: 787, startPoint y: 341, endPoint x: 836, endPoint y: 341, distance: 48.7
click at [835, 341] on div "BH-Excavator Ticket front 52.24 KB" at bounding box center [834, 349] width 164 height 164
drag, startPoint x: 784, startPoint y: 334, endPoint x: 842, endPoint y: 341, distance: 58.1
click at [842, 341] on div "[PERSON_NAME] Poly Welding SOA exp [DATE] 126.6 KB" at bounding box center [853, 349] width 164 height 164
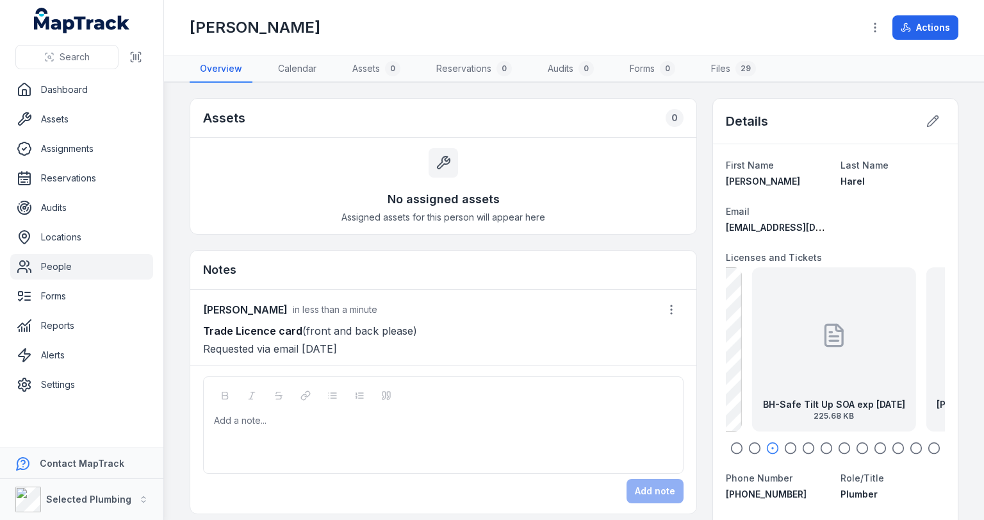
drag, startPoint x: 782, startPoint y: 337, endPoint x: 841, endPoint y: 345, distance: 59.5
click at [841, 345] on div "BH-Safe Tilt Up SOA exp [DATE] 225.68 KB" at bounding box center [834, 349] width 164 height 164
click at [62, 267] on link "People" at bounding box center [81, 267] width 143 height 26
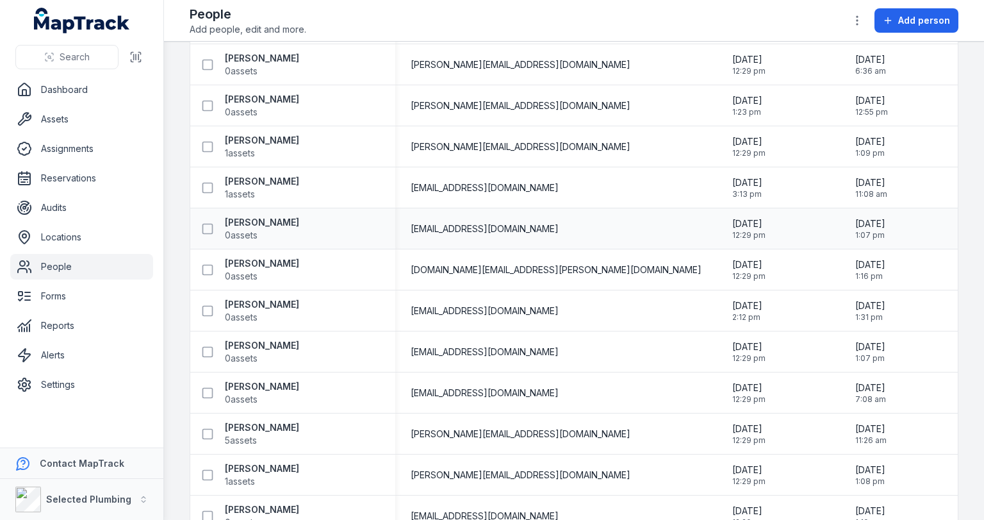
scroll to position [154, 0]
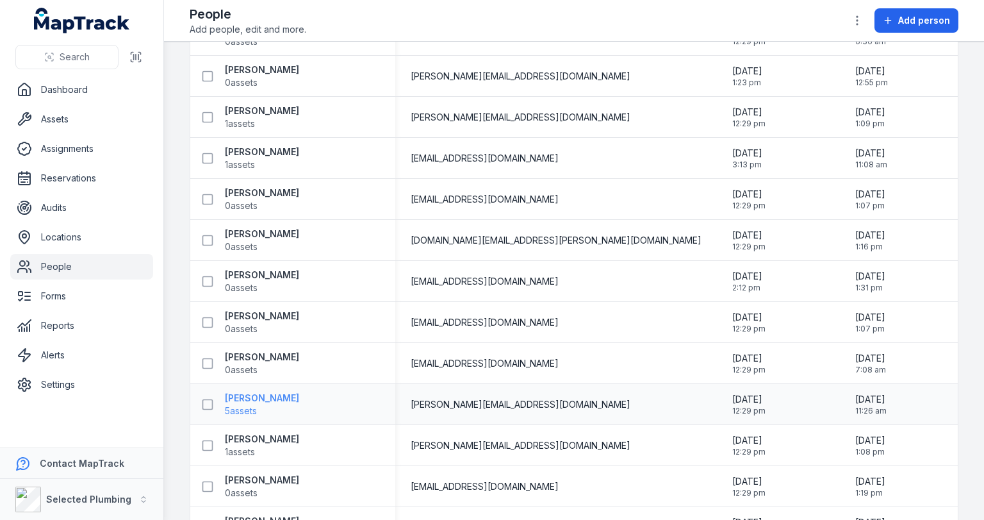
click at [260, 395] on strong "[PERSON_NAME]" at bounding box center [262, 398] width 74 height 13
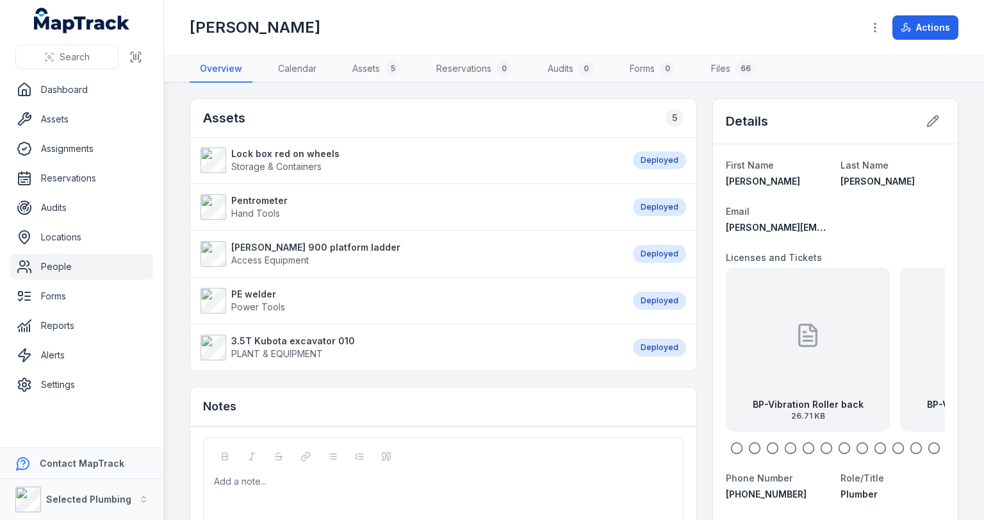
drag, startPoint x: 818, startPoint y: 341, endPoint x: 739, endPoint y: 338, distance: 78.9
click at [739, 338] on div "BP-Vibration Roller back 26.71 KB" at bounding box center [808, 349] width 164 height 164
click at [751, 445] on icon "button" at bounding box center [755, 448] width 13 height 13
drag, startPoint x: 856, startPoint y: 356, endPoint x: 795, endPoint y: 352, distance: 61.7
click at [797, 352] on div "BP-Plumbers Licence back exp [DATE] 346.15 KB" at bounding box center [834, 349] width 164 height 164
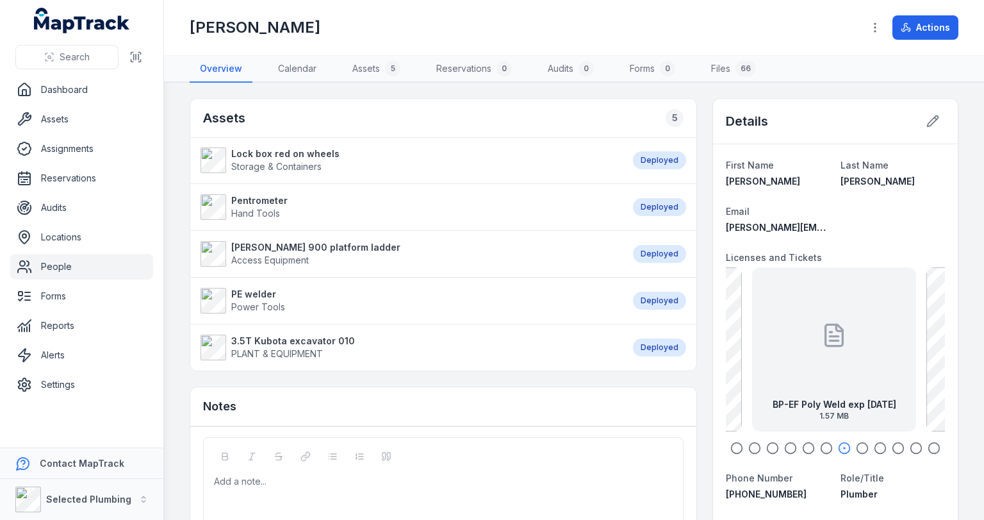
drag, startPoint x: 877, startPoint y: 355, endPoint x: 783, endPoint y: 351, distance: 93.7
click at [784, 351] on div "BP-EF Poly Weld exp [DATE] 1.57 MB" at bounding box center [834, 349] width 164 height 164
drag, startPoint x: 842, startPoint y: 340, endPoint x: 806, endPoint y: 341, distance: 36.6
click at [808, 341] on div "BP - Police Certificate exp [DATE] 174.48 KB" at bounding box center [834, 349] width 164 height 164
drag, startPoint x: 859, startPoint y: 341, endPoint x: 781, endPoint y: 338, distance: 77.6
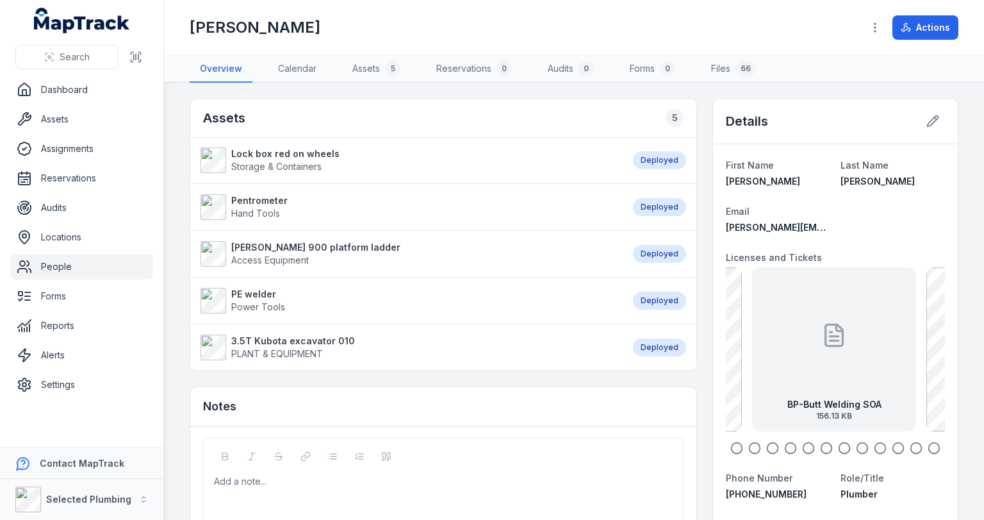
click at [785, 338] on div "BP-Butt Welding SOA 156.13 KB" at bounding box center [834, 349] width 164 height 164
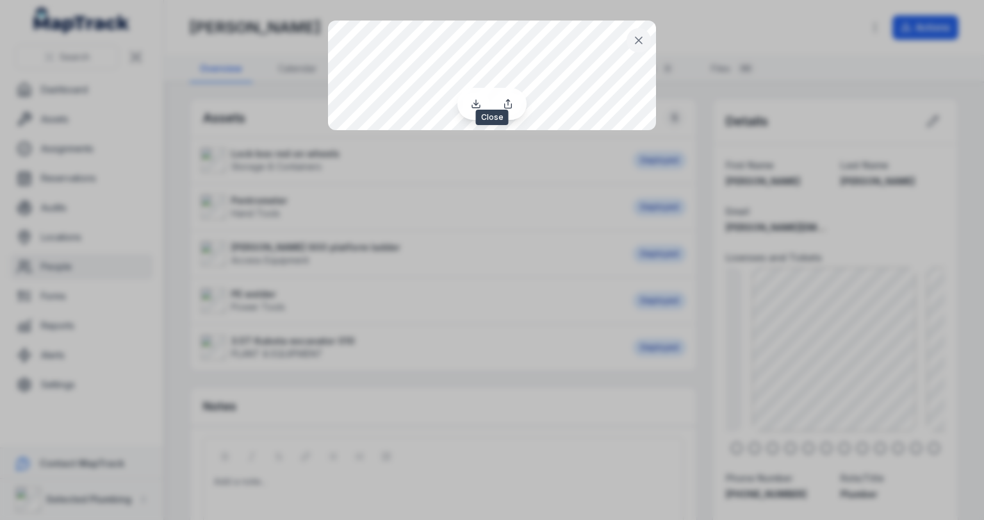
click at [640, 40] on icon at bounding box center [639, 40] width 13 height 13
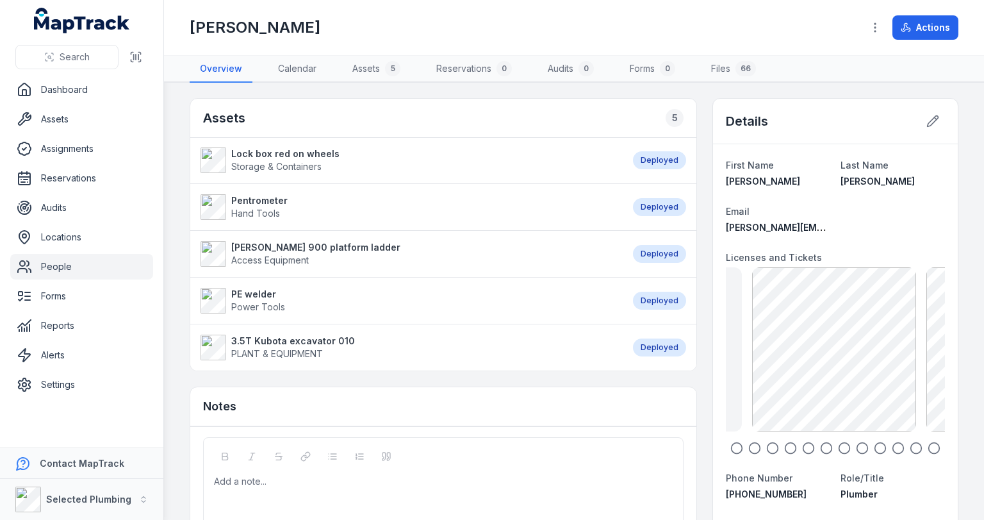
drag, startPoint x: 820, startPoint y: 347, endPoint x: 870, endPoint y: 350, distance: 50.1
click at [877, 349] on div "BP-Butt Welding SOA 156.13 KB" at bounding box center [835, 349] width 164 height 164
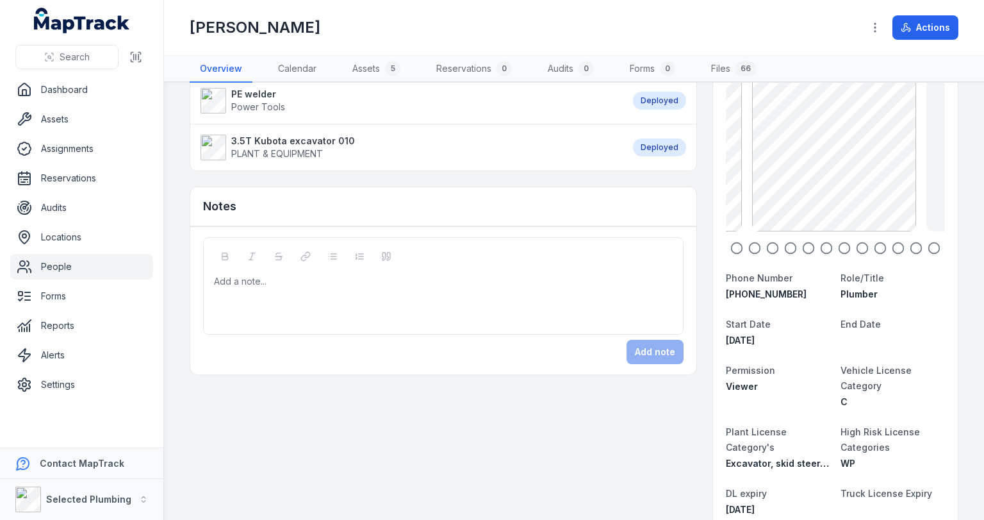
scroll to position [205, 0]
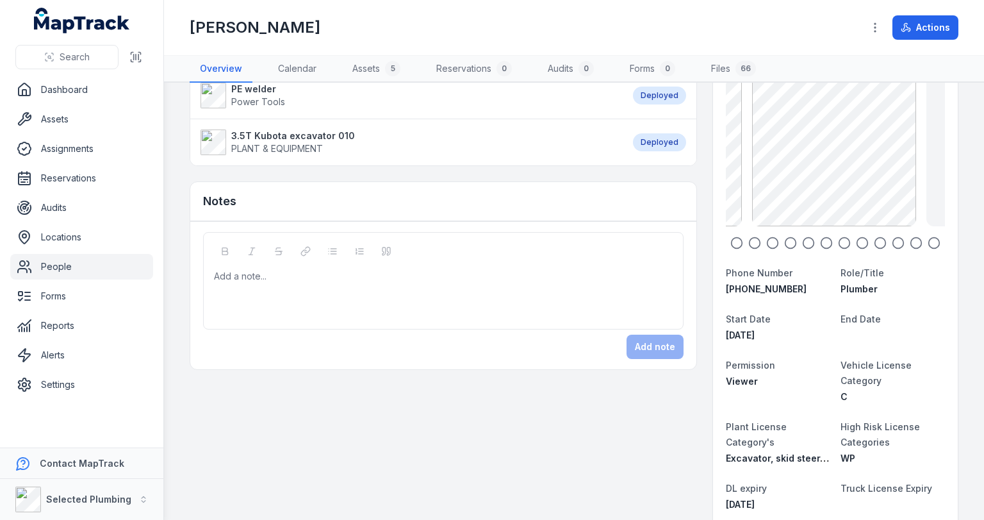
click at [246, 274] on div at bounding box center [444, 276] width 458 height 13
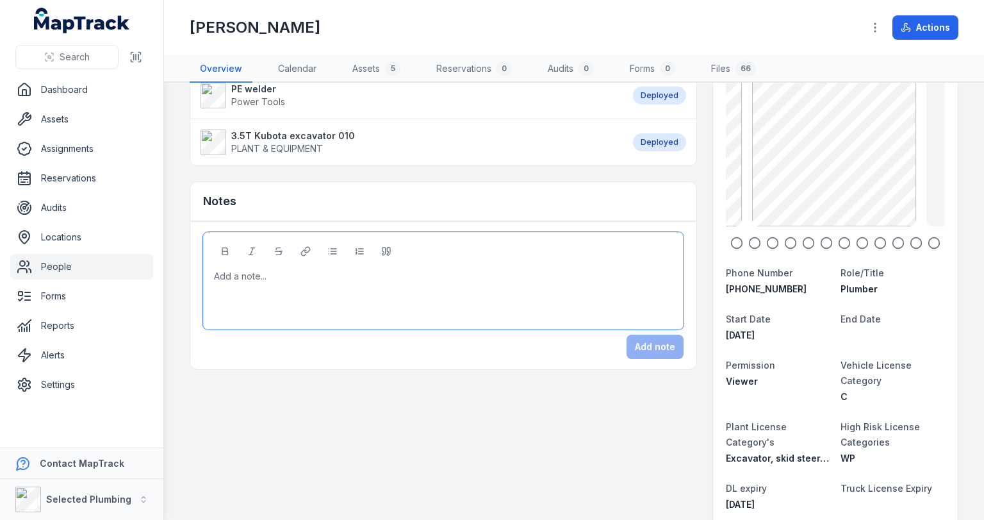
paste div
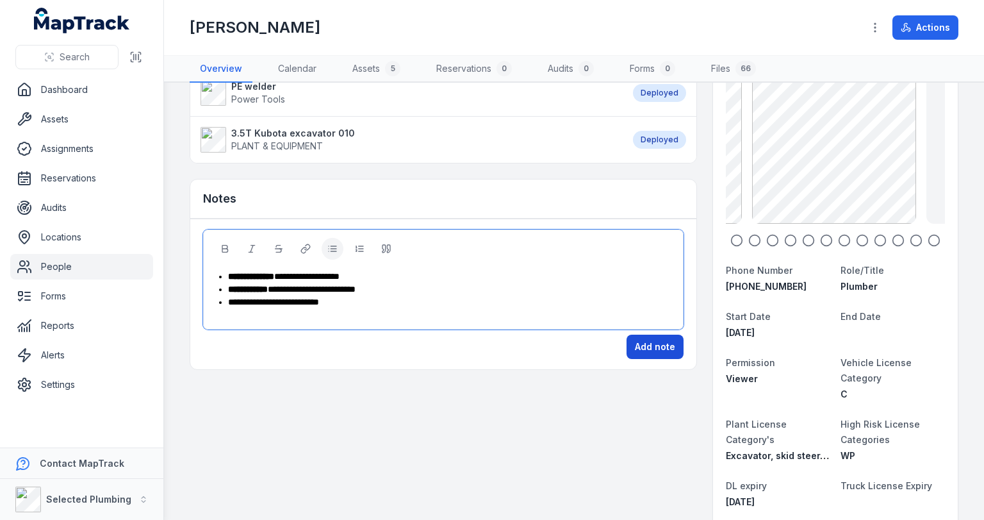
click at [634, 340] on button "Add note" at bounding box center [655, 347] width 57 height 24
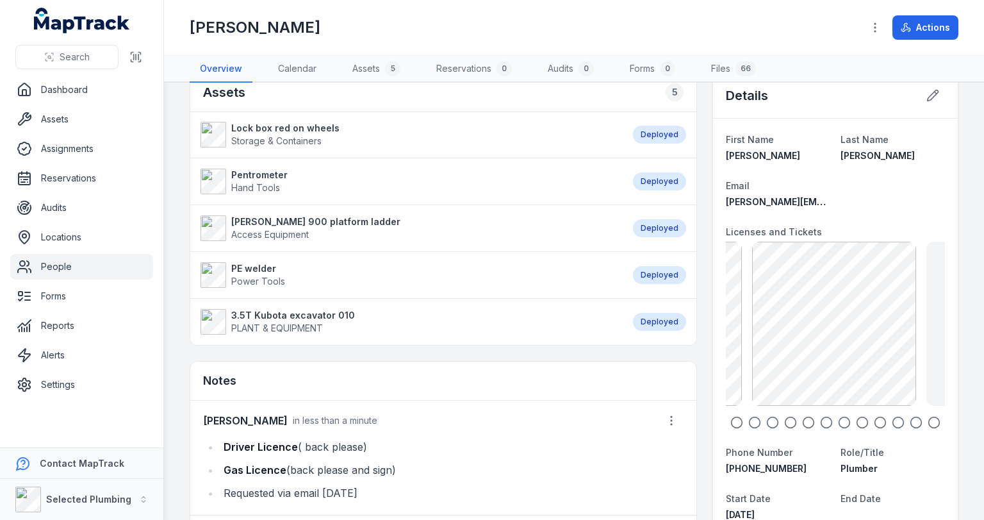
scroll to position [0, 0]
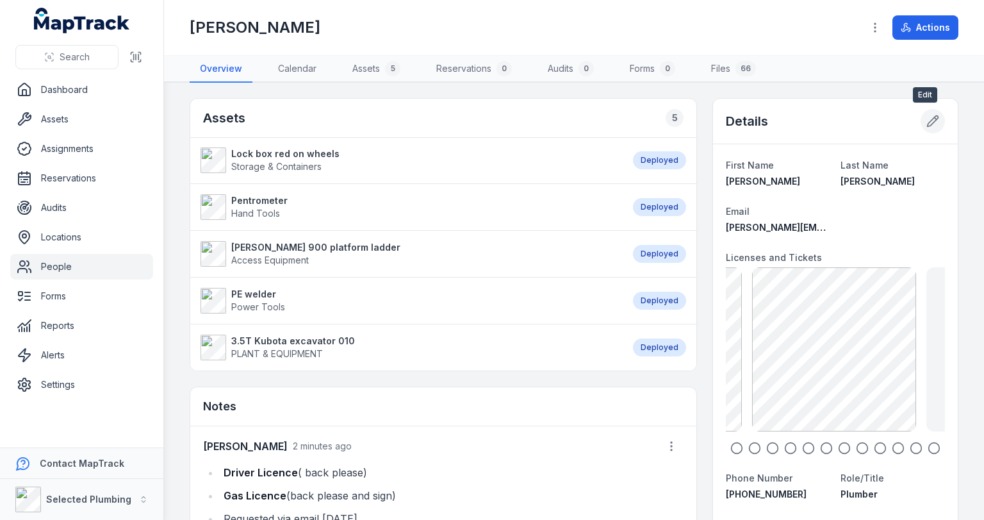
click at [927, 115] on icon at bounding box center [933, 121] width 13 height 13
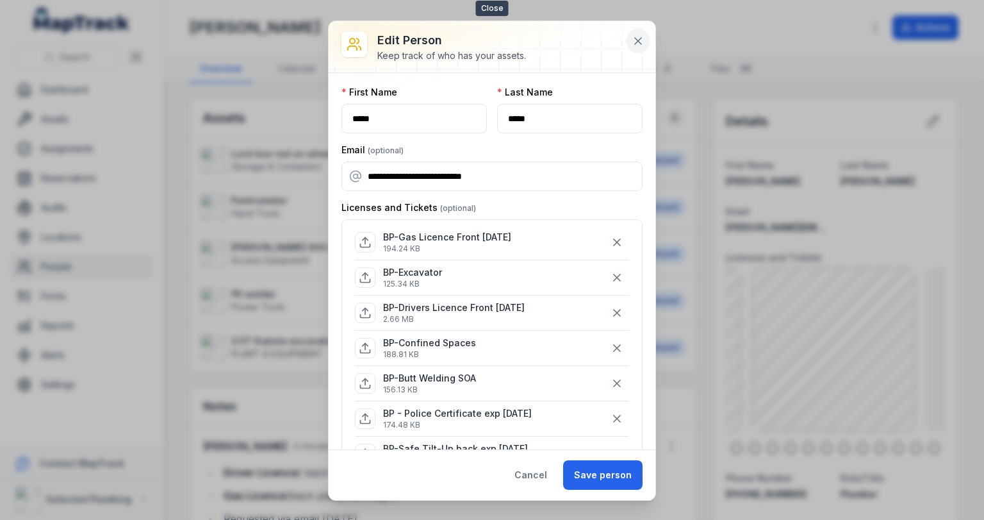
click at [638, 41] on icon at bounding box center [638, 41] width 6 height 6
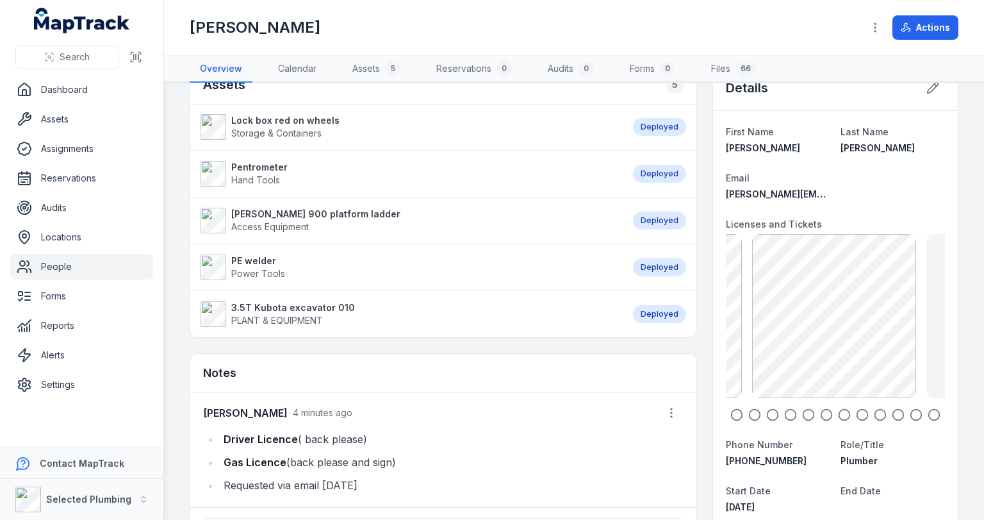
scroll to position [51, 0]
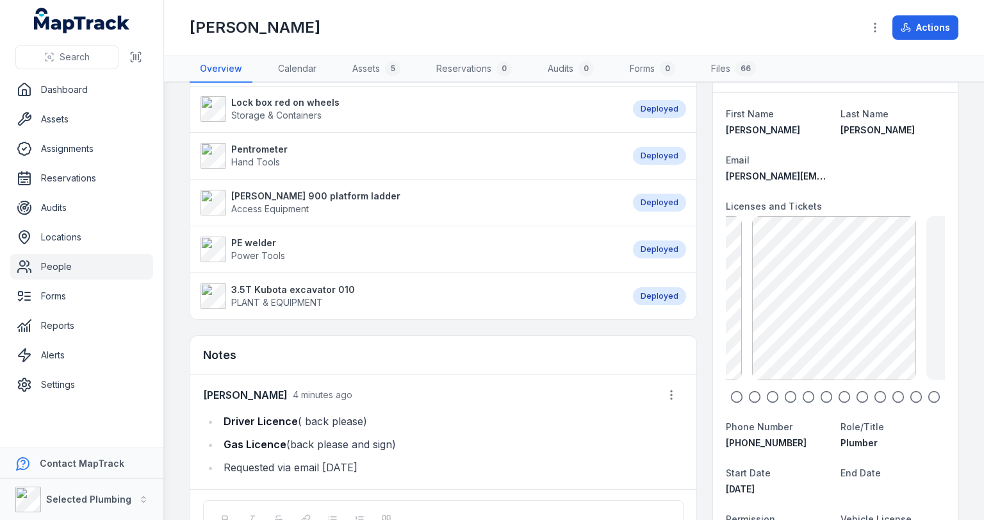
click at [62, 264] on link "People" at bounding box center [81, 267] width 143 height 26
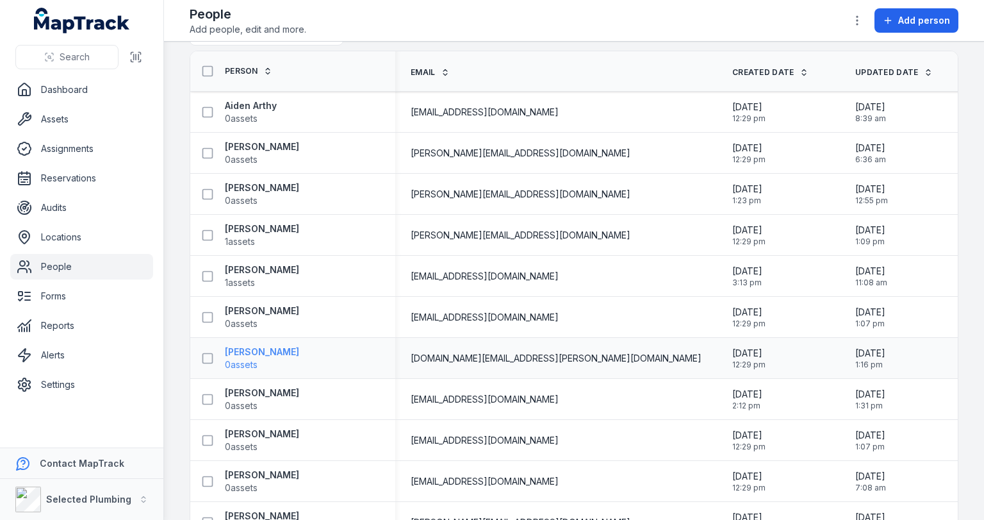
scroll to position [205, 0]
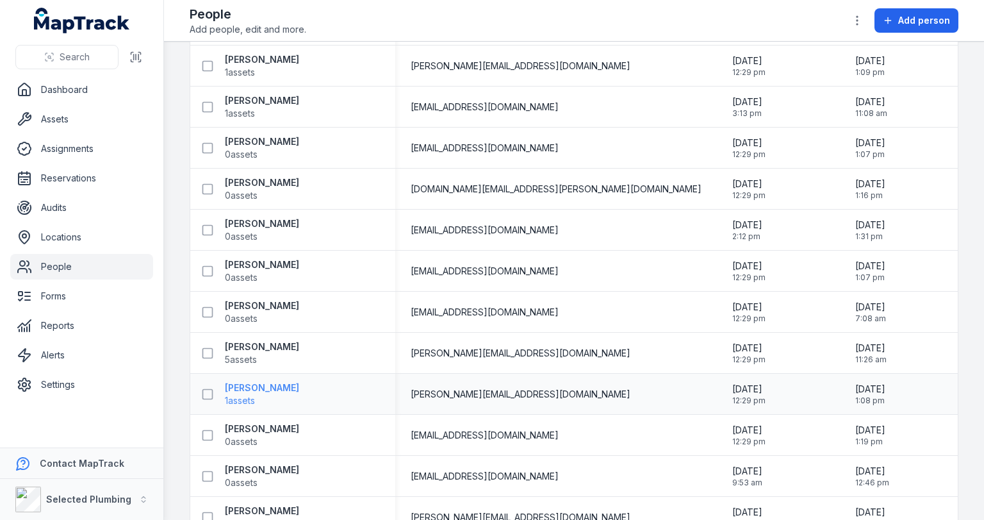
click at [269, 392] on strong "[PERSON_NAME]" at bounding box center [262, 387] width 74 height 13
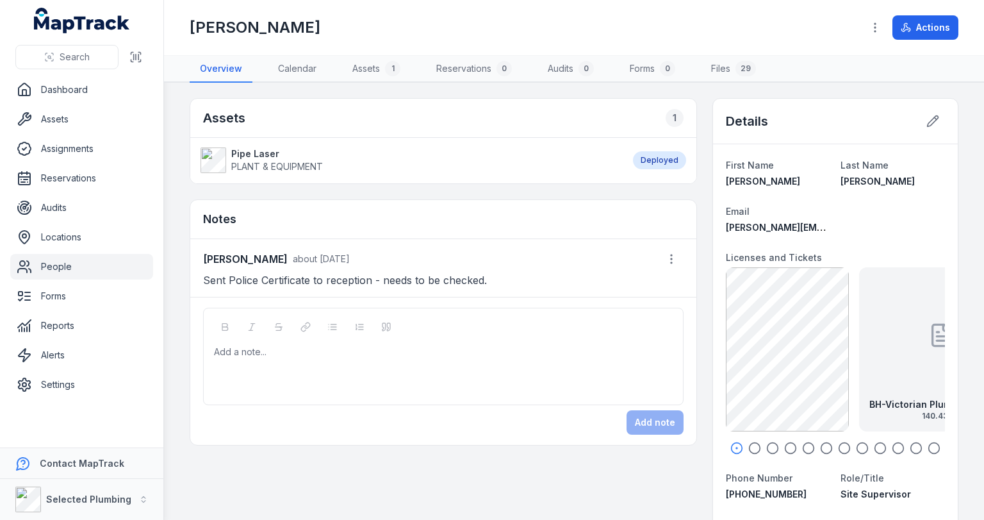
drag, startPoint x: 887, startPoint y: 360, endPoint x: 799, endPoint y: 361, distance: 87.8
click at [859, 361] on div "BH-Victorian Plumbing License back exp [DATE] 140.43 KB" at bounding box center [941, 349] width 164 height 164
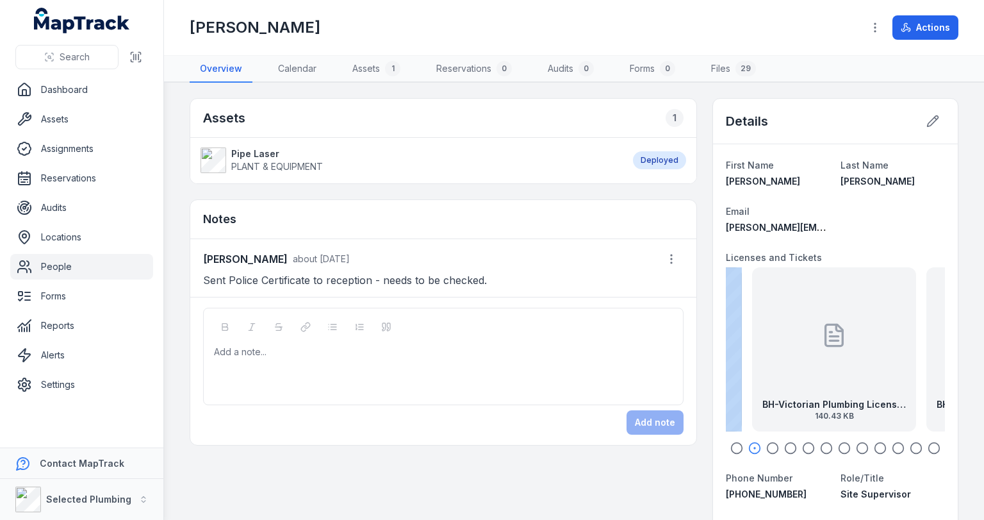
click at [813, 355] on div "BH-Victorian Plumbing License back exp [DATE] 140.43 KB" at bounding box center [834, 349] width 164 height 164
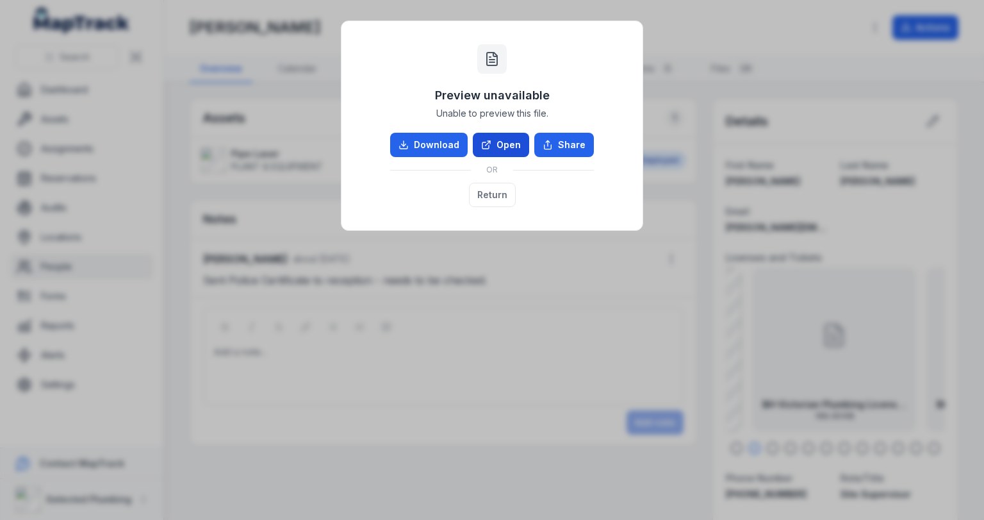
click at [510, 155] on link "Open" at bounding box center [501, 145] width 56 height 24
click at [486, 193] on button "Return" at bounding box center [492, 195] width 47 height 24
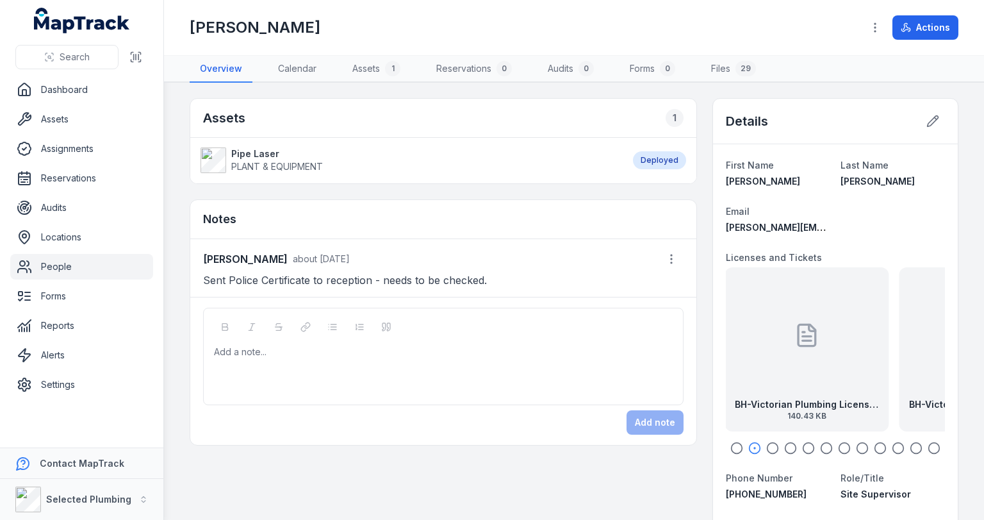
drag, startPoint x: 851, startPoint y: 323, endPoint x: 800, endPoint y: 322, distance: 50.6
click at [802, 322] on div "BH-Victorian Plumbing License back exp [DATE] 140.43 KB" at bounding box center [807, 349] width 164 height 164
drag, startPoint x: 895, startPoint y: 333, endPoint x: 799, endPoint y: 329, distance: 96.2
click at [805, 329] on div "BH-Victorian Plumbing License front exp [DATE] 73.37 KB" at bounding box center [802, 349] width 164 height 164
click at [984, 350] on html "Search Dashboard Assets Assignments Reservations Audits Locations People Forms …" at bounding box center [492, 260] width 984 height 520
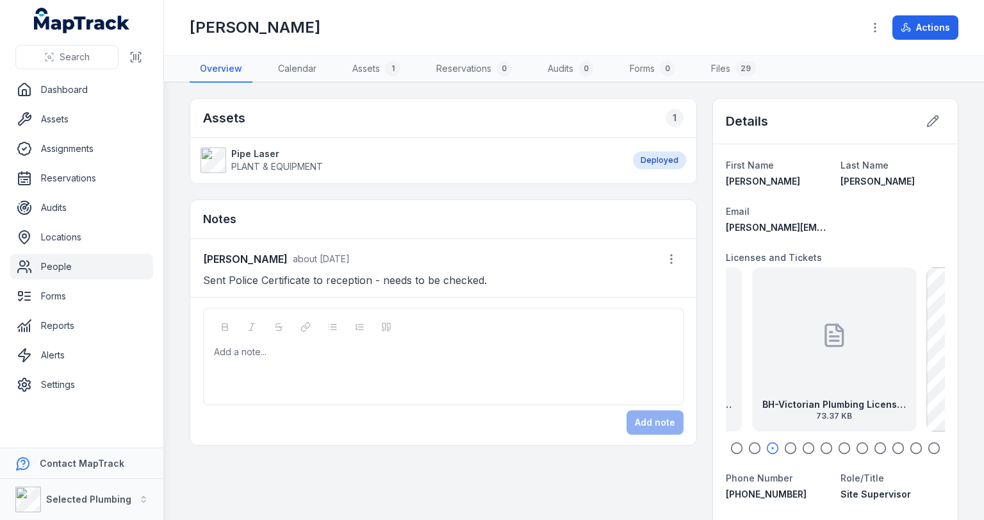
click at [872, 356] on div "BH-Victorian Plumbing License front exp [DATE] 73.37 KB" at bounding box center [834, 349] width 164 height 164
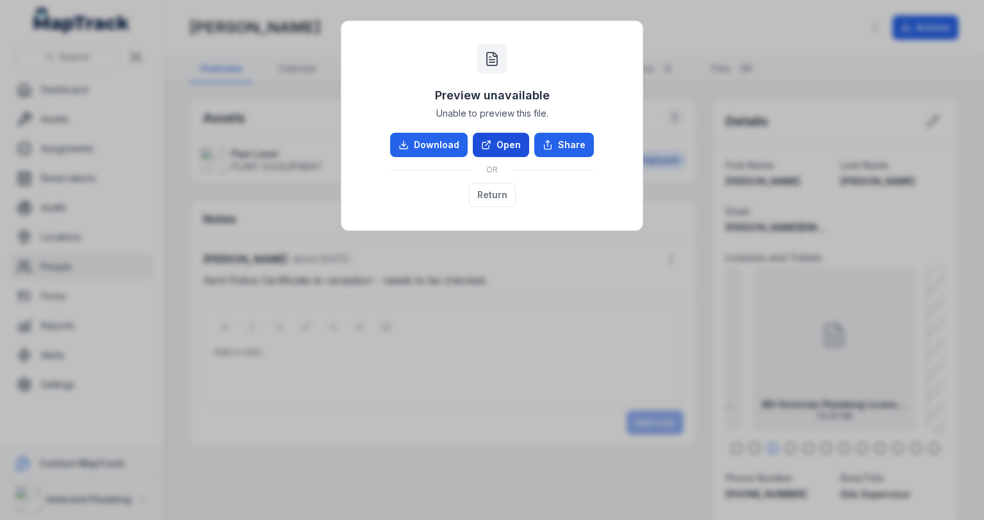
click at [508, 140] on link "Open" at bounding box center [501, 145] width 56 height 24
click at [500, 192] on button "Return" at bounding box center [492, 195] width 47 height 24
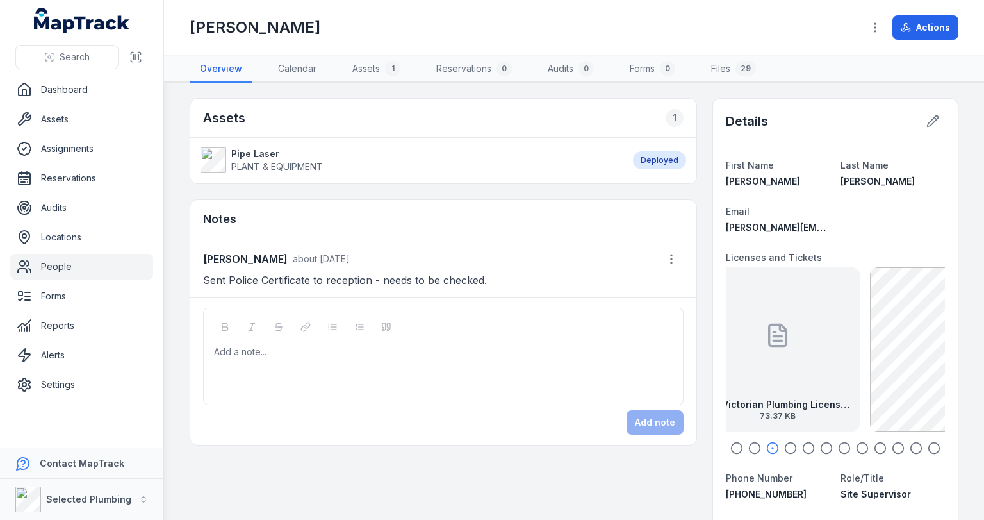
drag, startPoint x: 859, startPoint y: 353, endPoint x: 747, endPoint y: 347, distance: 113.0
click at [750, 349] on div "BH-Victorian Plumbing License front exp [DATE] 73.37 KB" at bounding box center [778, 349] width 164 height 164
click at [354, 371] on div "Add a note..." at bounding box center [443, 370] width 459 height 51
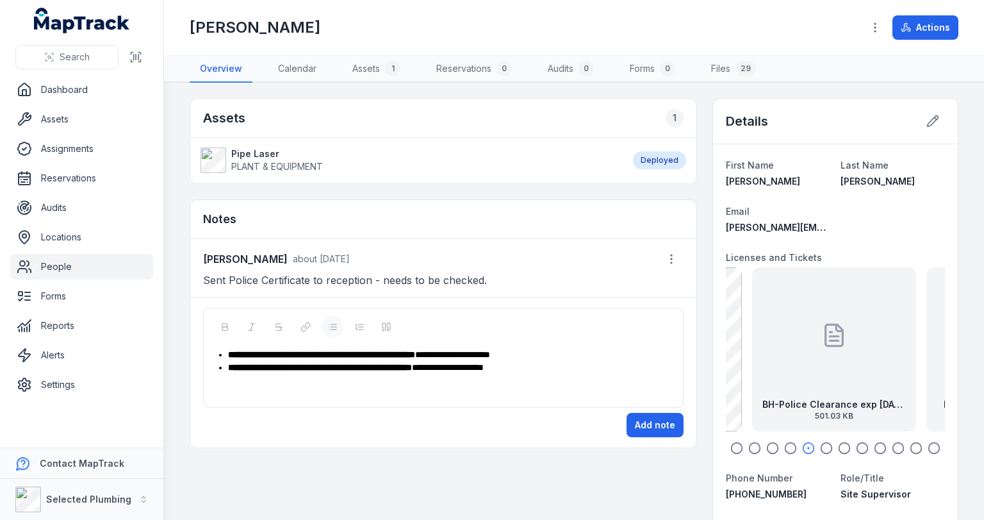
click at [455, 385] on div "**********" at bounding box center [443, 373] width 459 height 51
click at [564, 371] on div "**********" at bounding box center [450, 367] width 445 height 13
click at [650, 420] on button "Add note" at bounding box center [655, 425] width 57 height 24
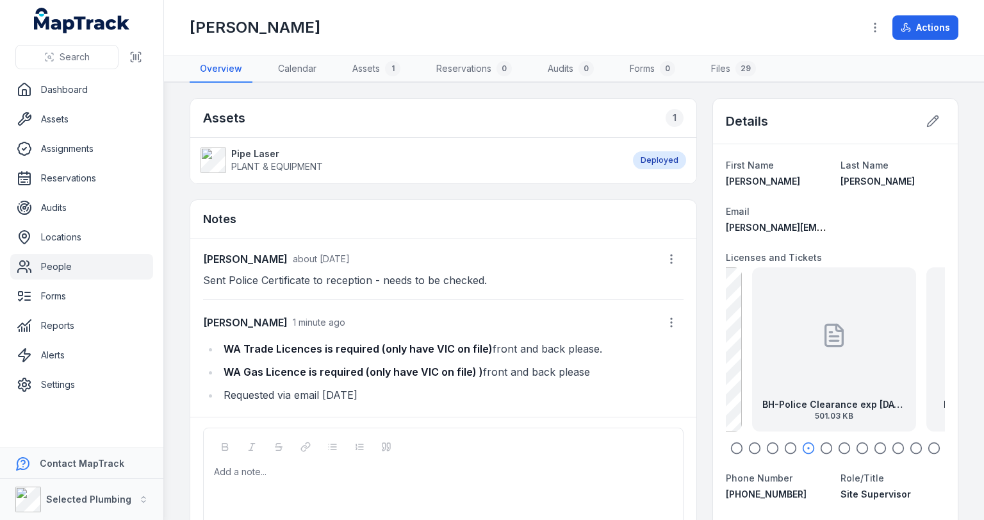
click at [49, 261] on link "People" at bounding box center [81, 267] width 143 height 26
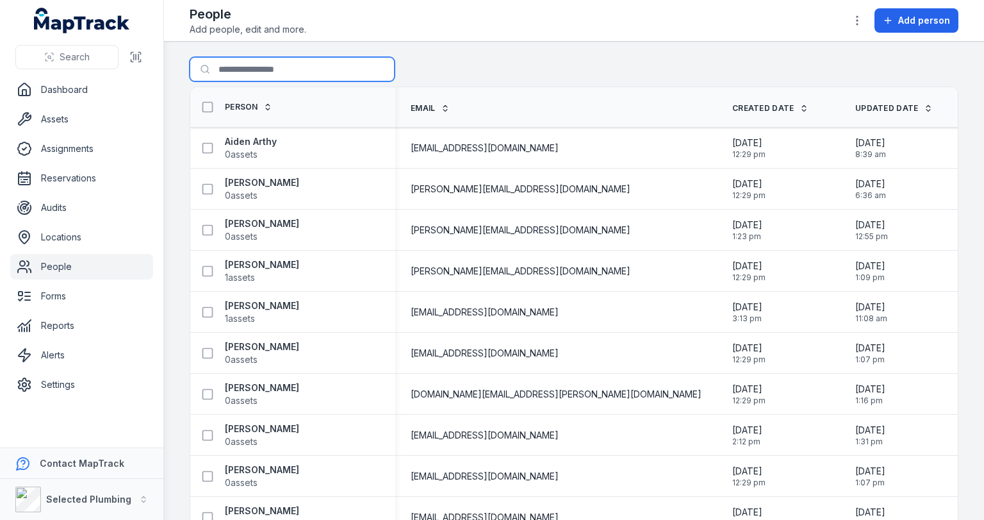
click at [245, 67] on input "Search for people" at bounding box center [292, 69] width 205 height 24
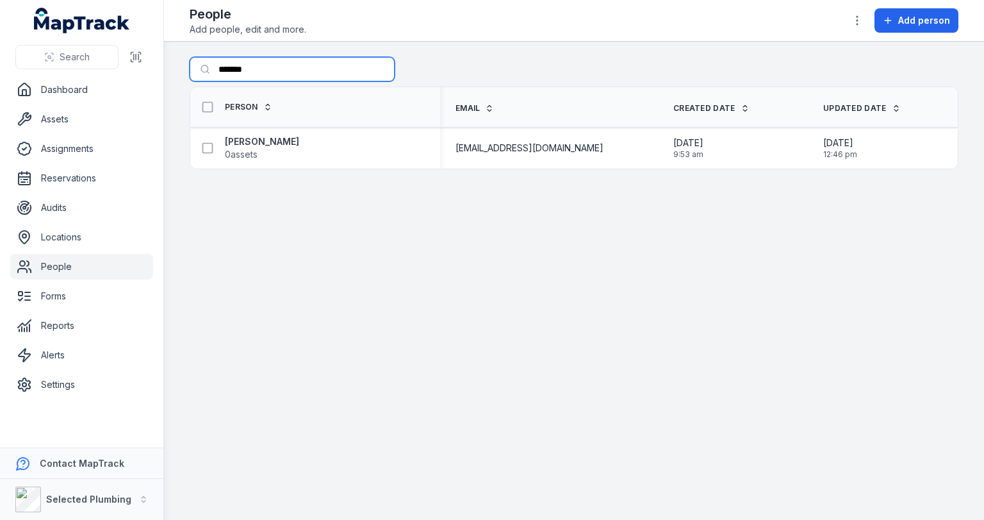
type input "*******"
click at [51, 256] on link "People" at bounding box center [81, 267] width 143 height 26
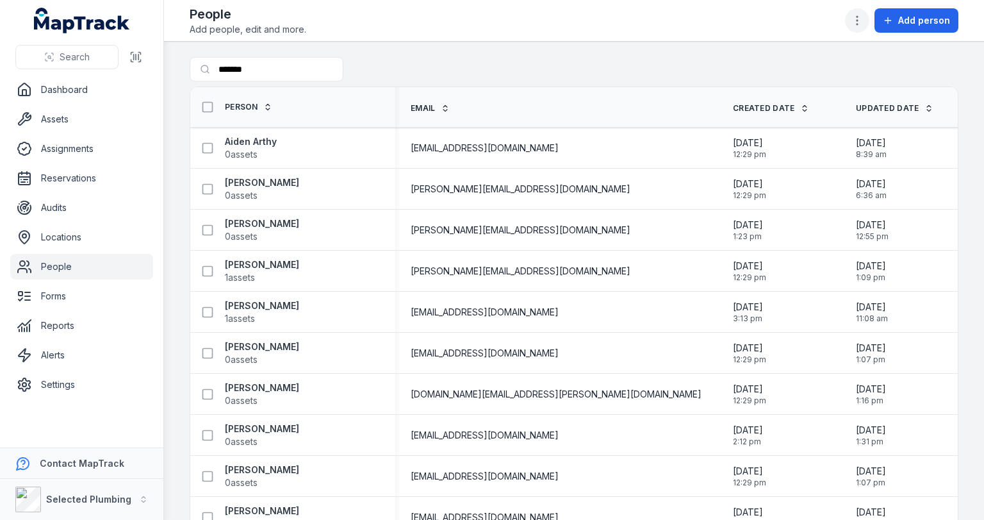
click at [861, 19] on icon "button" at bounding box center [857, 20] width 13 height 13
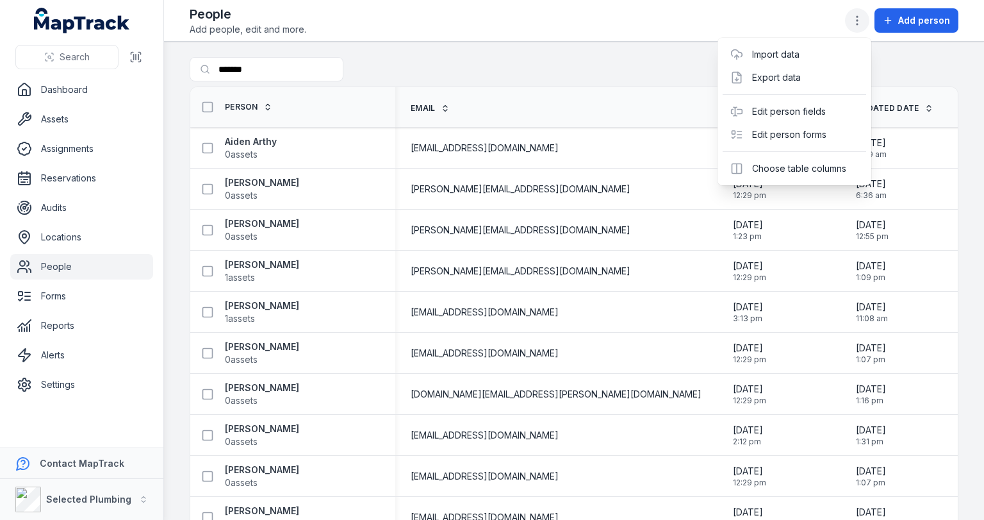
click at [861, 19] on icon "button" at bounding box center [857, 20] width 13 height 13
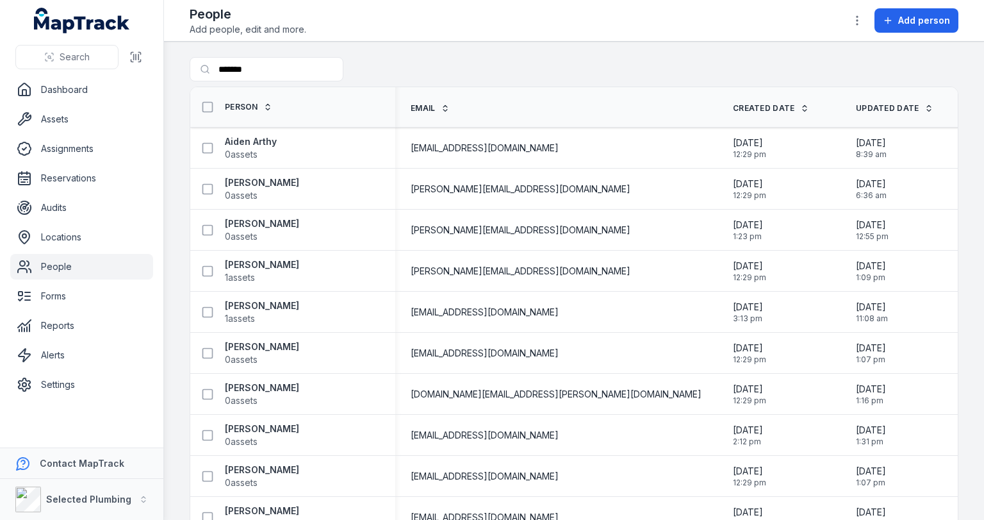
click at [743, 21] on div "People Add people, edit and more. Add person" at bounding box center [574, 20] width 769 height 31
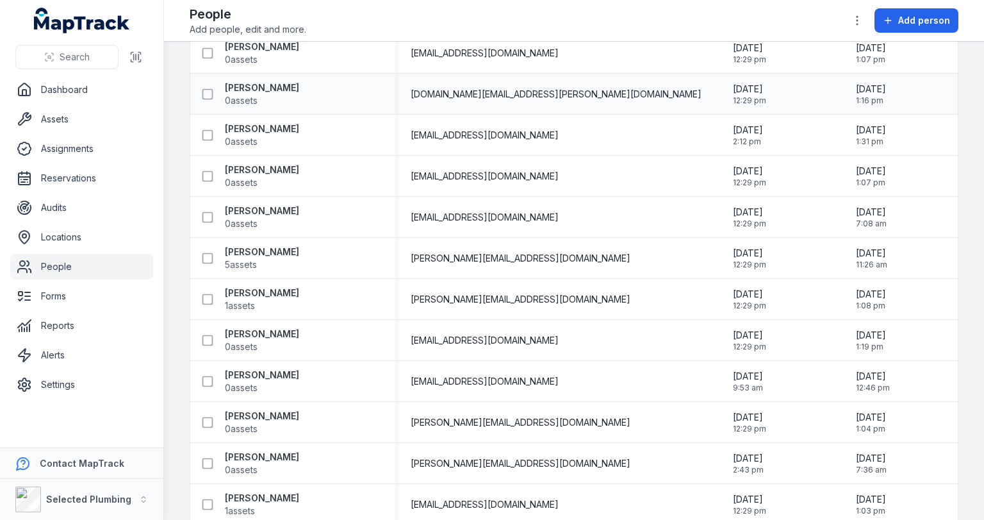
scroll to position [359, 0]
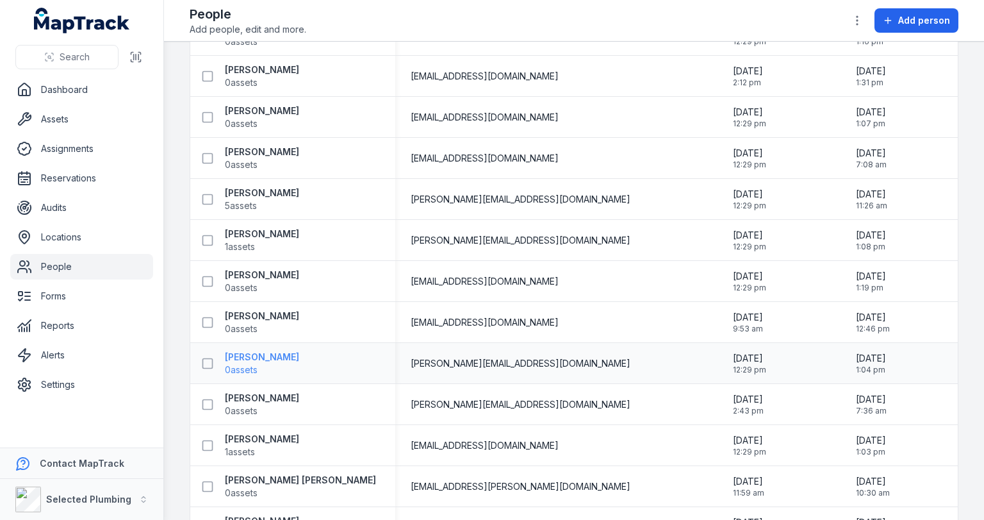
click at [261, 352] on strong "[PERSON_NAME]" at bounding box center [262, 357] width 74 height 13
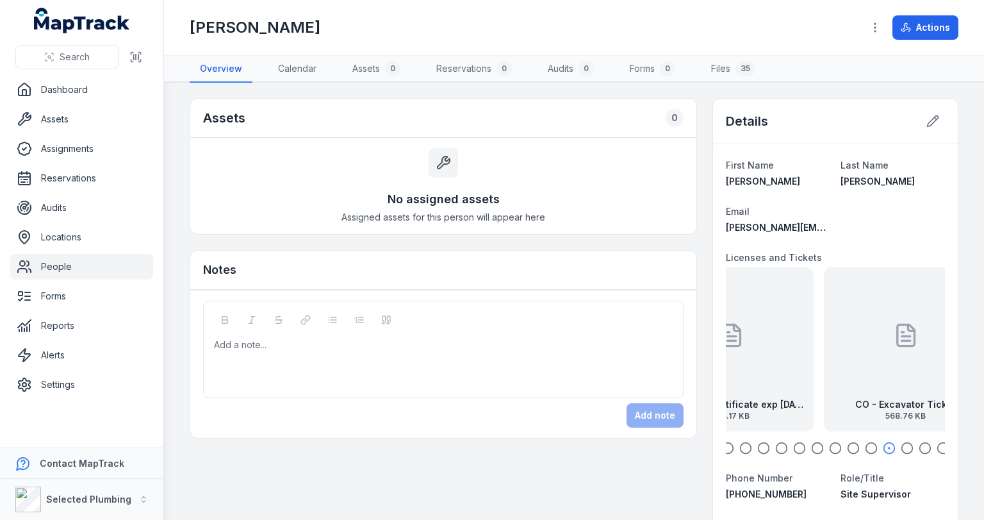
drag, startPoint x: 866, startPoint y: 349, endPoint x: 736, endPoint y: 340, distance: 130.4
click at [738, 340] on div "CO-Police Certificate exp [DATE] 175.17 KB" at bounding box center [732, 349] width 164 height 164
drag, startPoint x: 847, startPoint y: 344, endPoint x: 730, endPoint y: 338, distance: 116.8
click at [730, 338] on div "CO - Excavator Ticket 568.76 KB" at bounding box center [782, 349] width 164 height 164
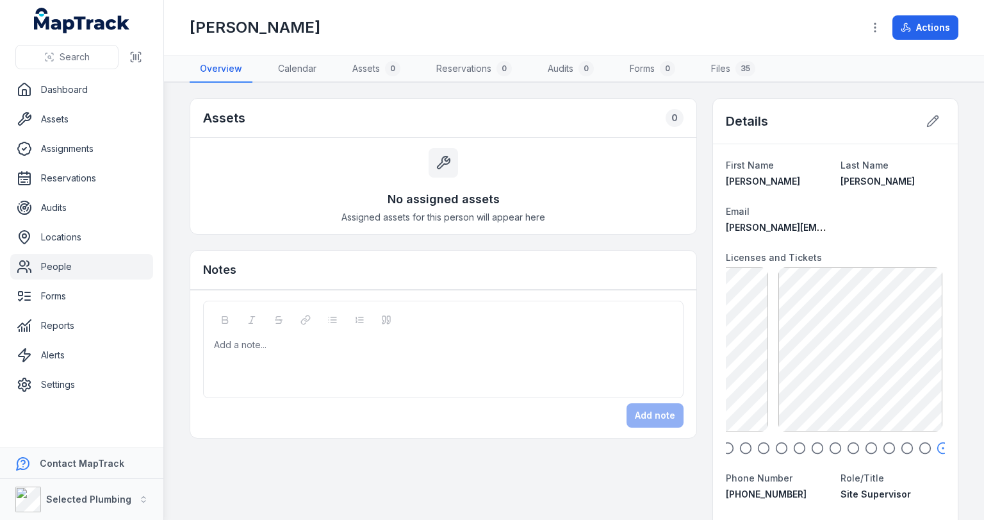
click at [239, 347] on div at bounding box center [444, 344] width 458 height 13
click at [221, 360] on div at bounding box center [444, 357] width 458 height 13
click at [640, 410] on button "Add note" at bounding box center [655, 415] width 57 height 24
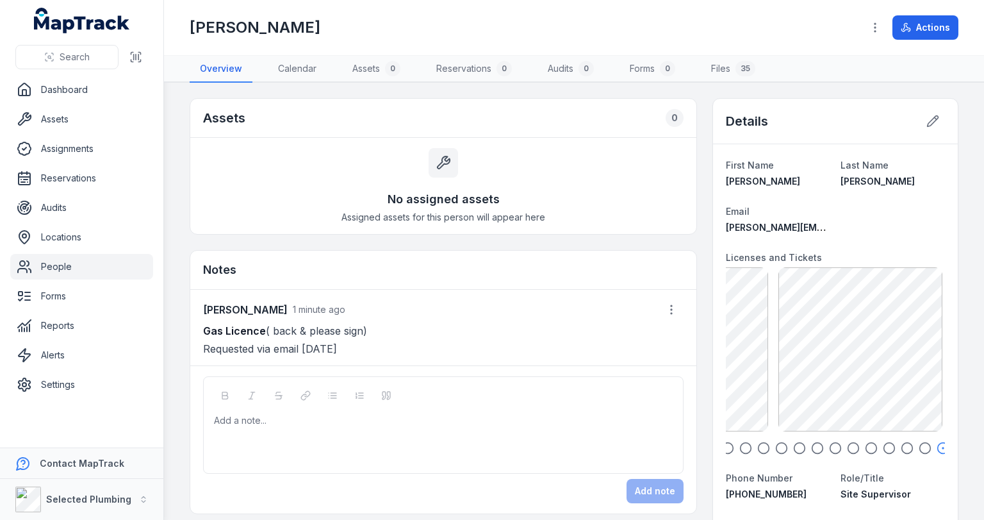
click at [58, 267] on link "People" at bounding box center [81, 267] width 143 height 26
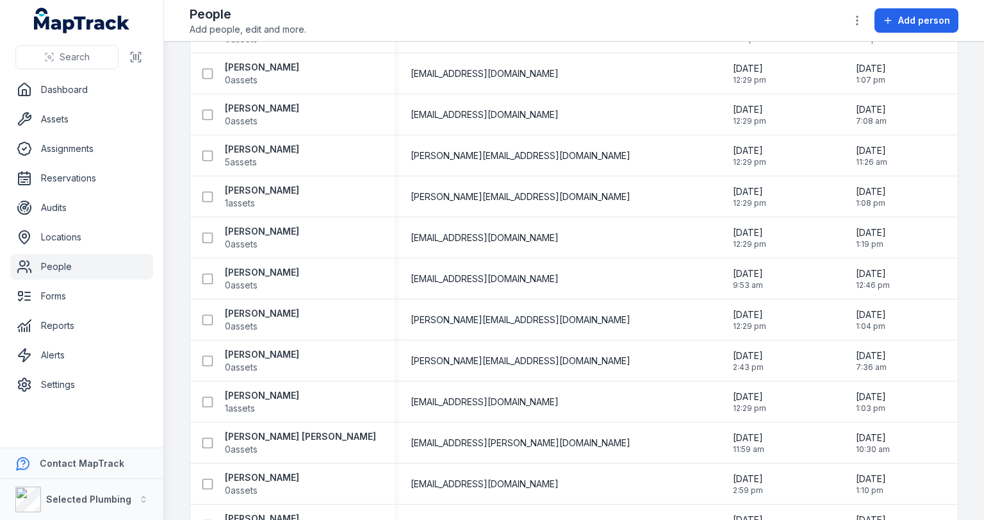
scroll to position [410, 0]
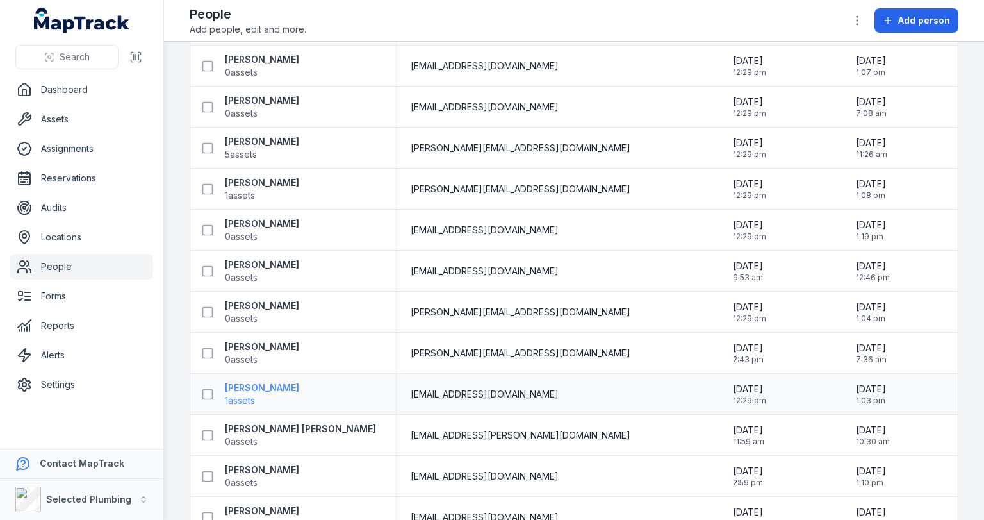
click at [257, 387] on strong "[PERSON_NAME]" at bounding box center [262, 387] width 74 height 13
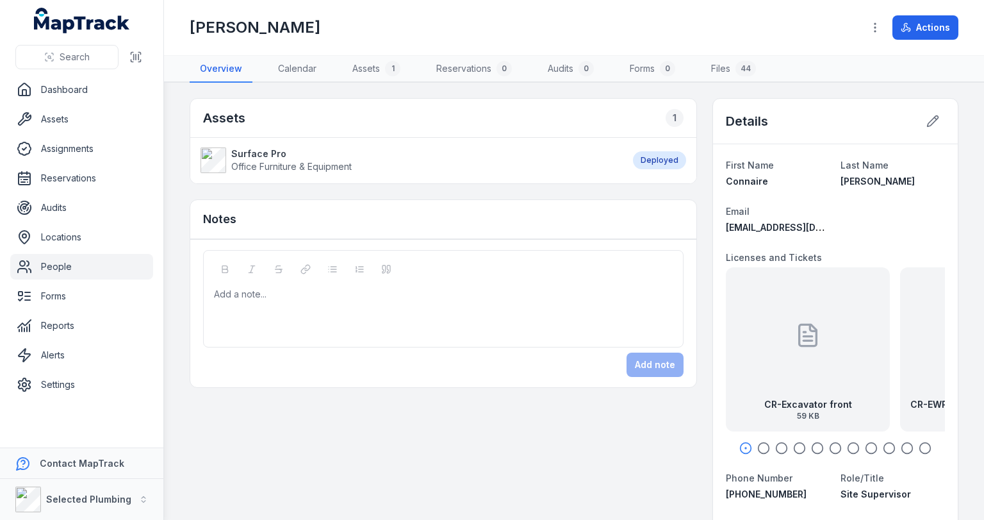
click at [230, 156] on link "Surface Pro Office Furniture & Equipment" at bounding box center [411, 160] width 420 height 26
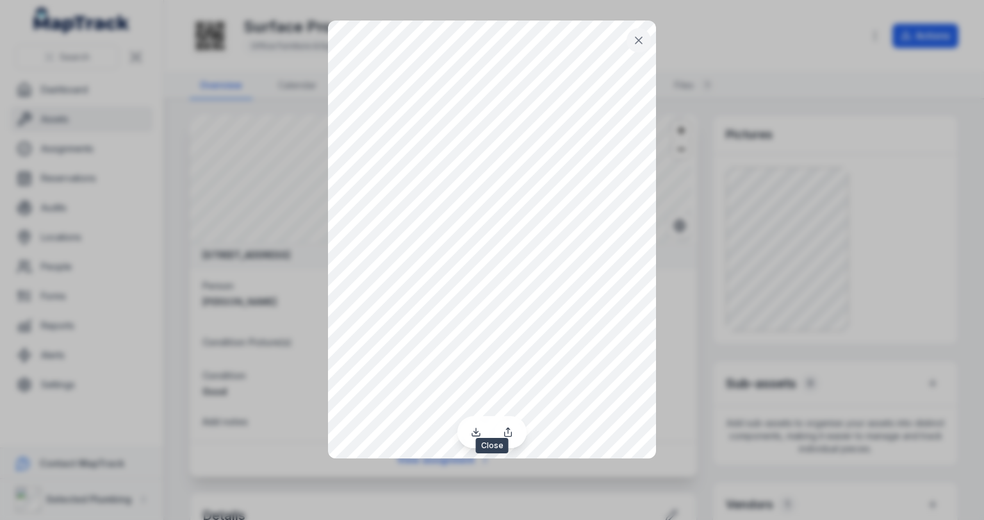
click at [640, 37] on icon at bounding box center [639, 40] width 13 height 13
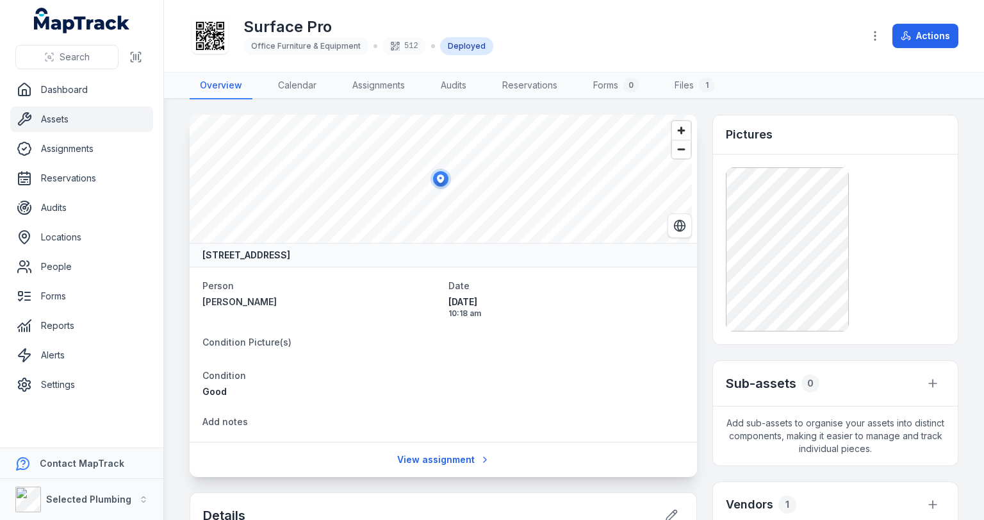
click at [741, 44] on div "Surface Pro Office Furniture & Equipment 512 Deployed" at bounding box center [521, 35] width 663 height 41
click at [59, 267] on link "People" at bounding box center [81, 267] width 143 height 26
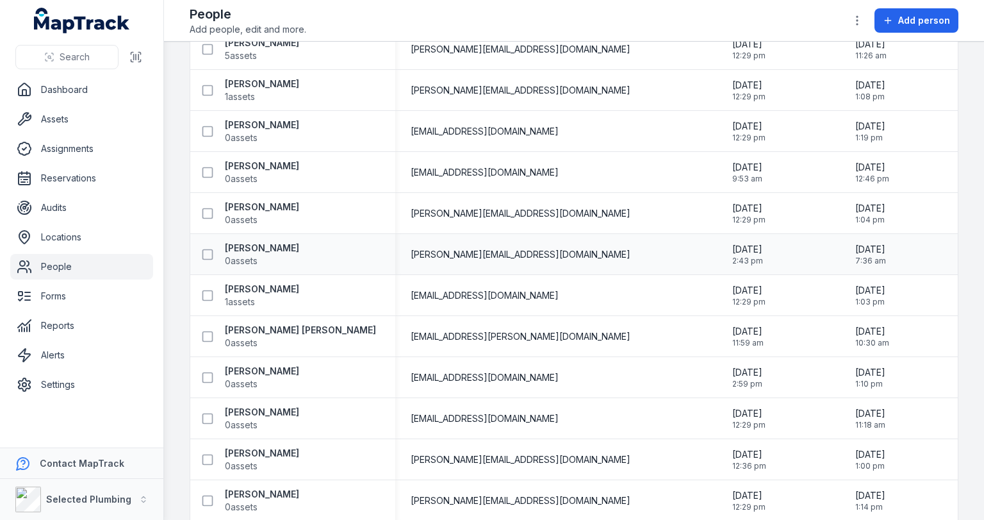
scroll to position [513, 0]
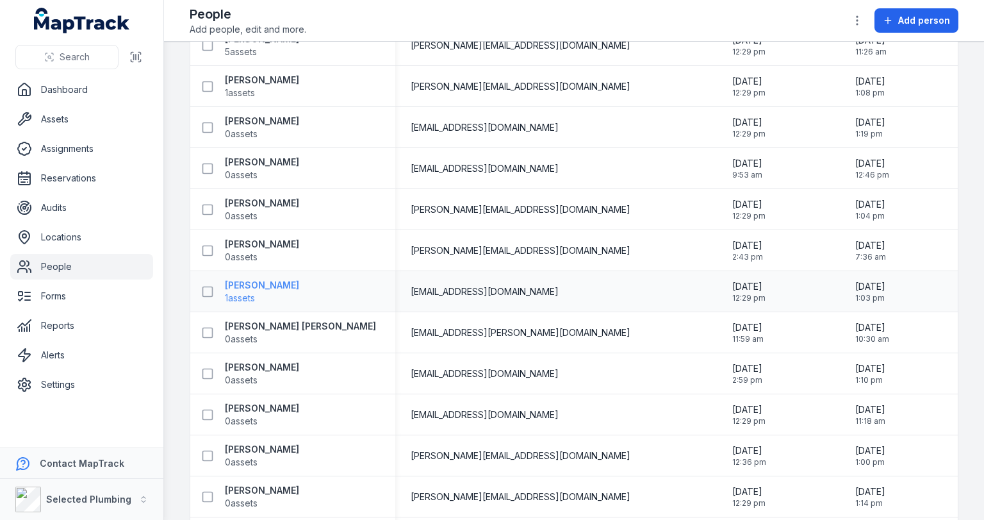
click at [260, 290] on strong "[PERSON_NAME]" at bounding box center [262, 285] width 74 height 13
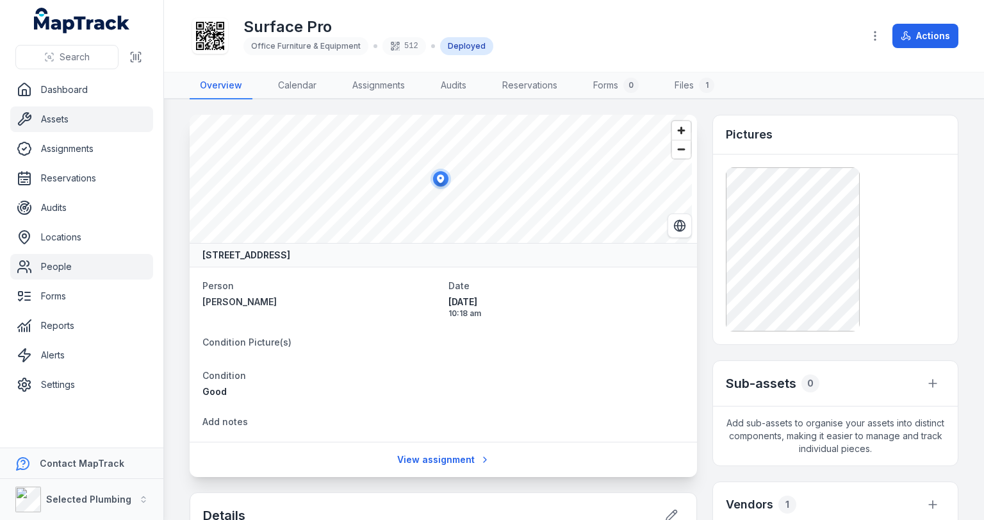
click at [60, 262] on link "People" at bounding box center [81, 267] width 143 height 26
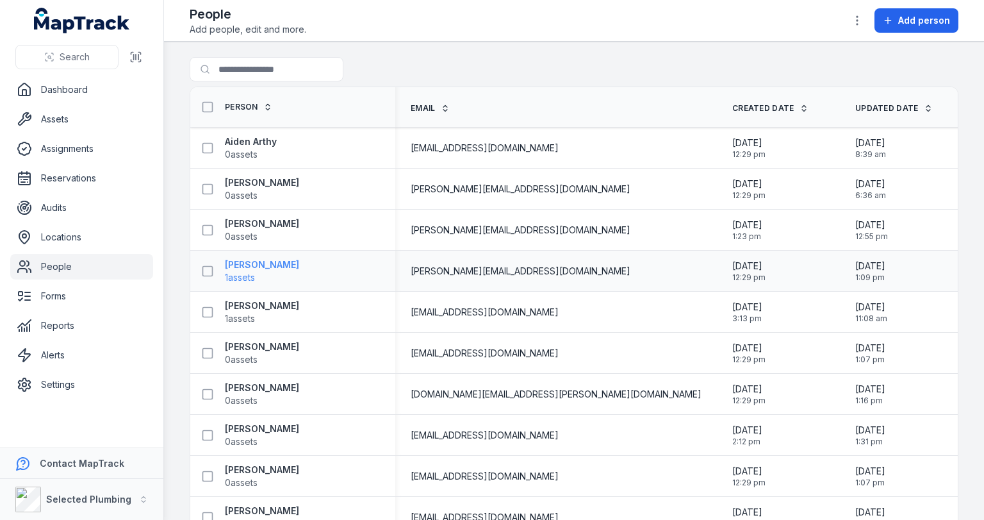
click at [257, 263] on strong "[PERSON_NAME]" at bounding box center [262, 264] width 74 height 13
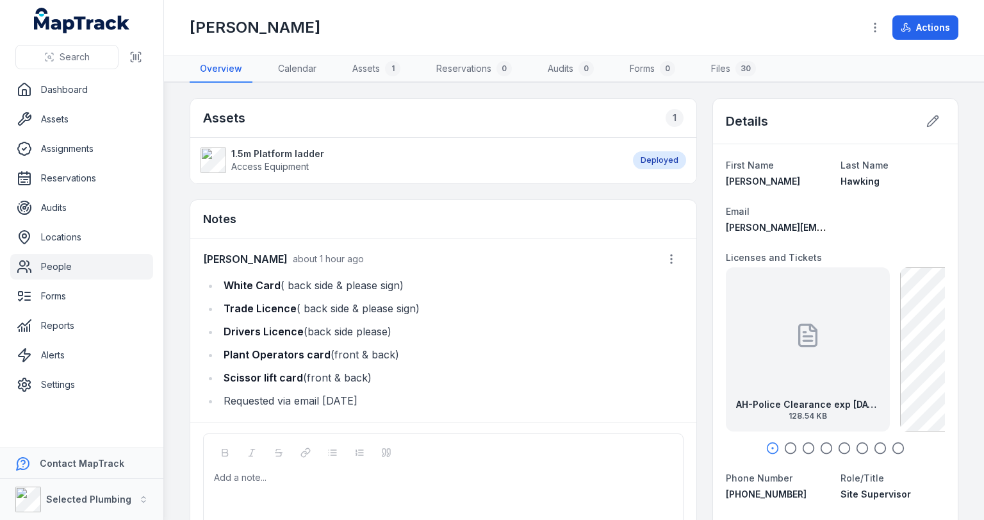
click at [71, 266] on link "People" at bounding box center [81, 267] width 143 height 26
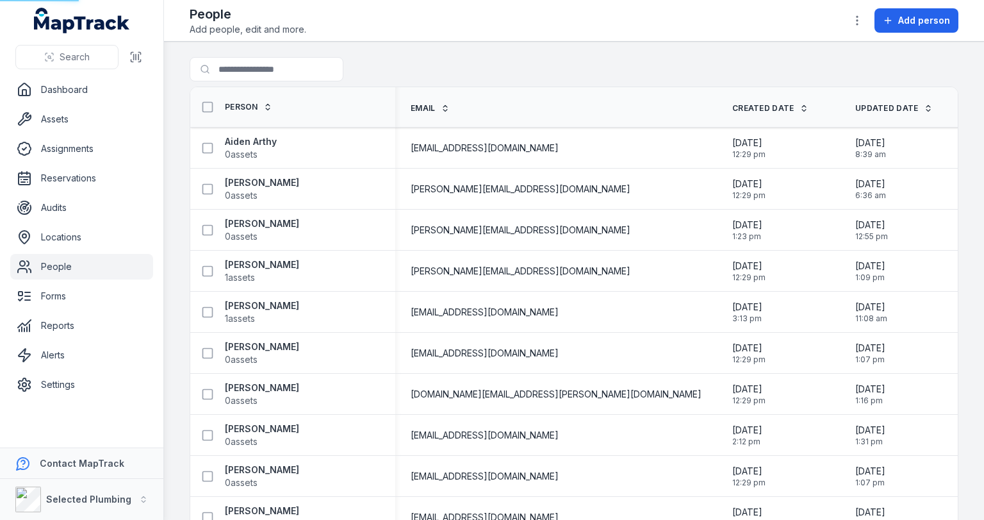
click at [54, 265] on link "People" at bounding box center [81, 267] width 143 height 26
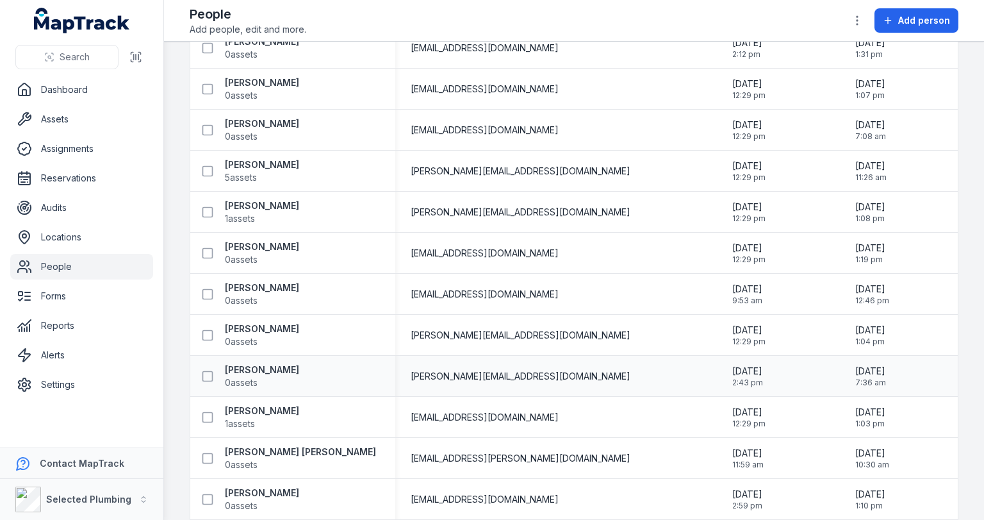
scroll to position [461, 0]
